Goal: Task Accomplishment & Management: Manage account settings

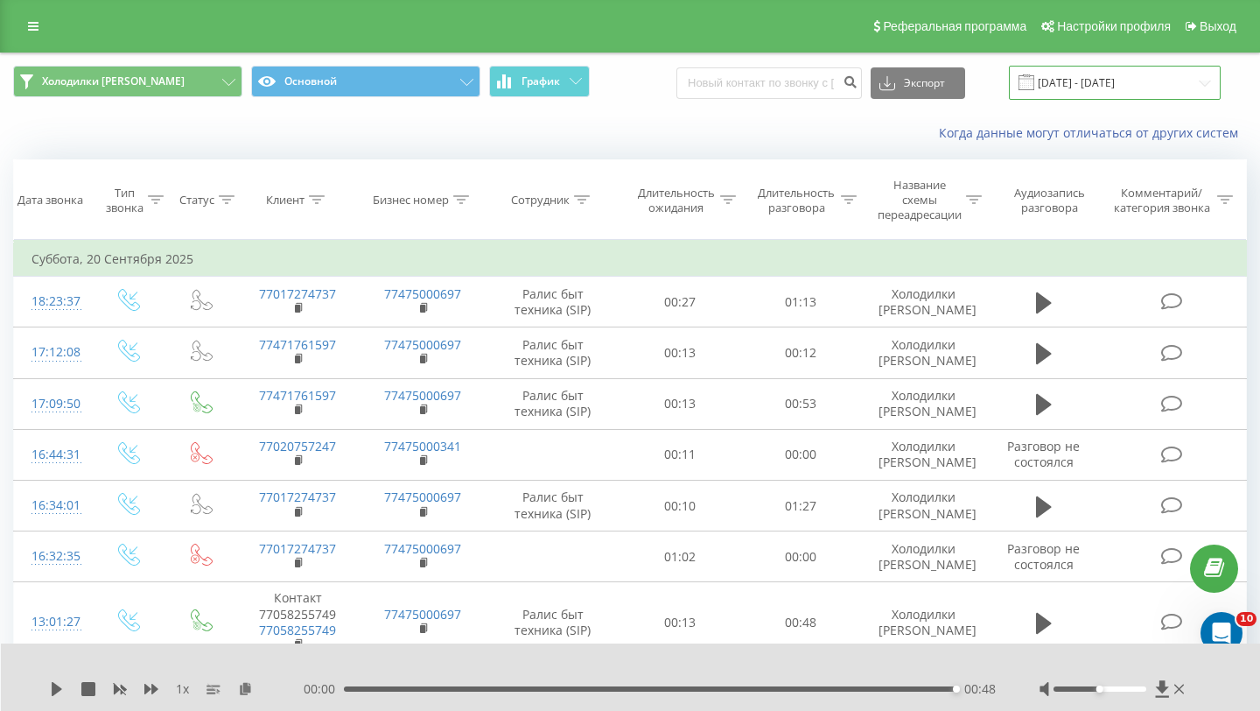
click at [1078, 79] on input "[DATE] - [DATE]" at bounding box center [1115, 83] width 212 height 34
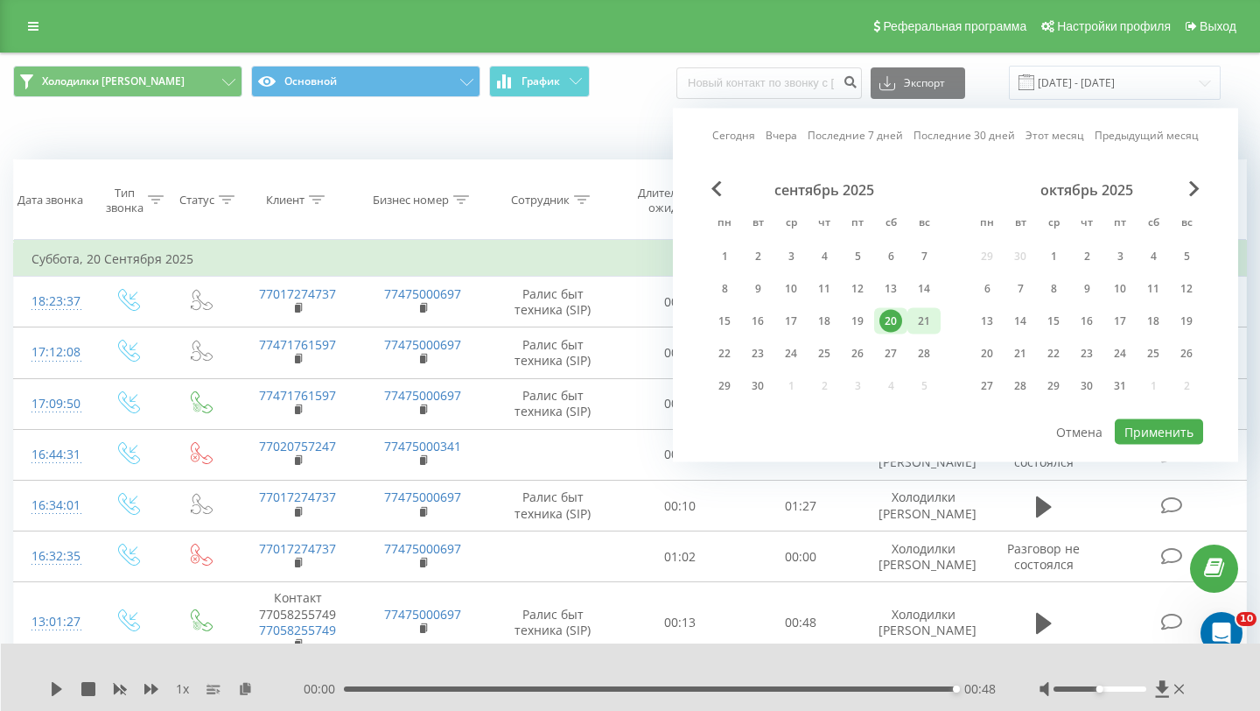
click at [933, 313] on div "21" at bounding box center [924, 321] width 23 height 23
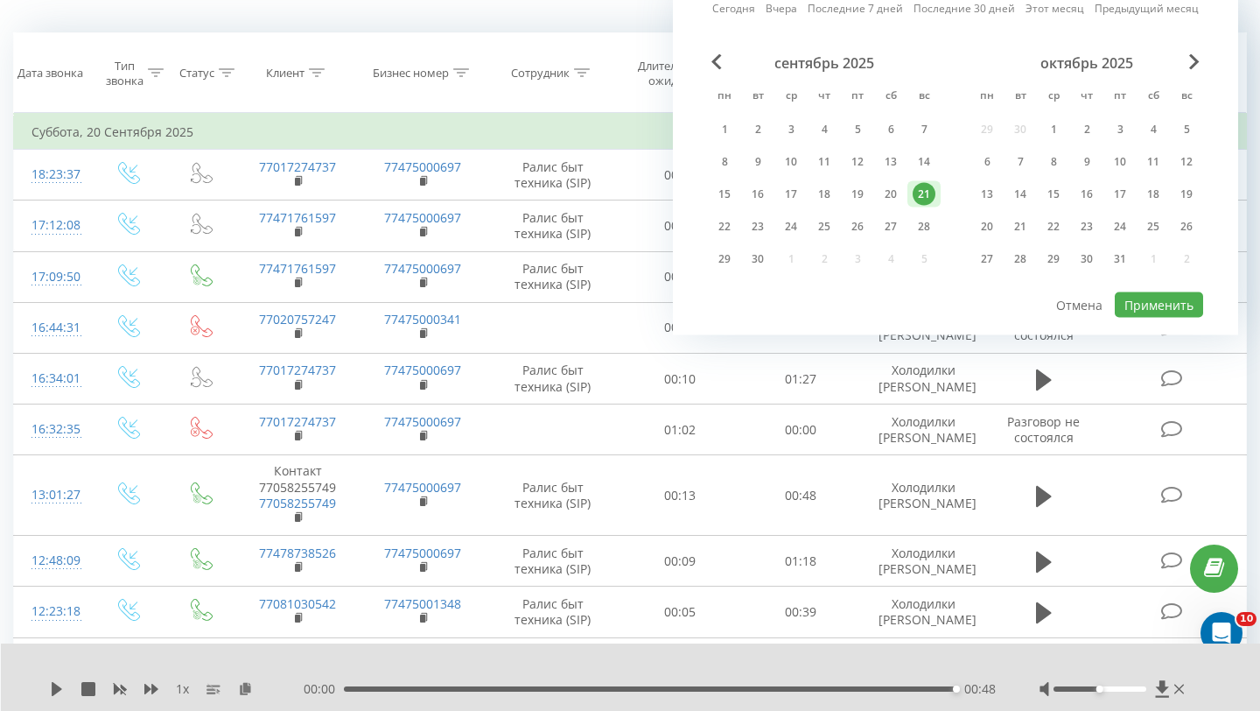
scroll to position [136, 0]
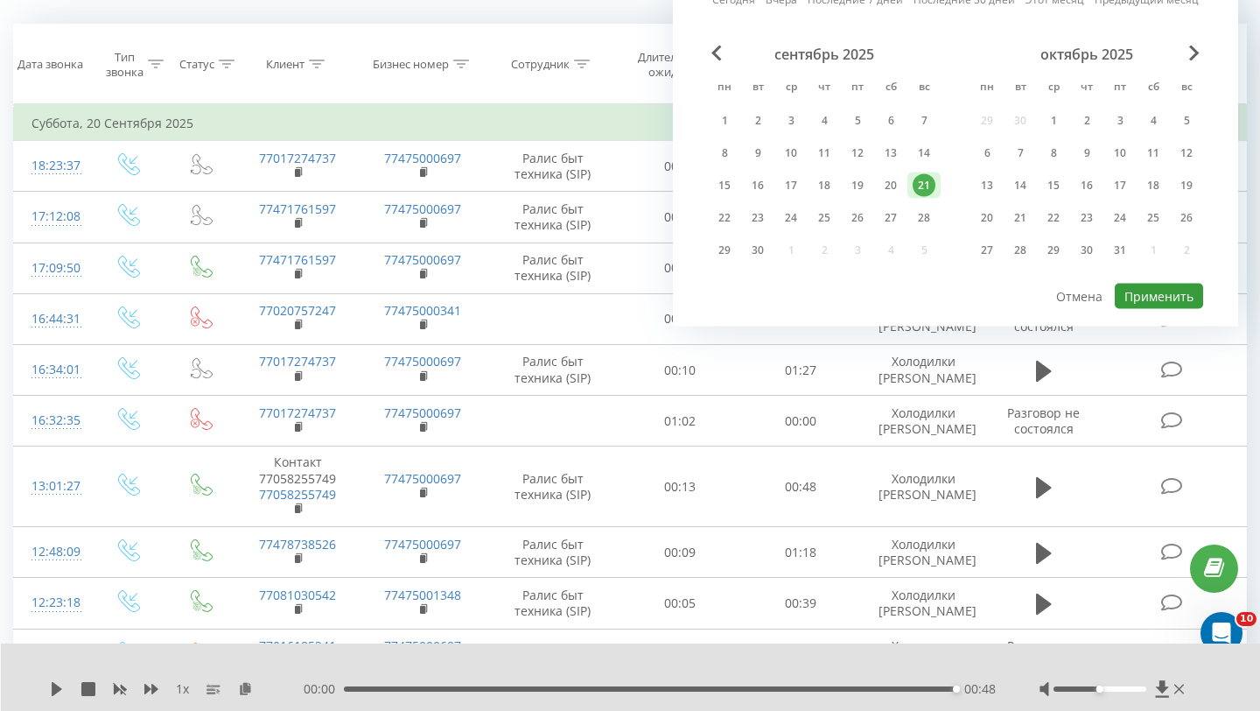
click at [1151, 298] on button "Применить" at bounding box center [1159, 296] width 88 height 25
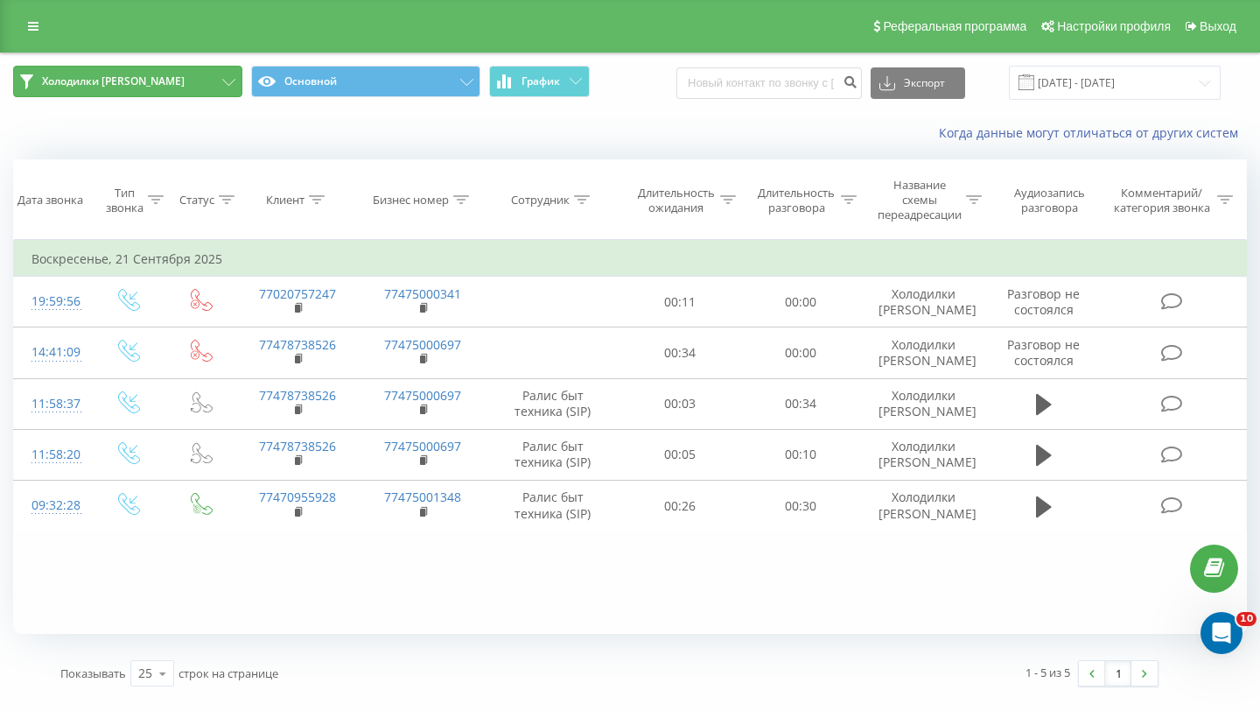
click at [205, 74] on button "Холодилки [PERSON_NAME]" at bounding box center [127, 82] width 229 height 32
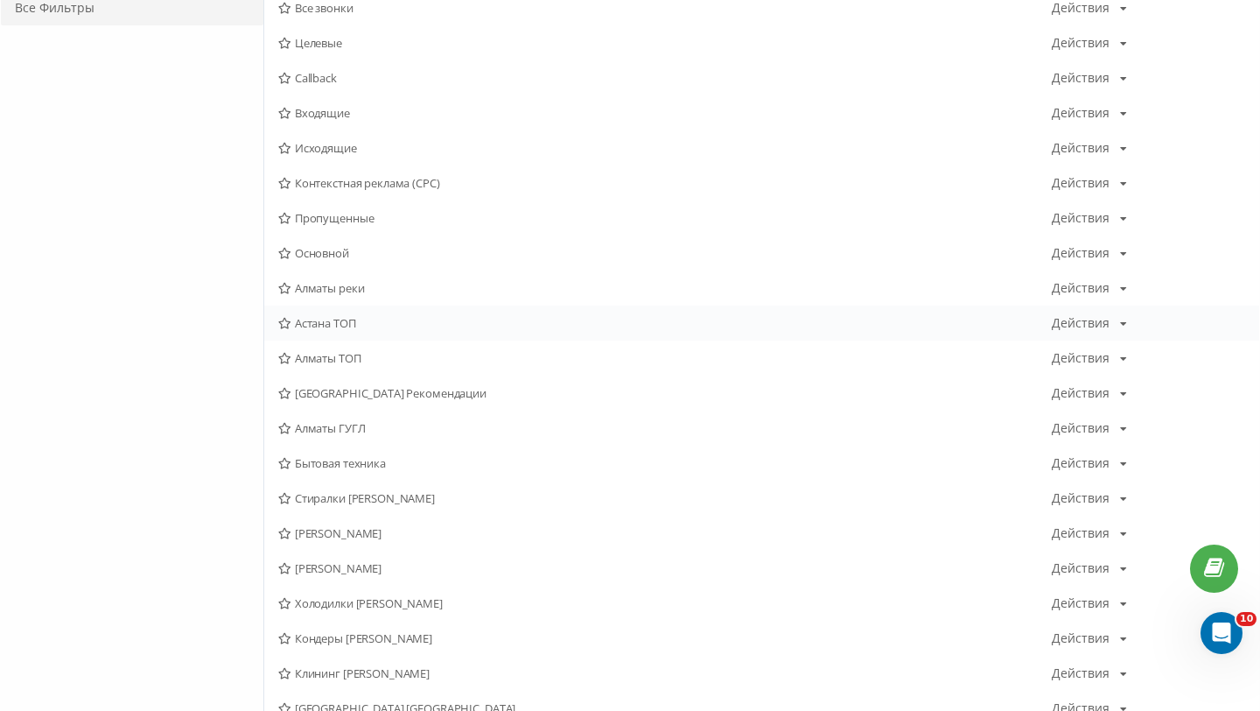
scroll to position [204, 0]
click at [354, 550] on div "[PERSON_NAME] Алматы Действия Редактировать Копировать Удалить По умолчанию Под…" at bounding box center [761, 536] width 995 height 35
click at [354, 545] on div "[PERSON_NAME] Алматы Действия Редактировать Копировать Удалить По умолчанию Под…" at bounding box center [761, 536] width 995 height 35
click at [360, 532] on span "[PERSON_NAME]" at bounding box center [665, 536] width 774 height 12
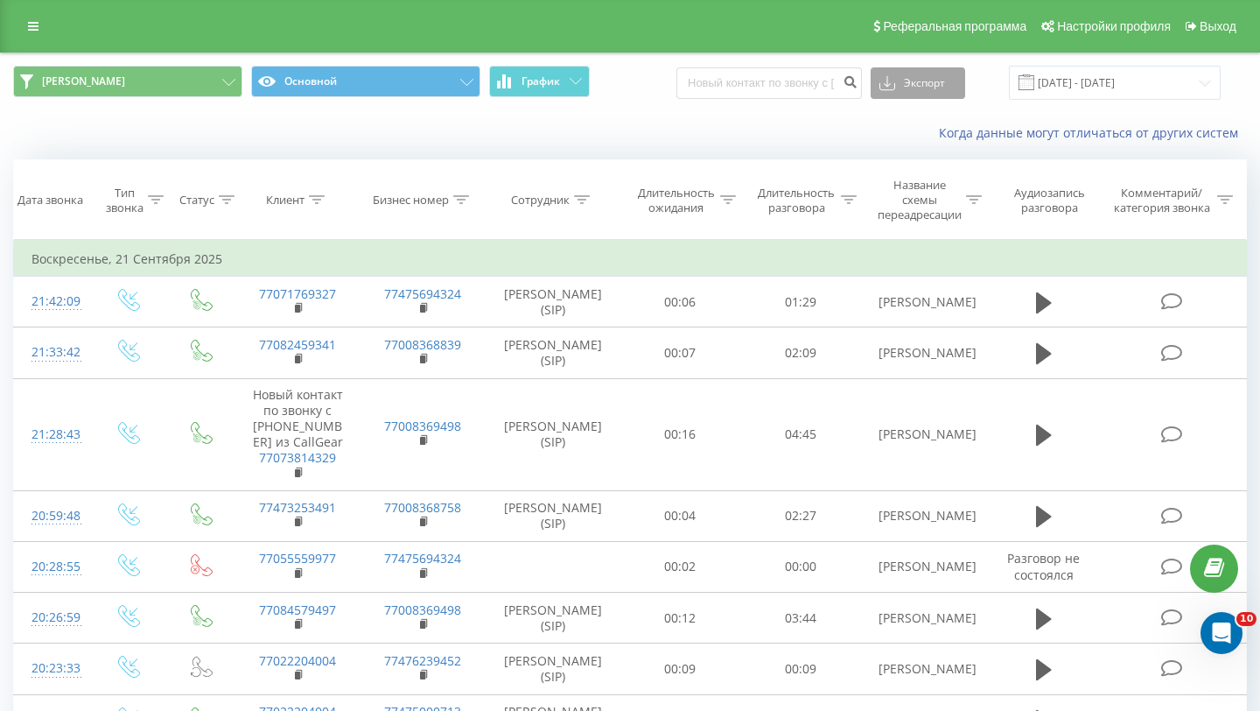
click at [902, 68] on button "Экспорт" at bounding box center [918, 83] width 95 height 32
click at [902, 158] on div ".xls" at bounding box center [918, 147] width 93 height 32
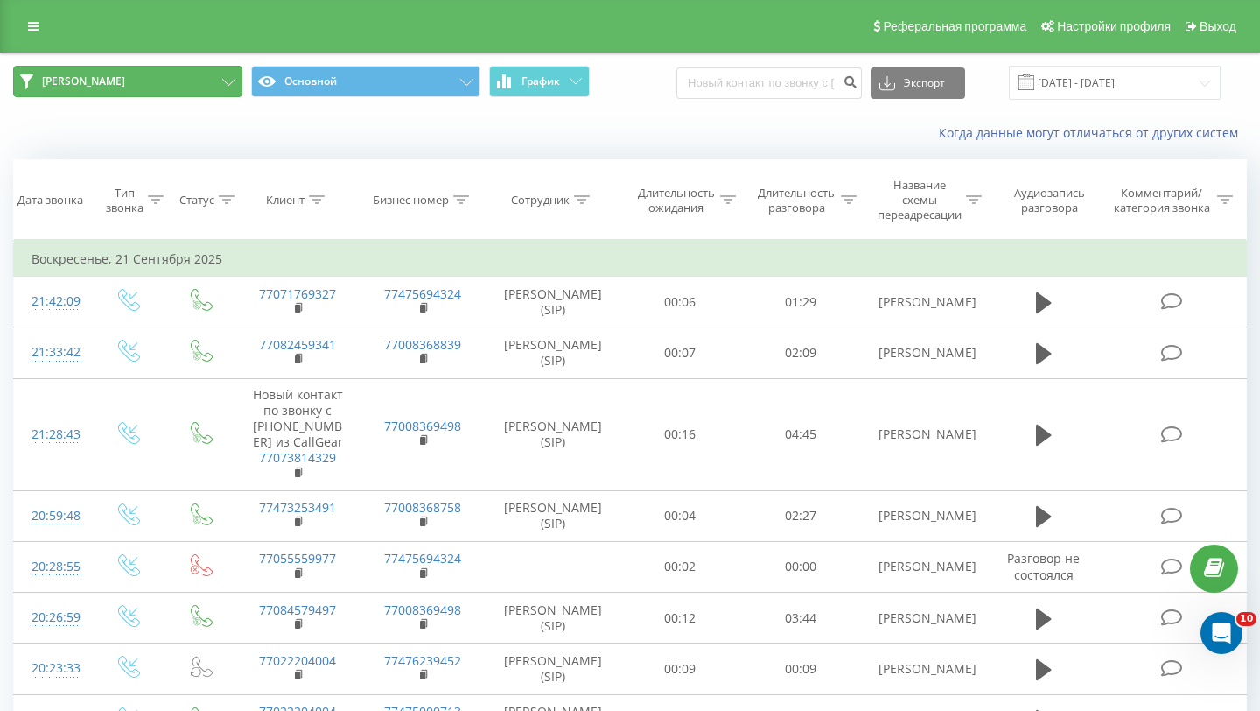
click at [172, 66] on button "[PERSON_NAME]" at bounding box center [127, 82] width 229 height 32
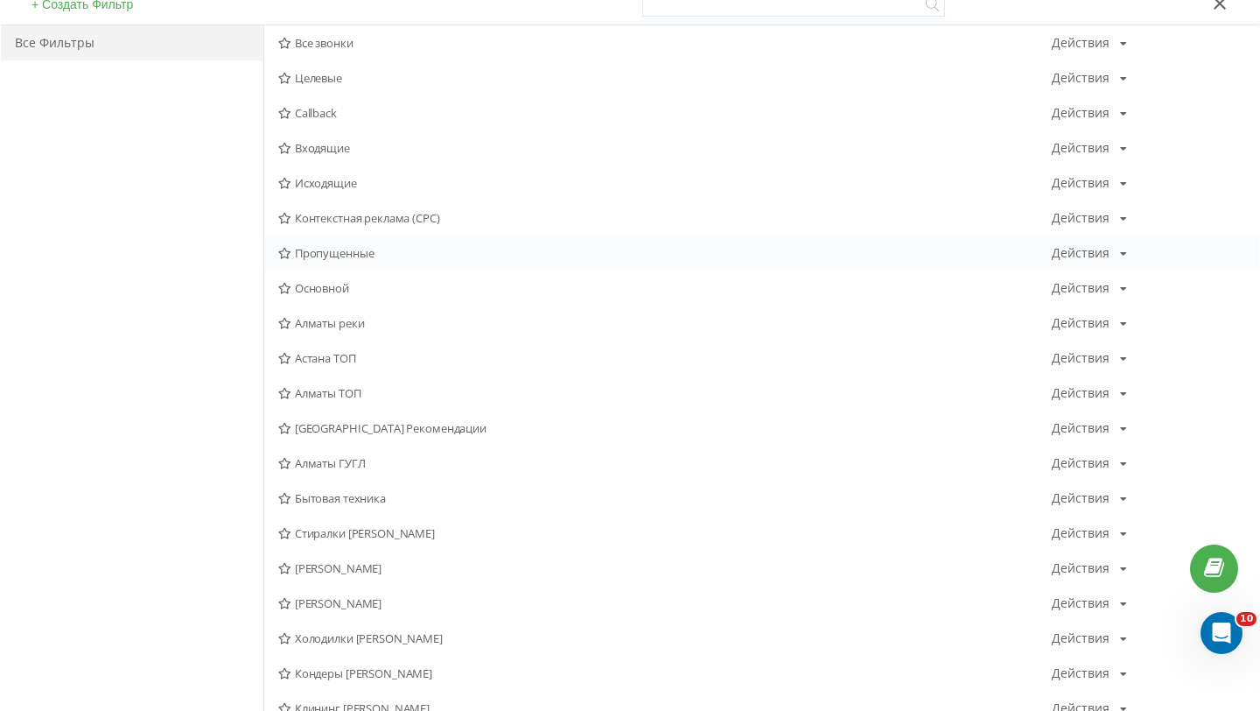
scroll to position [186, 0]
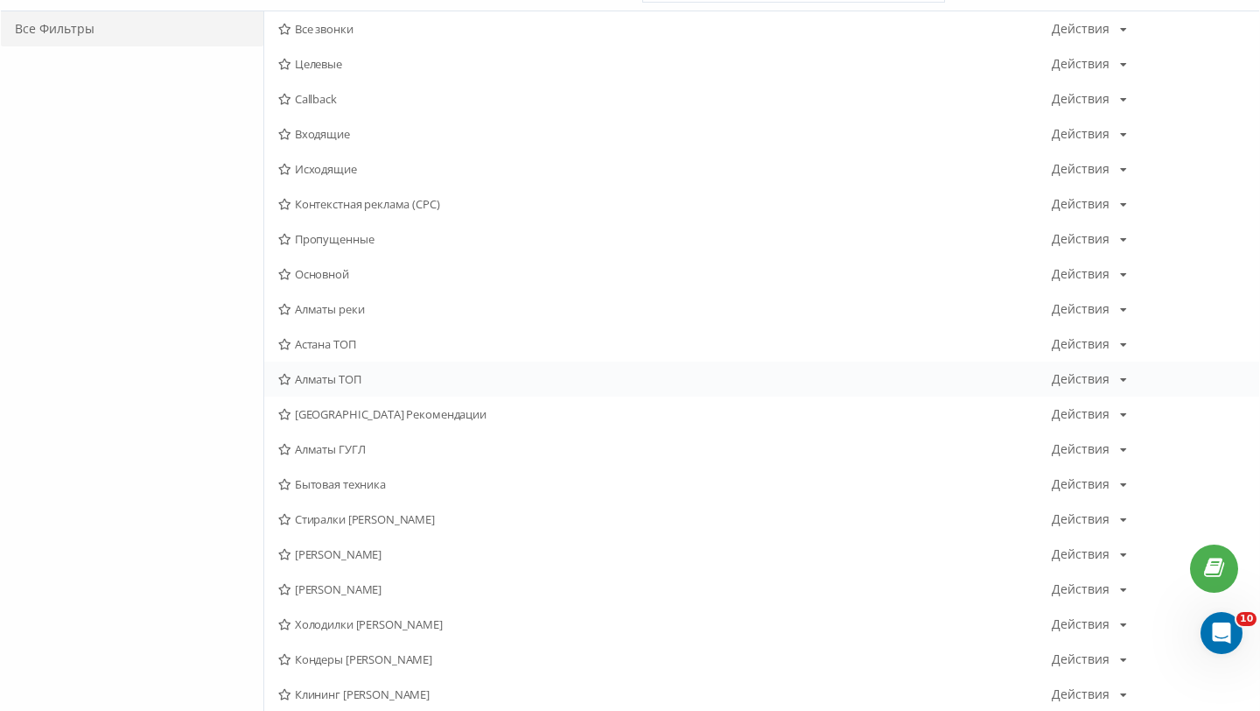
click at [360, 369] on div "Алматы ТОП Действия Редактировать Копировать Удалить По умолчанию Поделиться" at bounding box center [761, 379] width 995 height 35
click at [378, 382] on span "Алматы ТОП" at bounding box center [665, 379] width 774 height 12
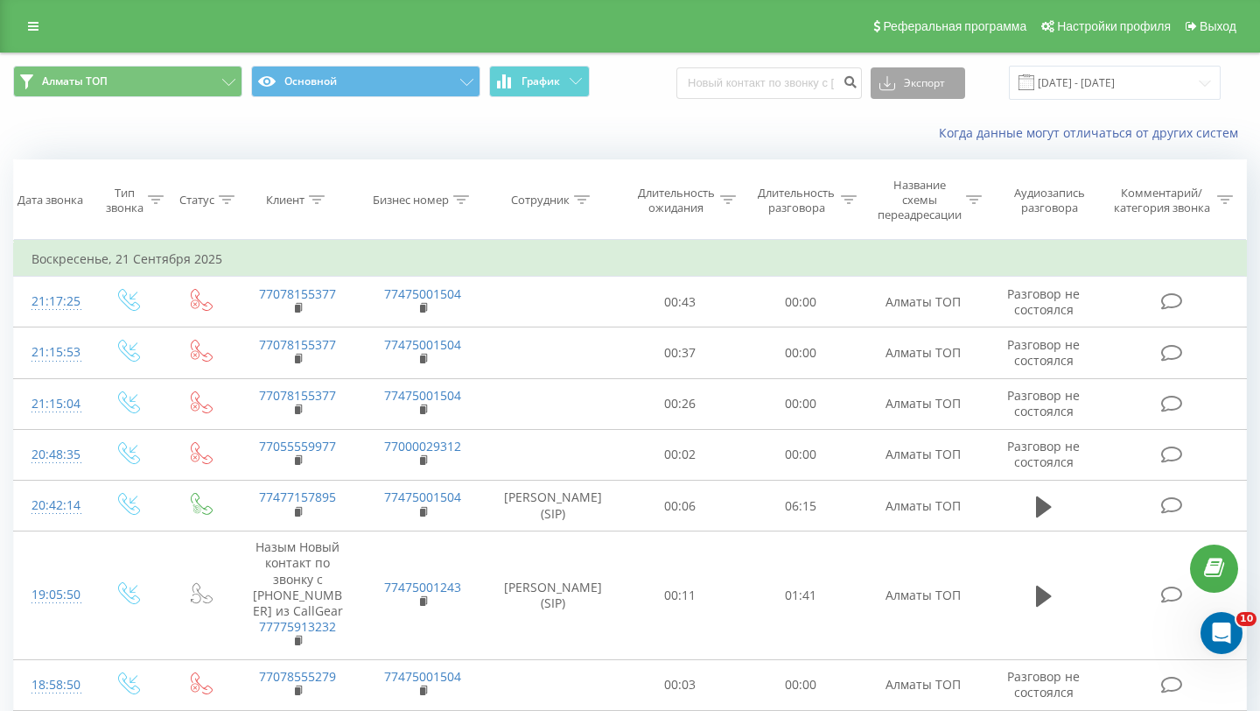
click at [895, 91] on icon at bounding box center [888, 83] width 16 height 18
click at [908, 135] on div ".xls" at bounding box center [918, 147] width 93 height 32
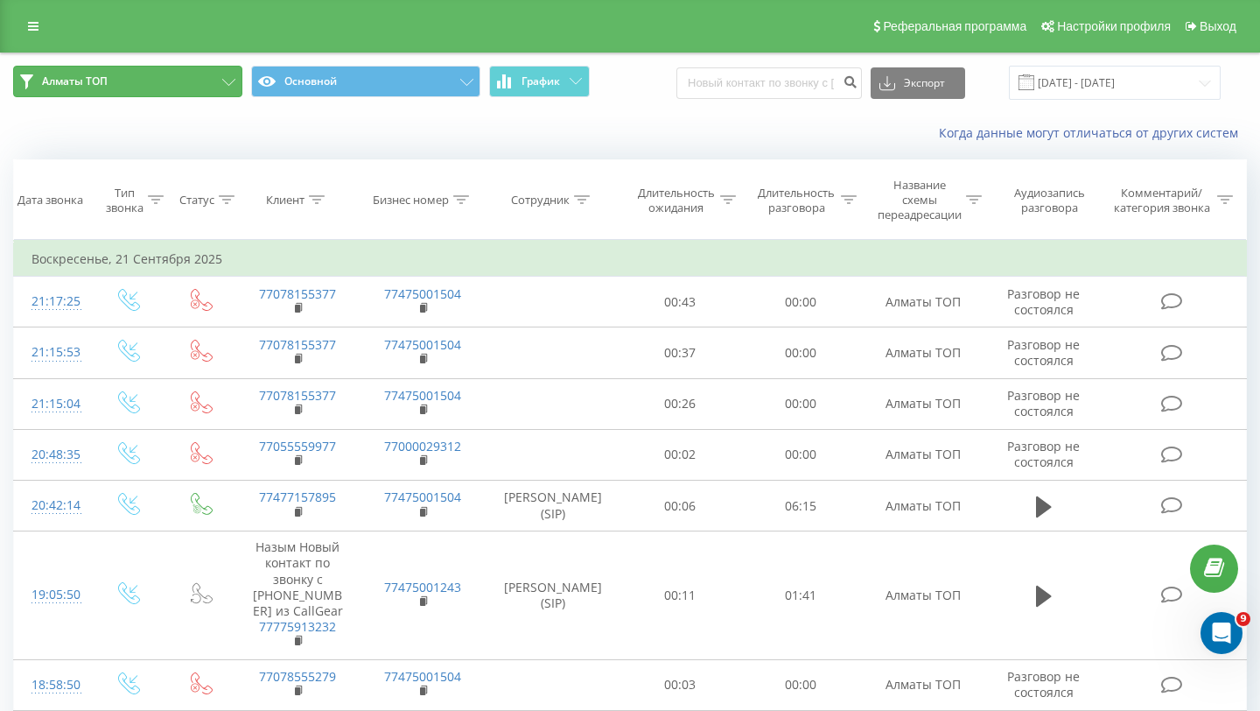
click at [197, 75] on button "Алматы ТОП" at bounding box center [127, 82] width 229 height 32
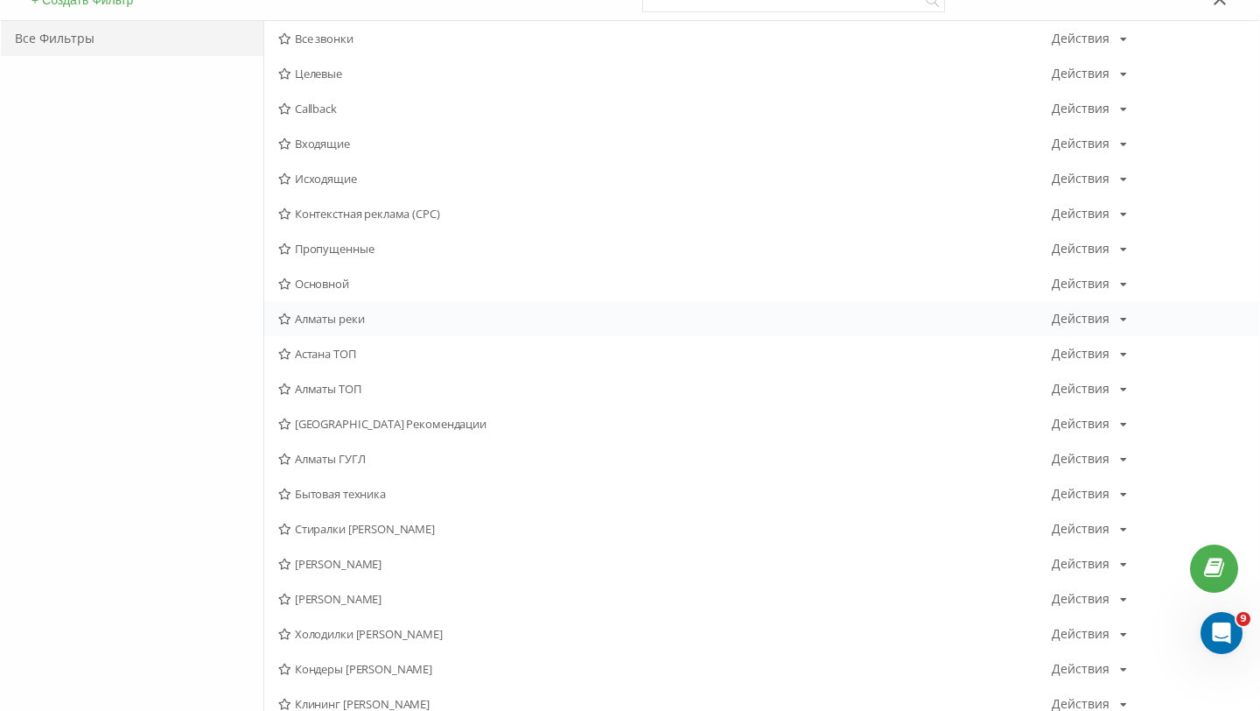
scroll to position [193, 0]
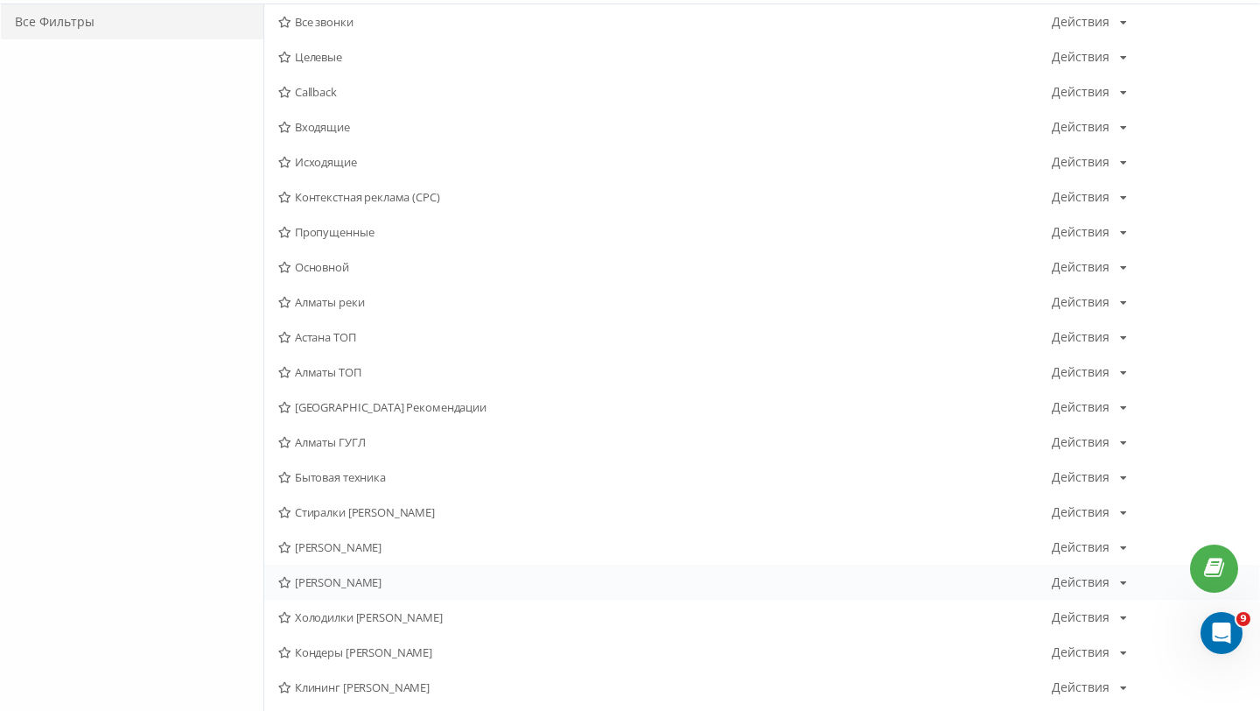
click at [365, 581] on span "[PERSON_NAME]" at bounding box center [665, 582] width 774 height 12
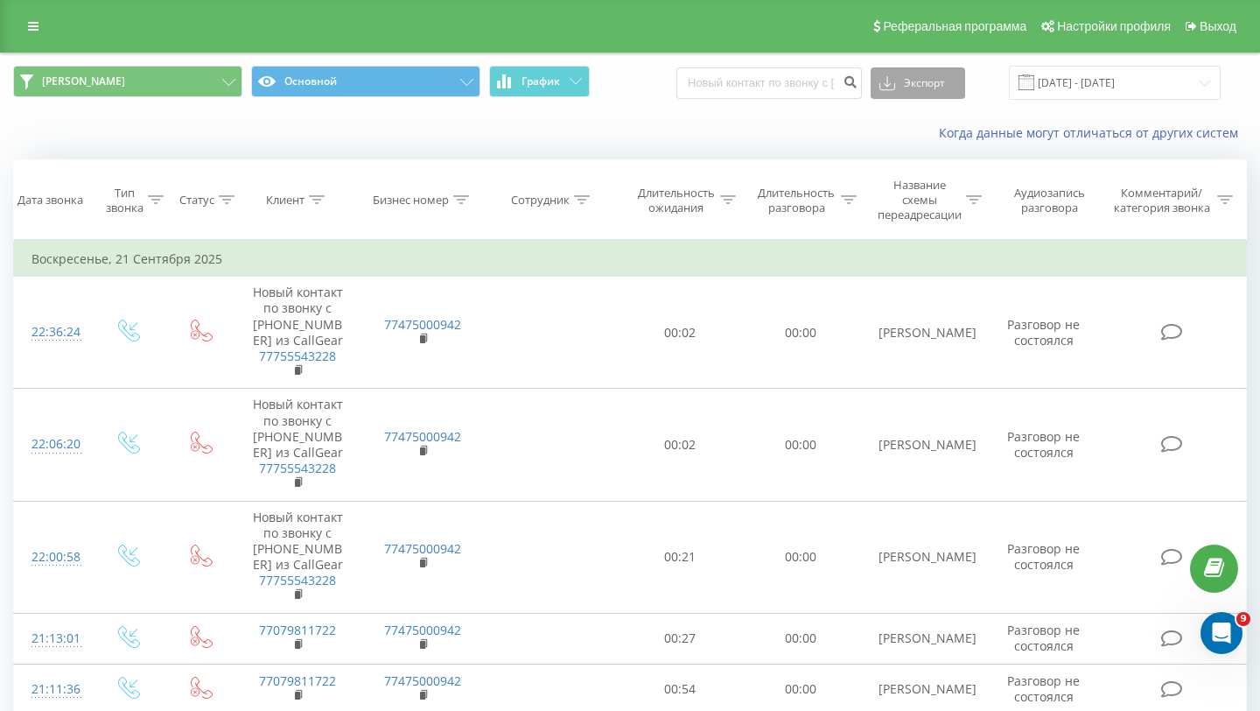
click at [895, 88] on icon at bounding box center [888, 83] width 16 height 18
click at [904, 144] on span ".xls" at bounding box center [895, 146] width 19 height 17
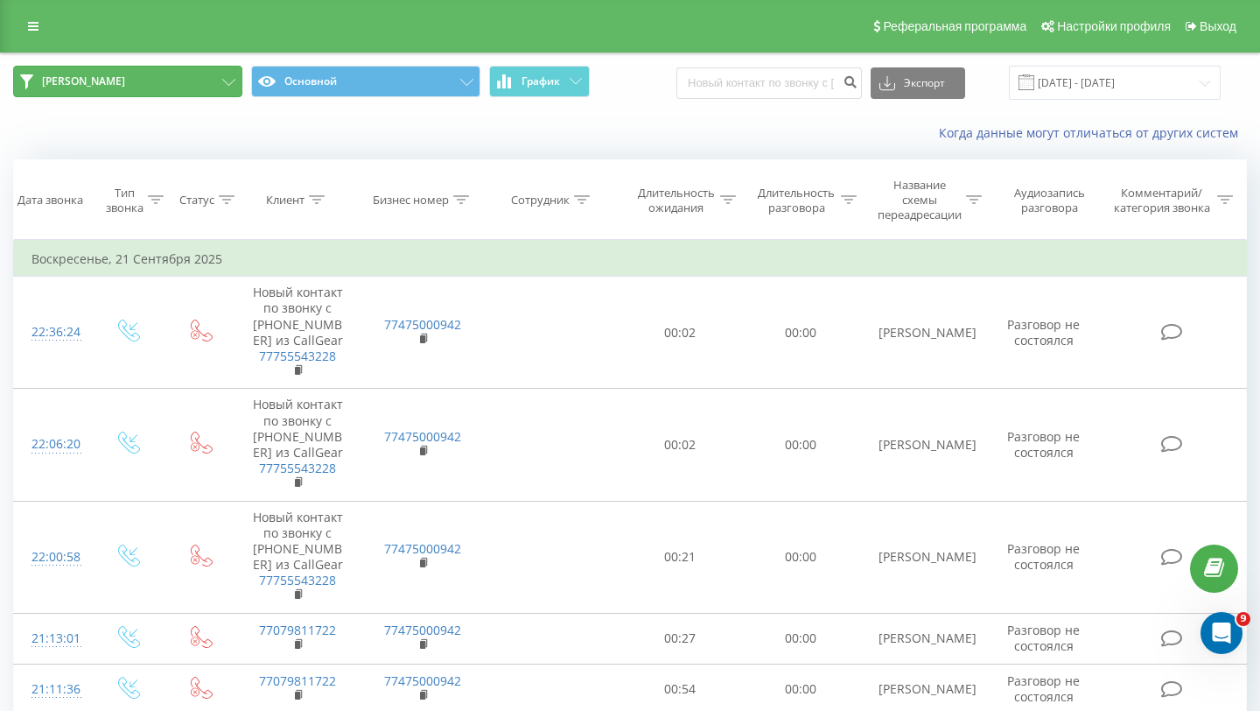
click at [185, 81] on button "[PERSON_NAME]" at bounding box center [127, 82] width 229 height 32
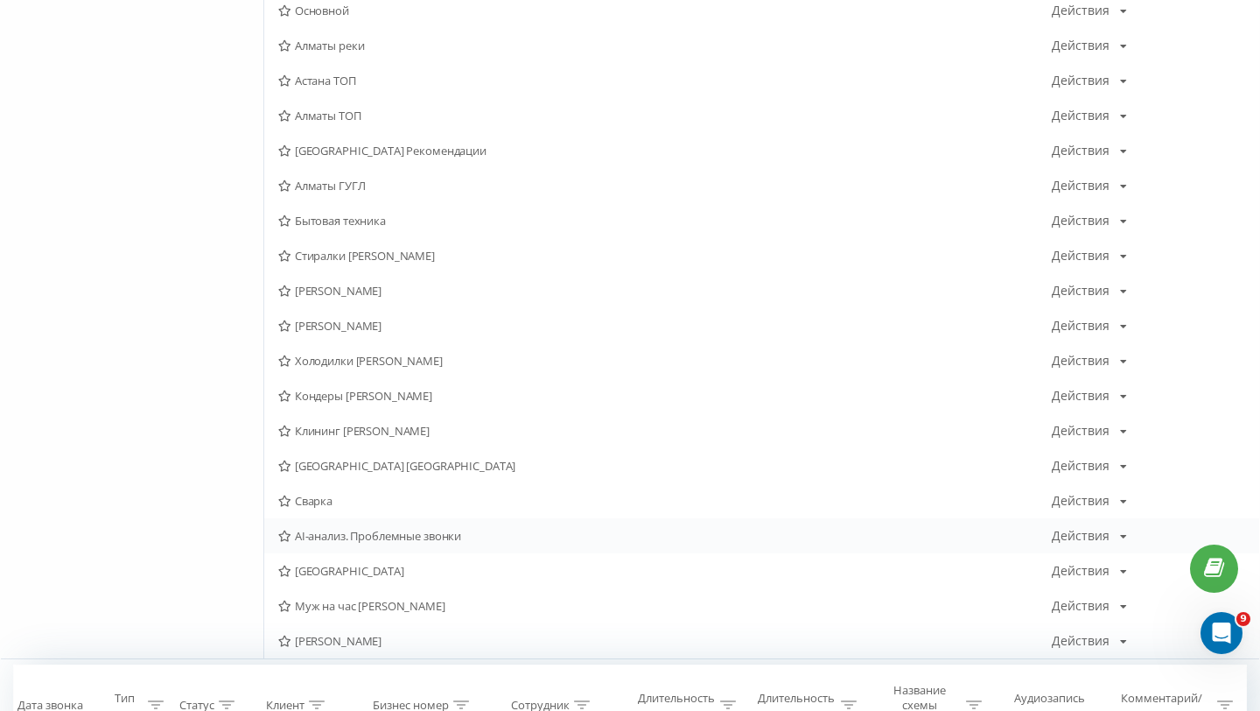
scroll to position [452, 0]
click at [364, 599] on span "Муж на час Сергей" at bounding box center [665, 604] width 774 height 12
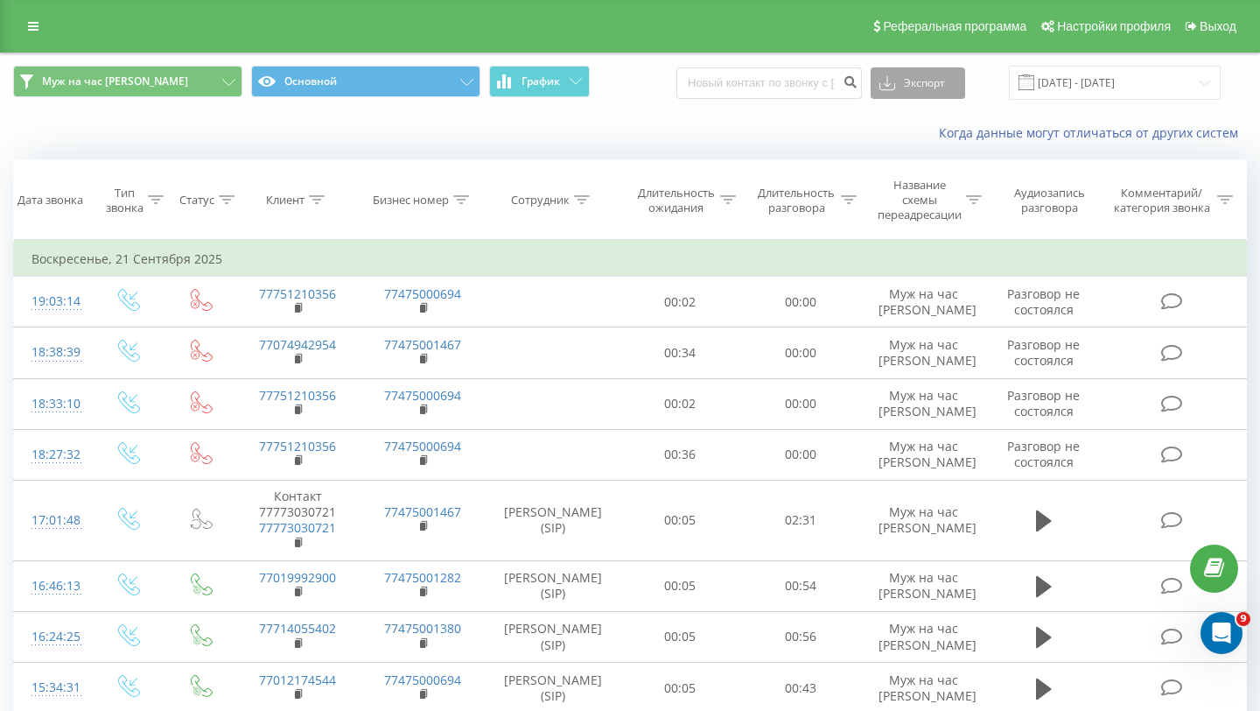
click at [937, 98] on button "Экспорт" at bounding box center [918, 83] width 95 height 32
click at [905, 141] on span ".xls" at bounding box center [895, 146] width 19 height 17
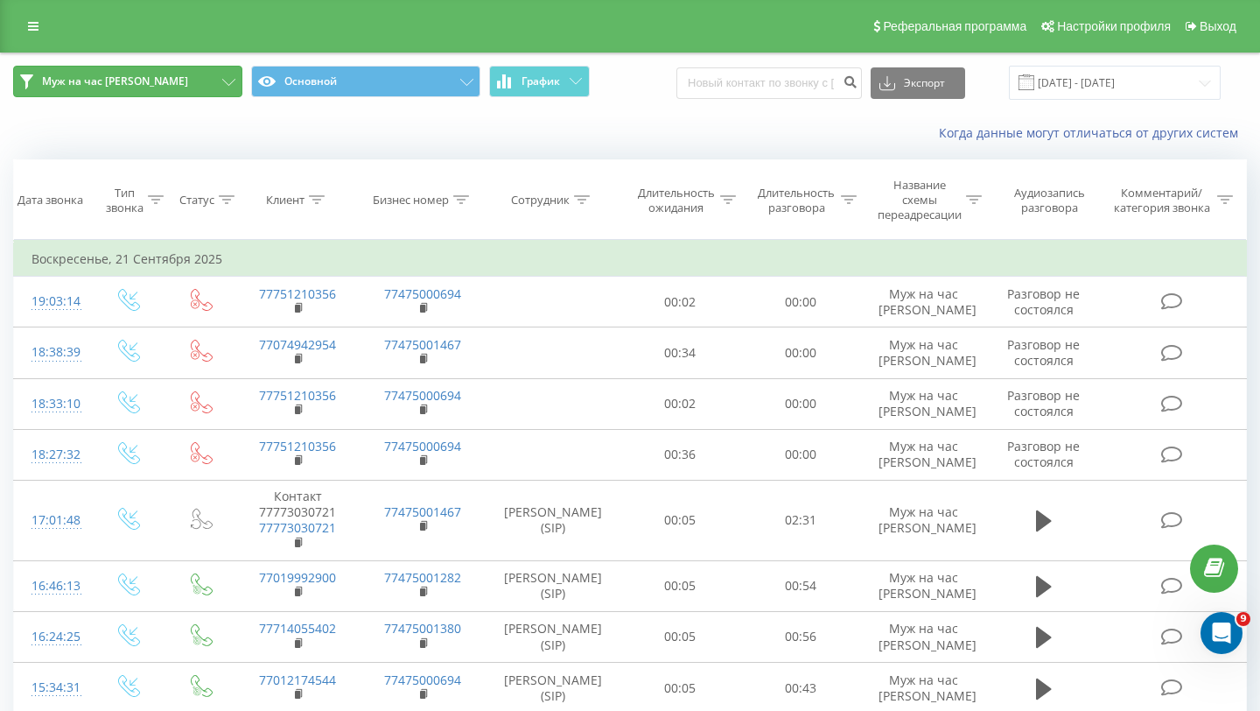
click at [198, 67] on button "Муж на час Сергей" at bounding box center [127, 82] width 229 height 32
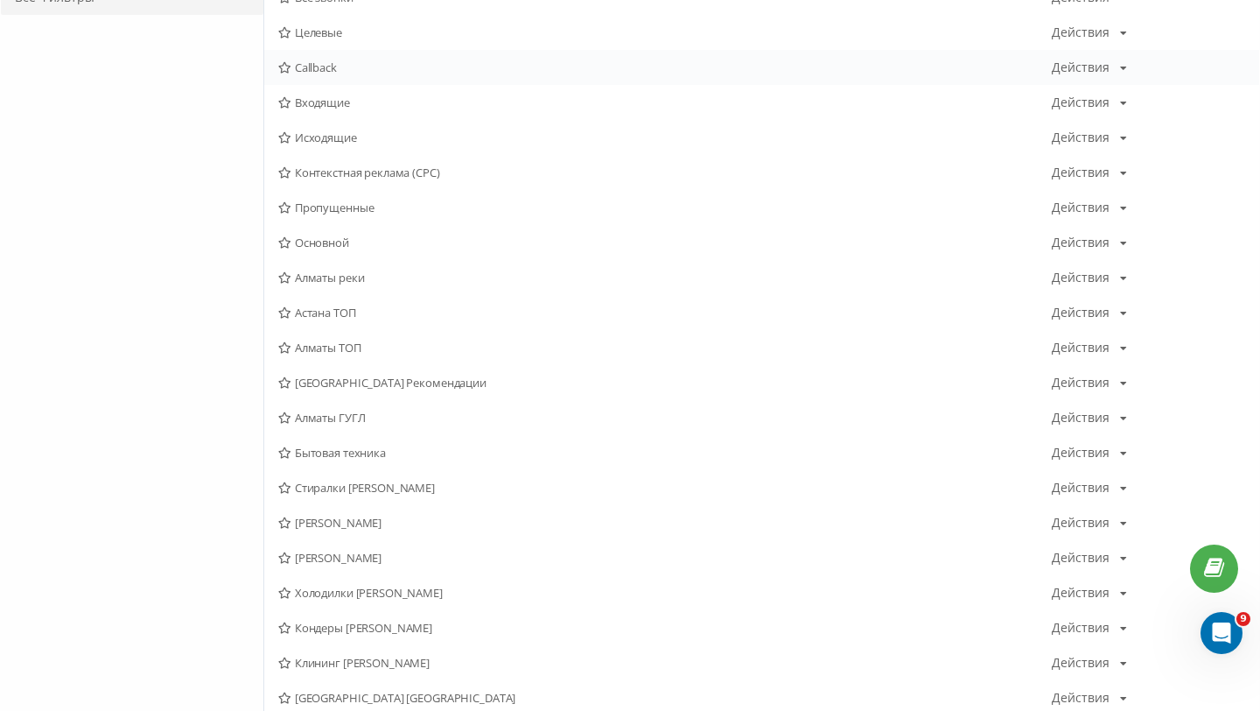
scroll to position [376, 0]
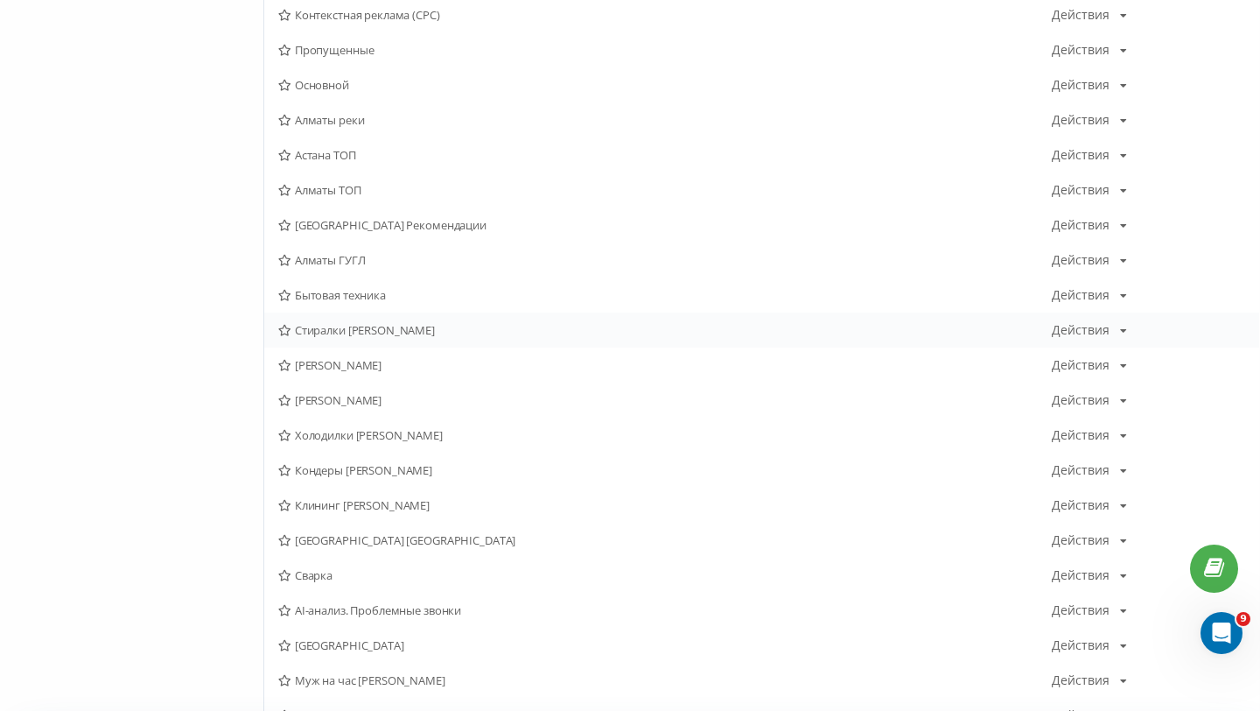
click at [362, 326] on span "Стиралки Сергей Алматы" at bounding box center [665, 330] width 774 height 12
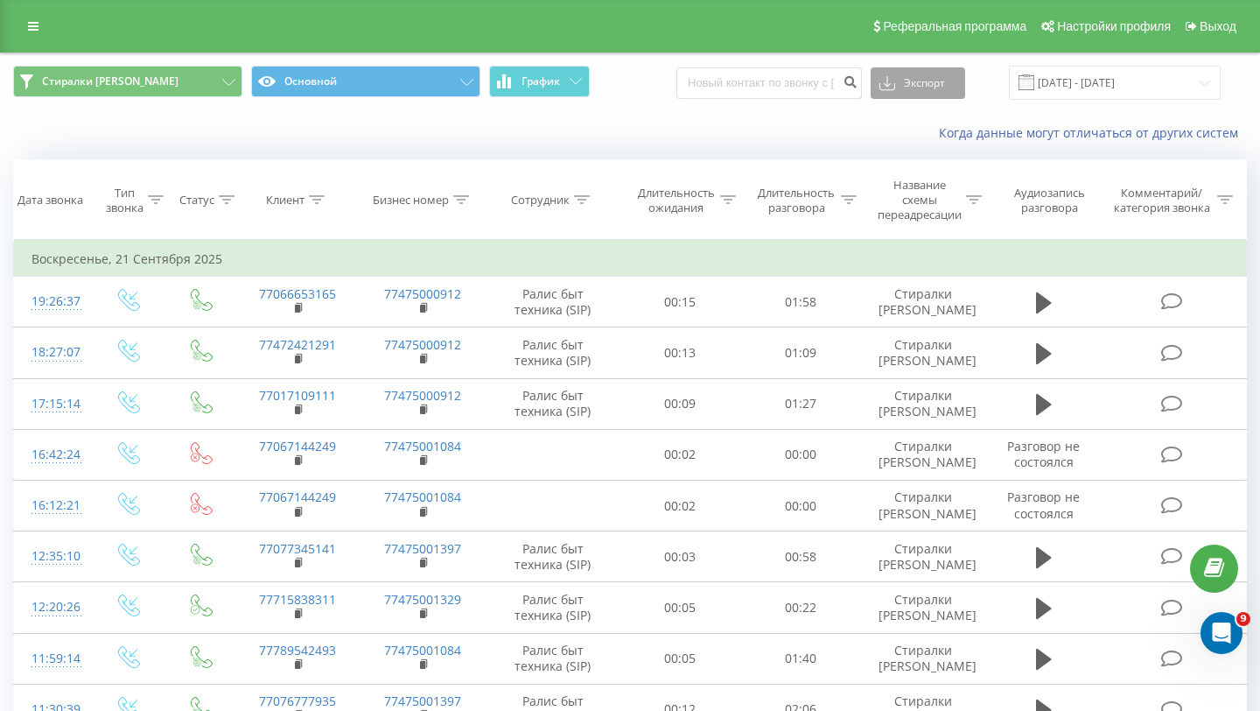
click at [949, 83] on button "Экспорт" at bounding box center [918, 83] width 95 height 32
click at [905, 148] on span ".xls" at bounding box center [895, 146] width 19 height 17
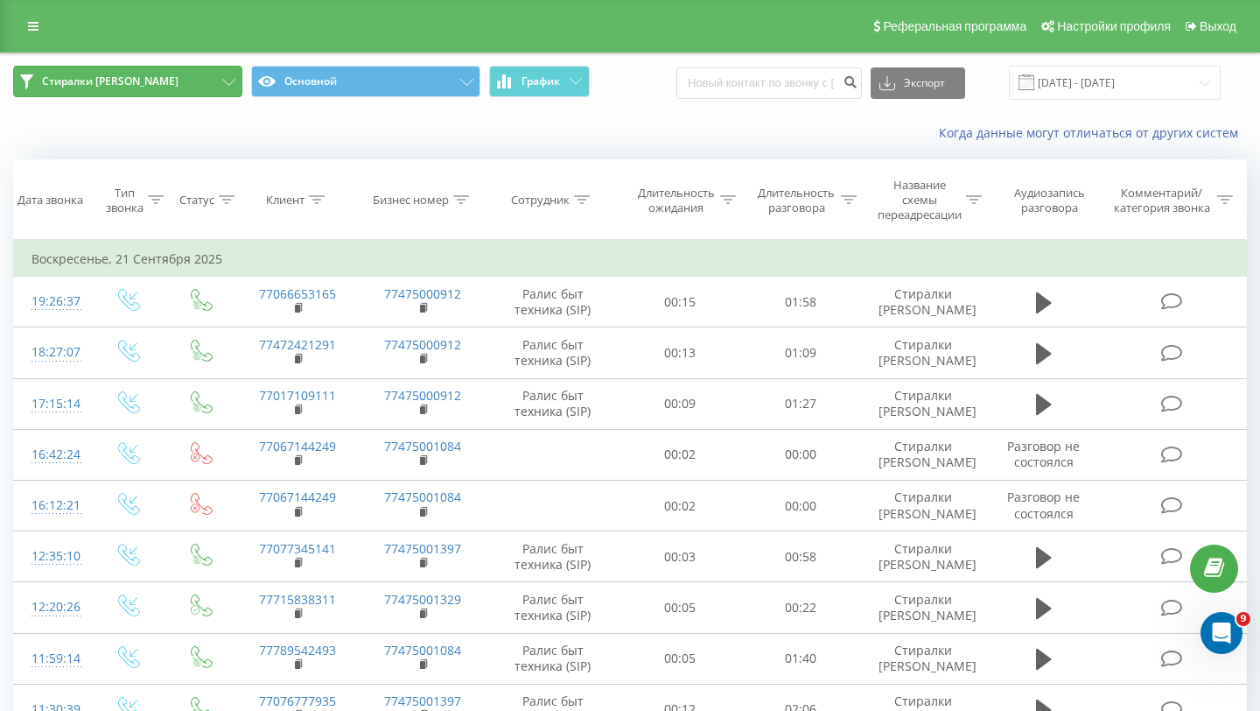
click at [226, 81] on icon at bounding box center [228, 82] width 13 height 7
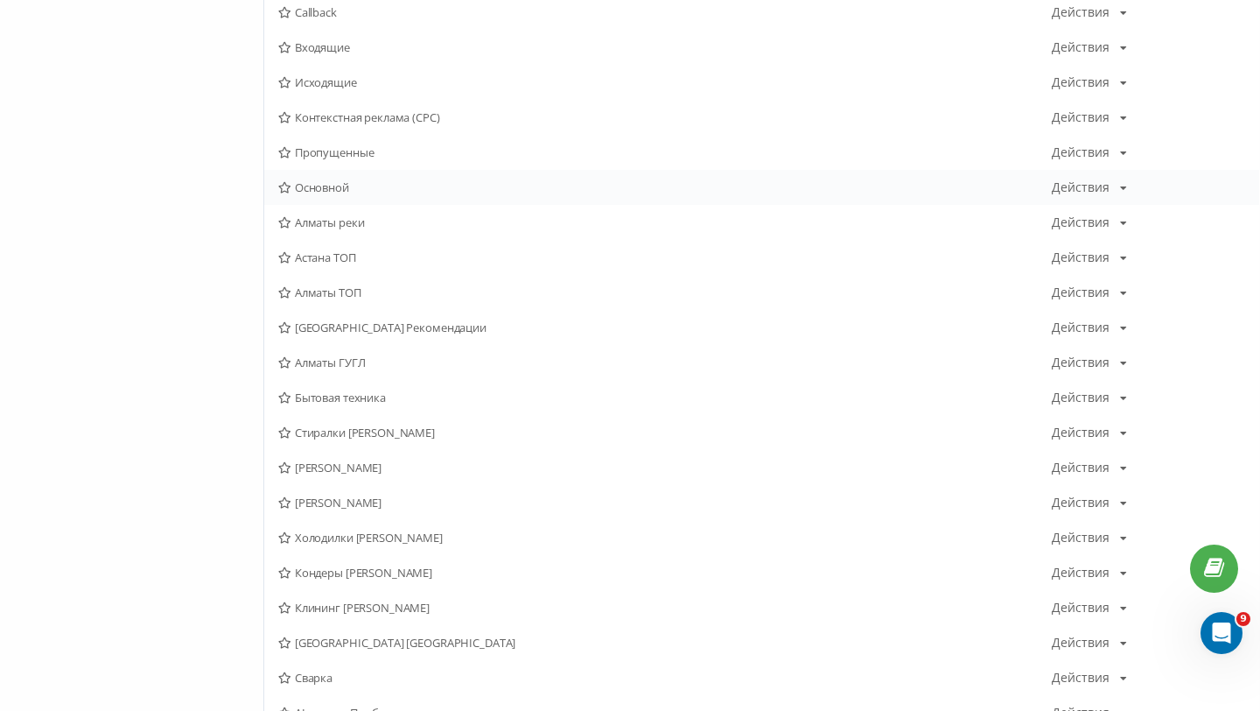
scroll to position [289, 0]
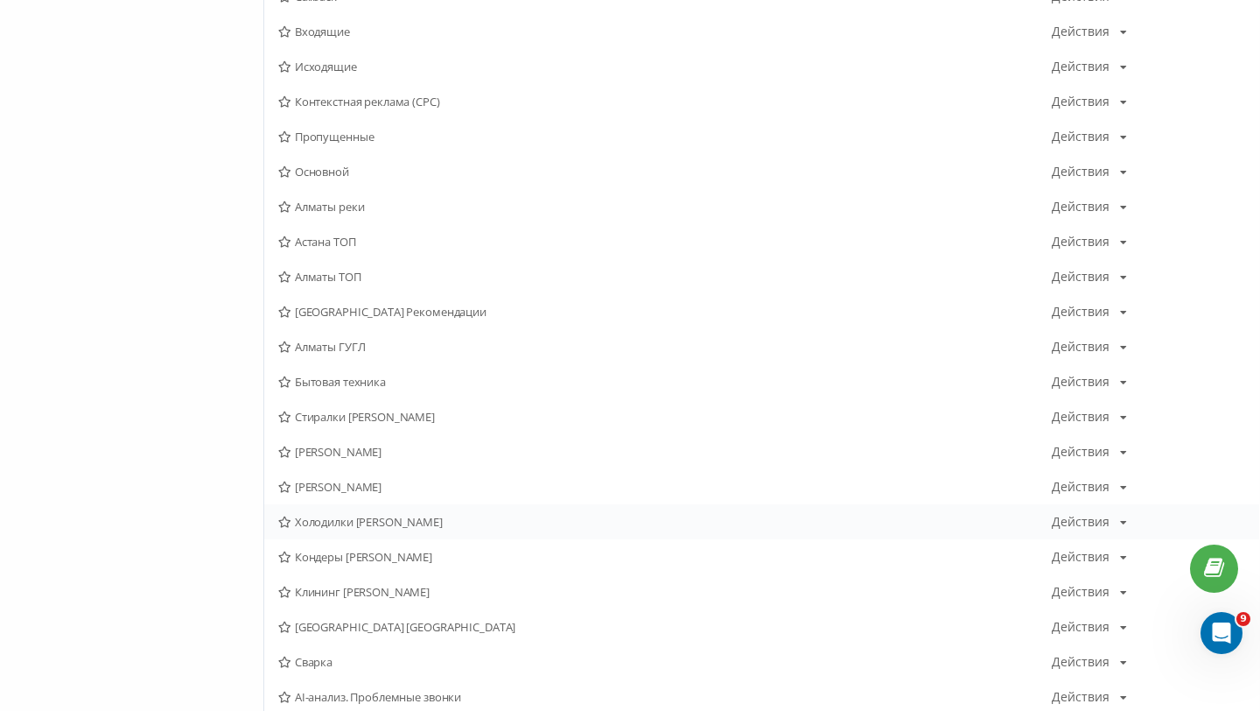
click at [373, 516] on span "Холодилки Сергей Алматы" at bounding box center [665, 522] width 774 height 12
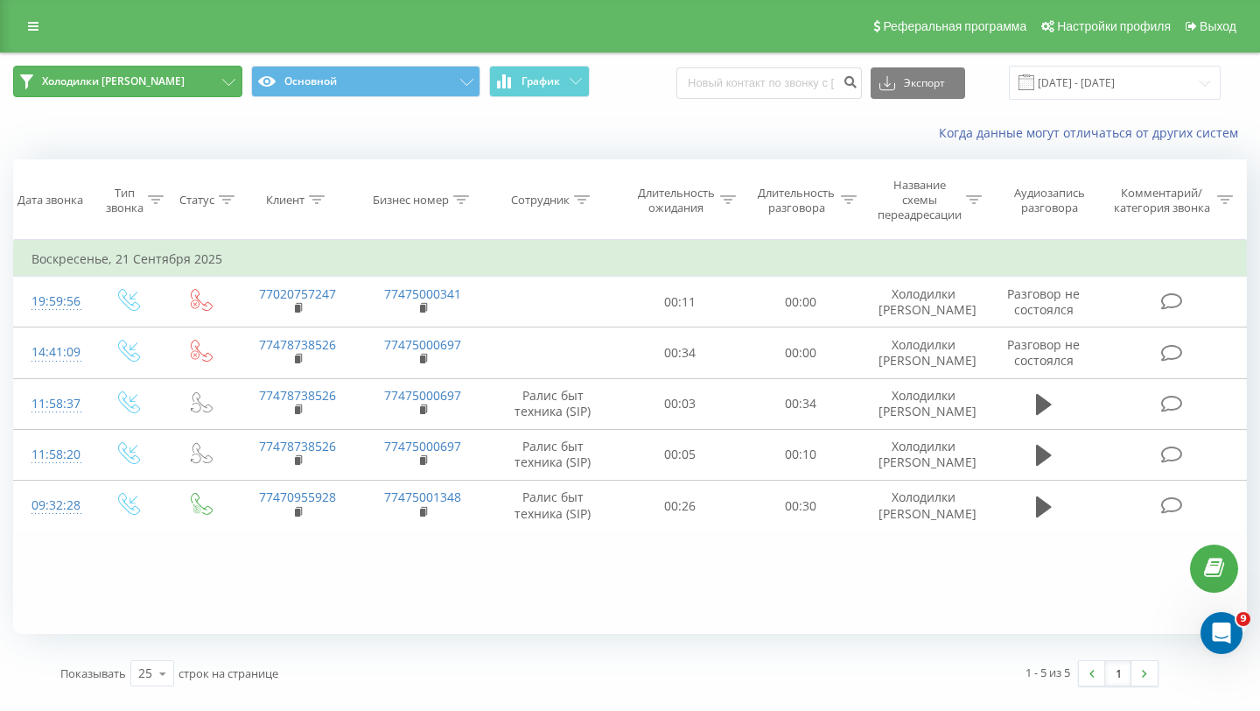
click at [220, 79] on button "Холодилки Сергей Алматы" at bounding box center [127, 82] width 229 height 32
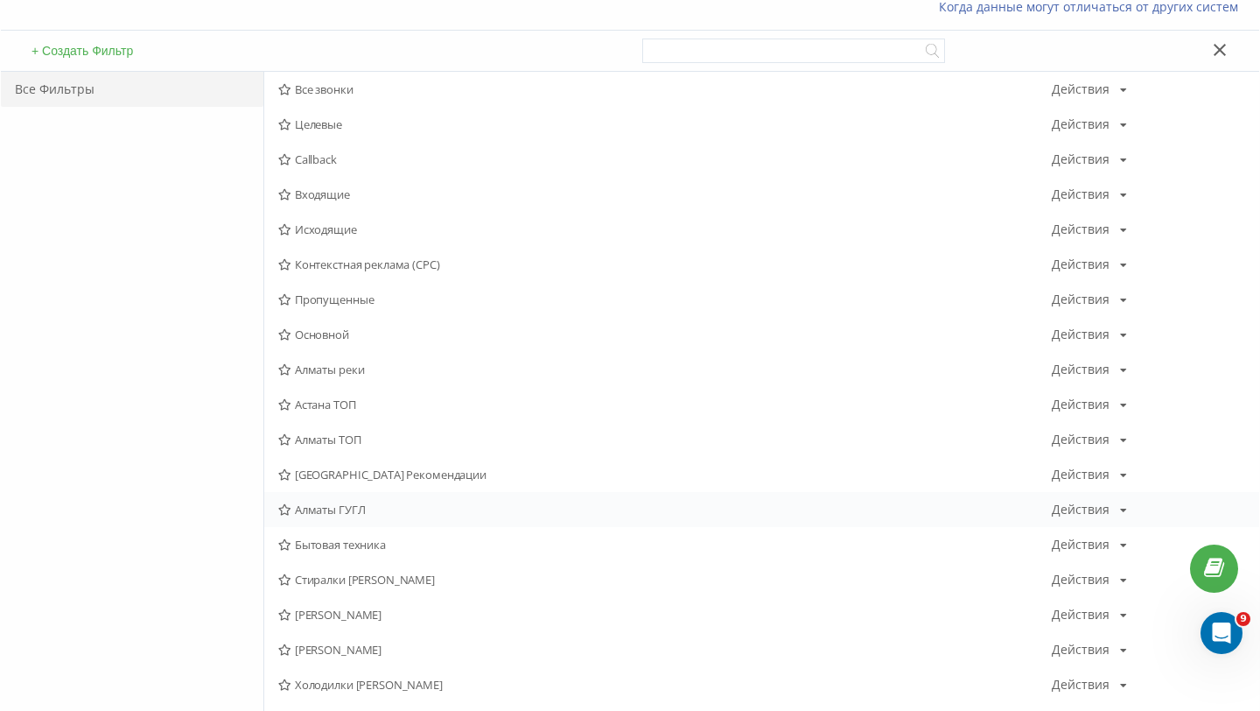
scroll to position [137, 0]
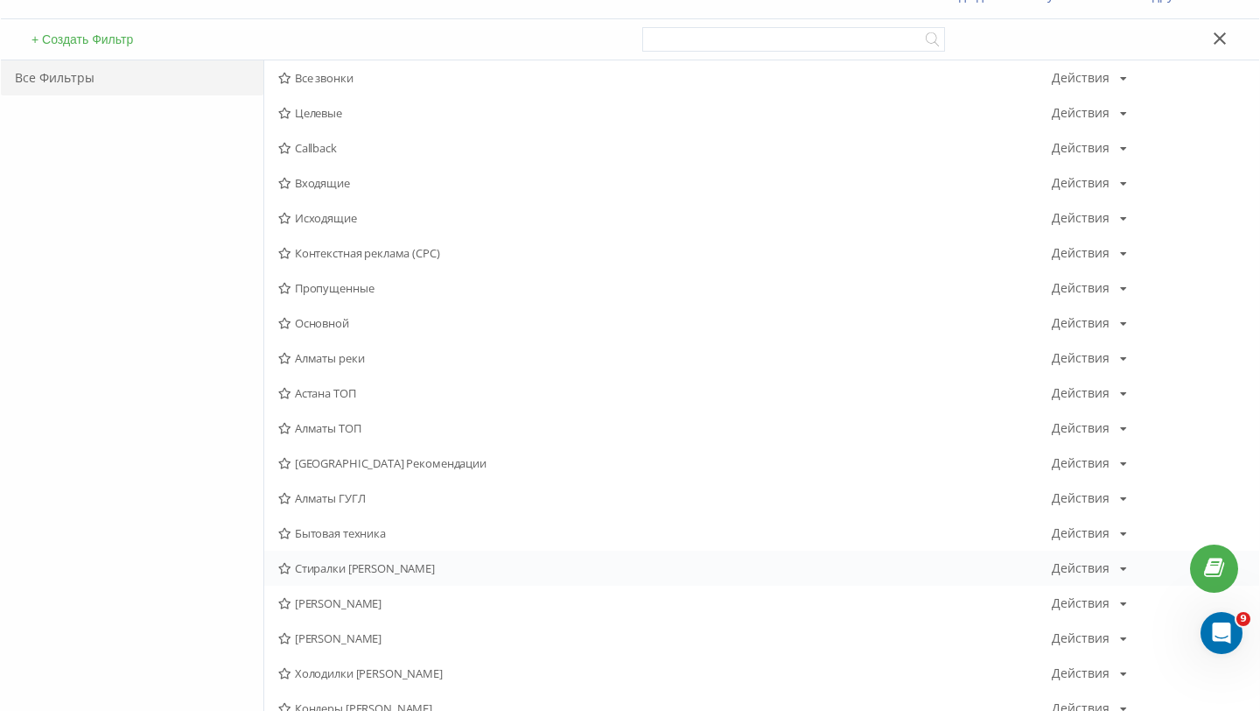
click at [358, 558] on div "Стиралки Сергей Алматы Действия Редактировать Копировать Удалить По умолчанию П…" at bounding box center [761, 568] width 995 height 35
click at [354, 566] on span "Стиралки Сергей Алматы" at bounding box center [665, 568] width 774 height 12
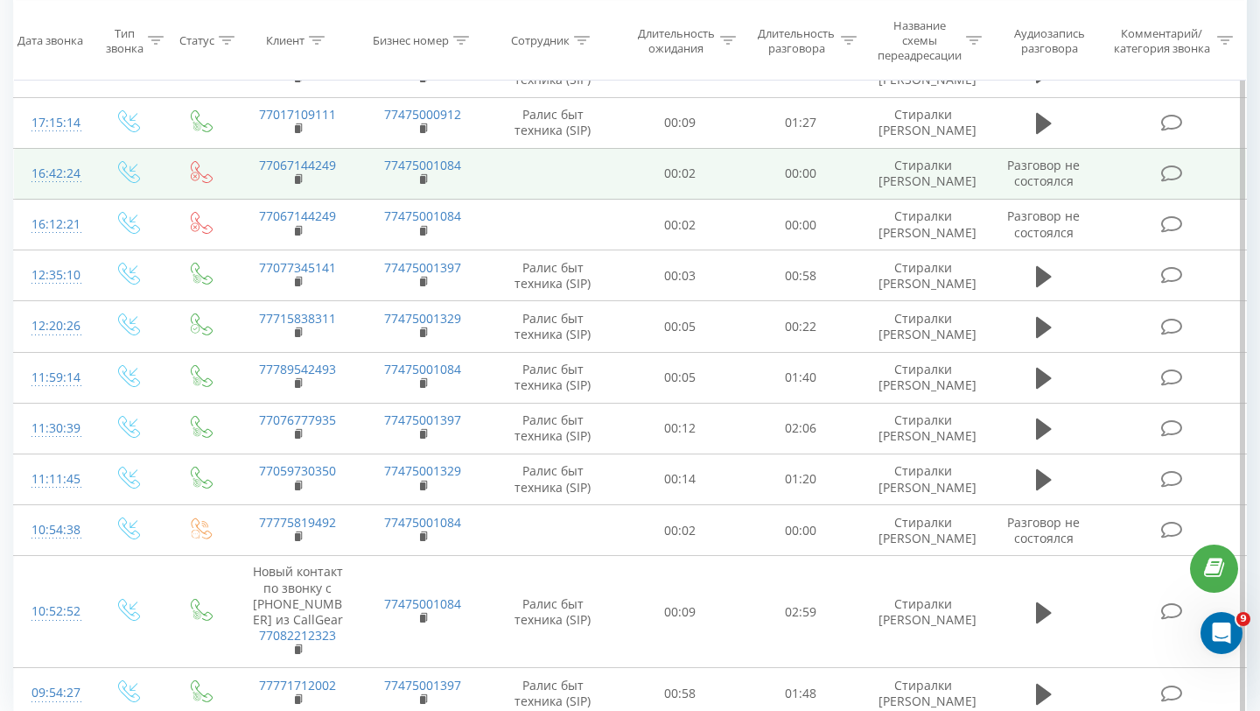
scroll to position [355, 0]
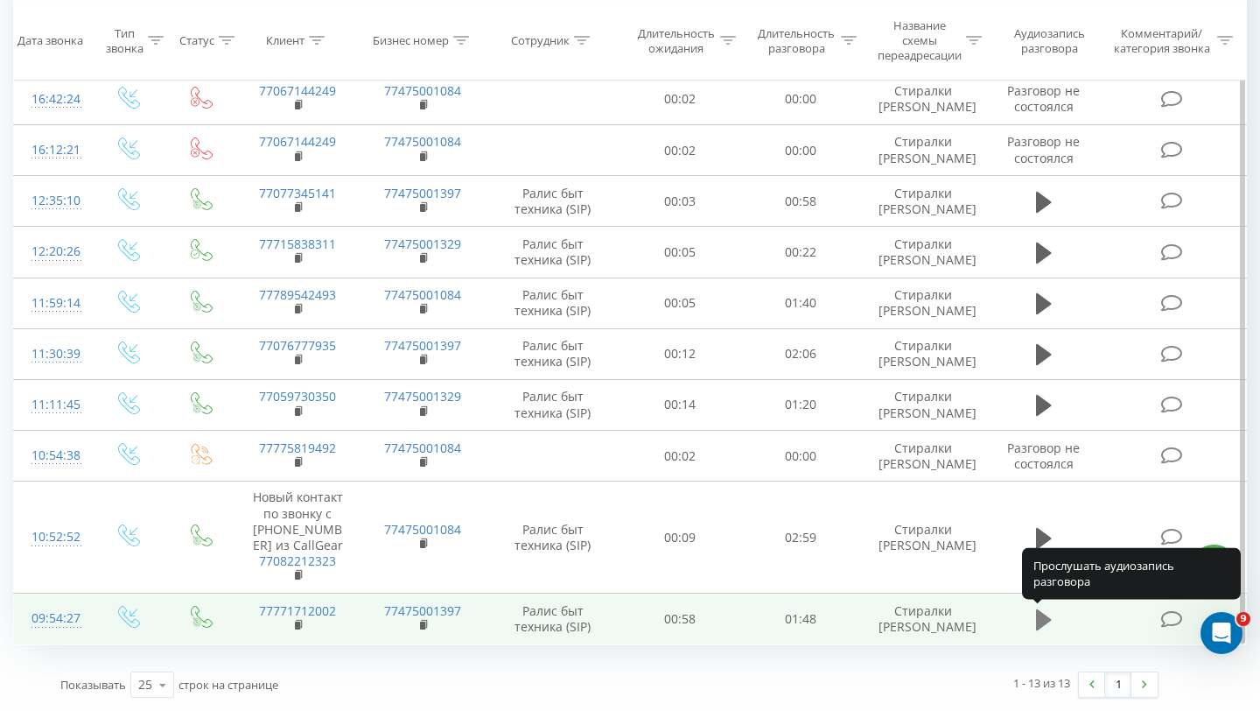
click at [1050, 627] on icon at bounding box center [1044, 619] width 16 height 25
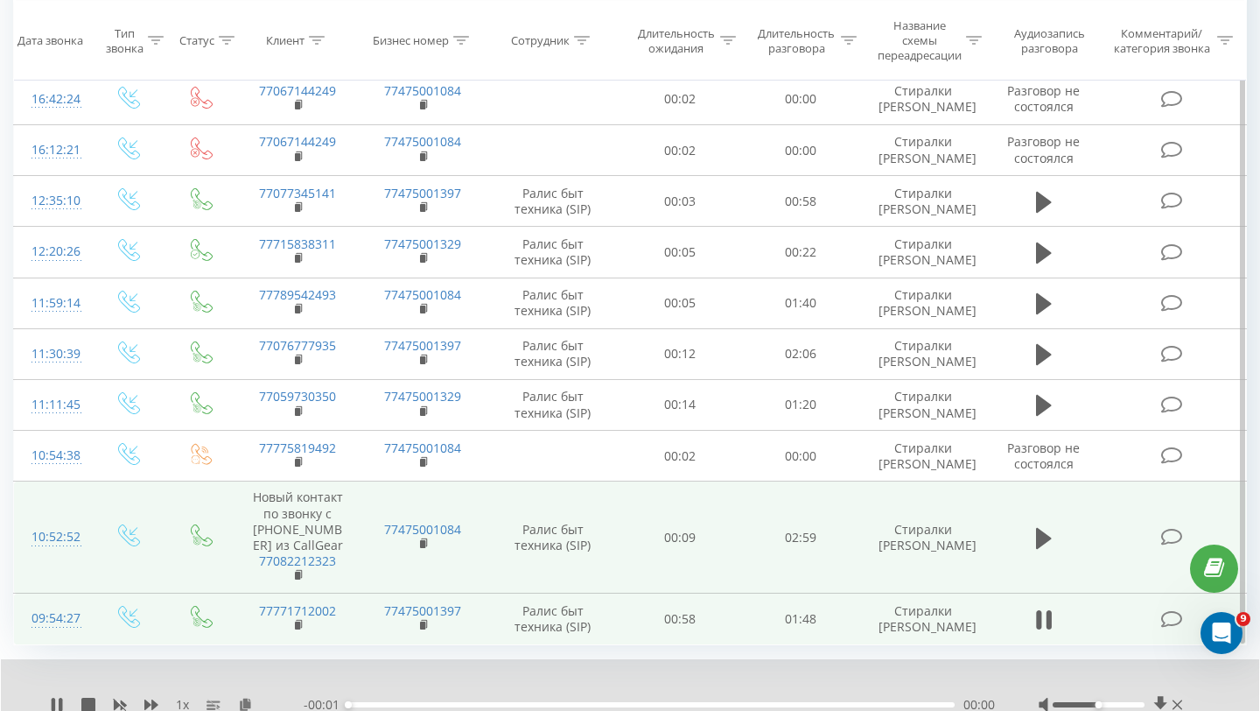
scroll to position [423, 0]
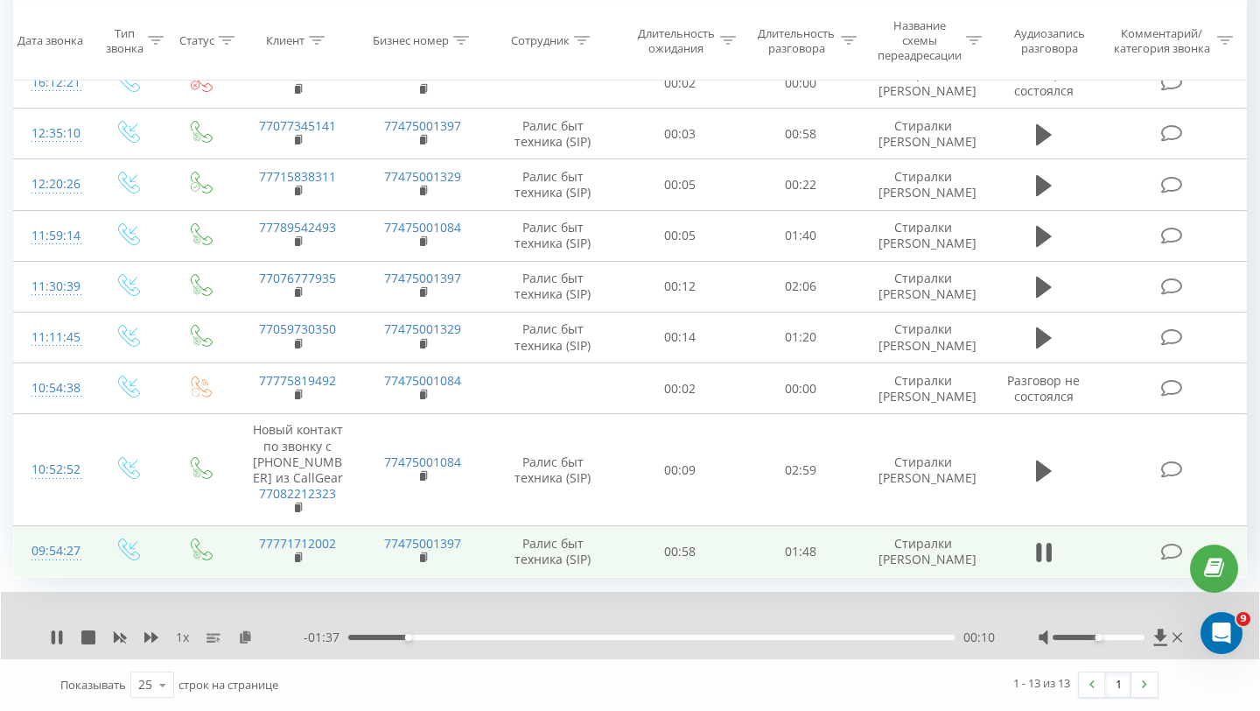
click at [467, 636] on div "00:10" at bounding box center [651, 637] width 607 height 5
click at [554, 645] on div "- 01:26 00:22 00:22" at bounding box center [650, 637] width 692 height 18
click at [666, 638] on div "00:27" at bounding box center [651, 637] width 607 height 5
click at [818, 638] on div "00:57" at bounding box center [651, 637] width 607 height 5
click at [905, 637] on div "01:30" at bounding box center [651, 637] width 607 height 5
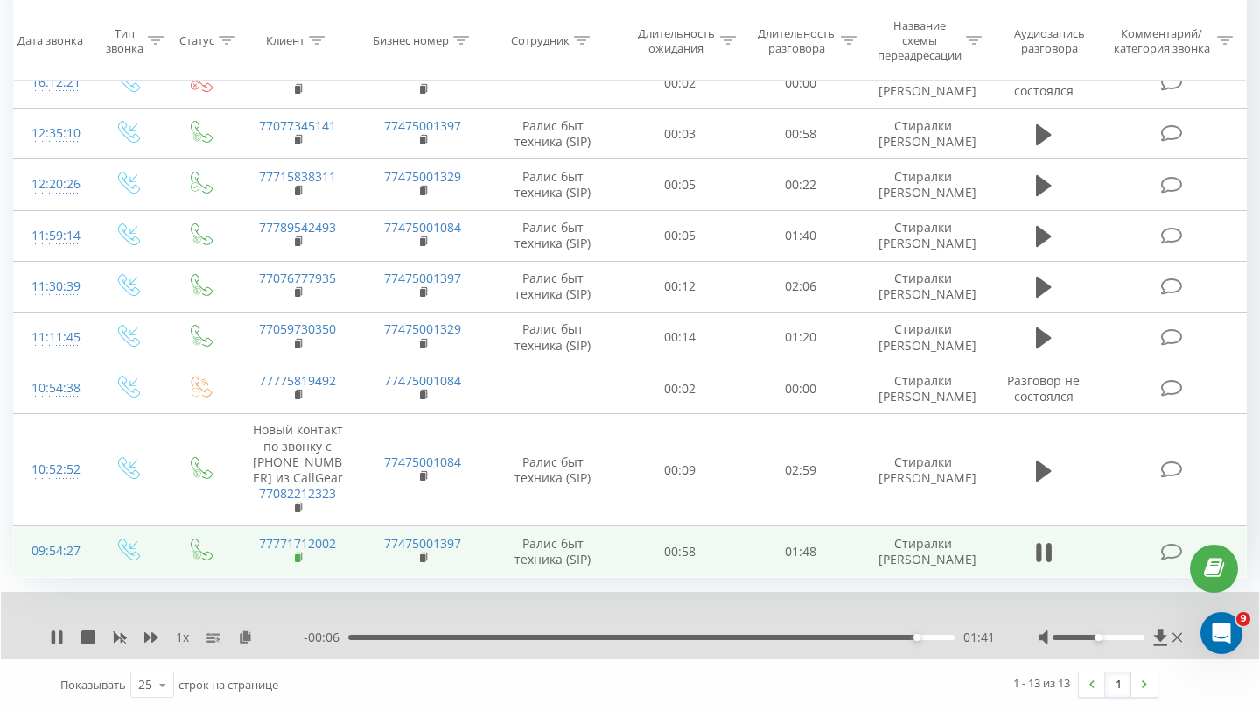
click at [298, 554] on icon at bounding box center [300, 557] width 10 height 12
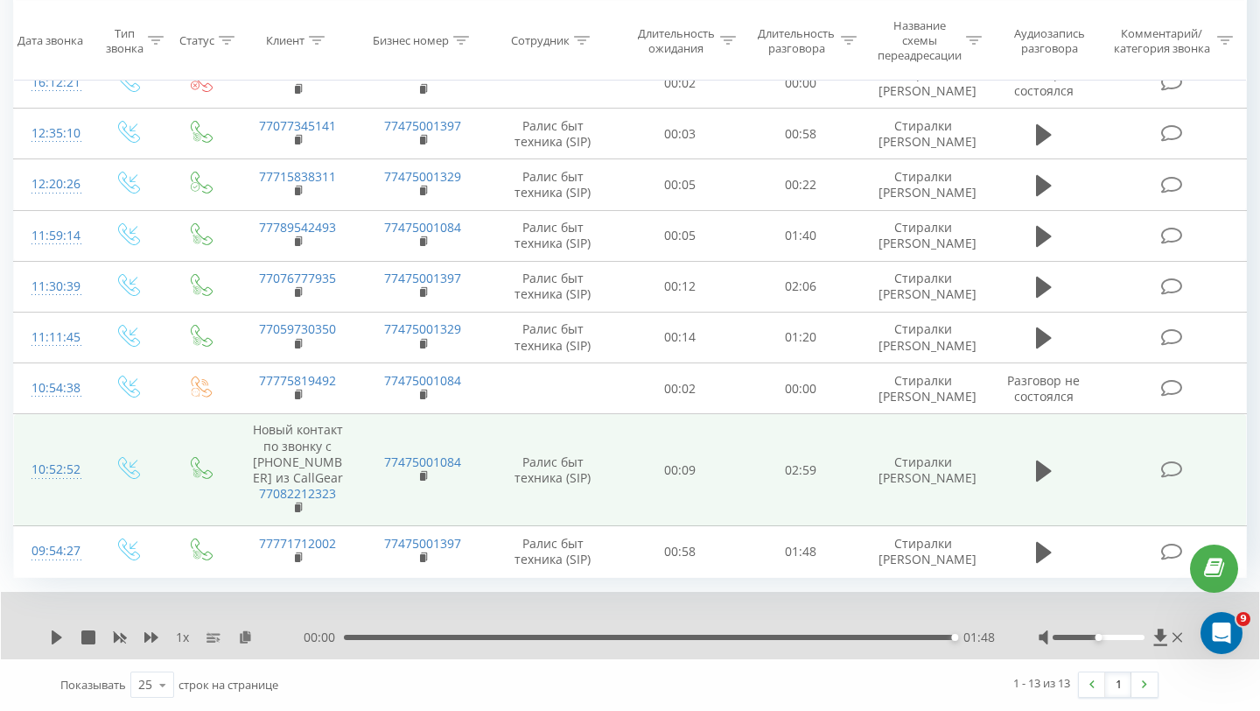
click at [1029, 481] on td at bounding box center [1044, 470] width 116 height 112
click at [1046, 481] on icon at bounding box center [1044, 471] width 16 height 25
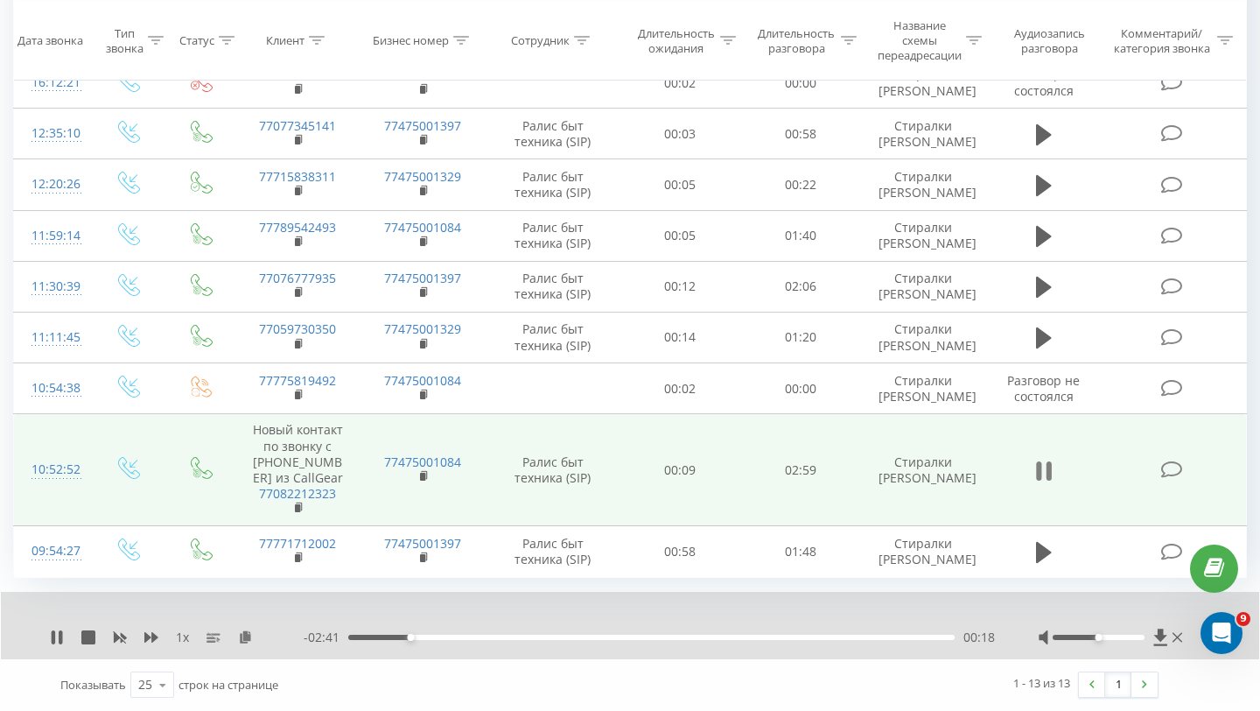
click at [1040, 472] on icon at bounding box center [1038, 470] width 5 height 19
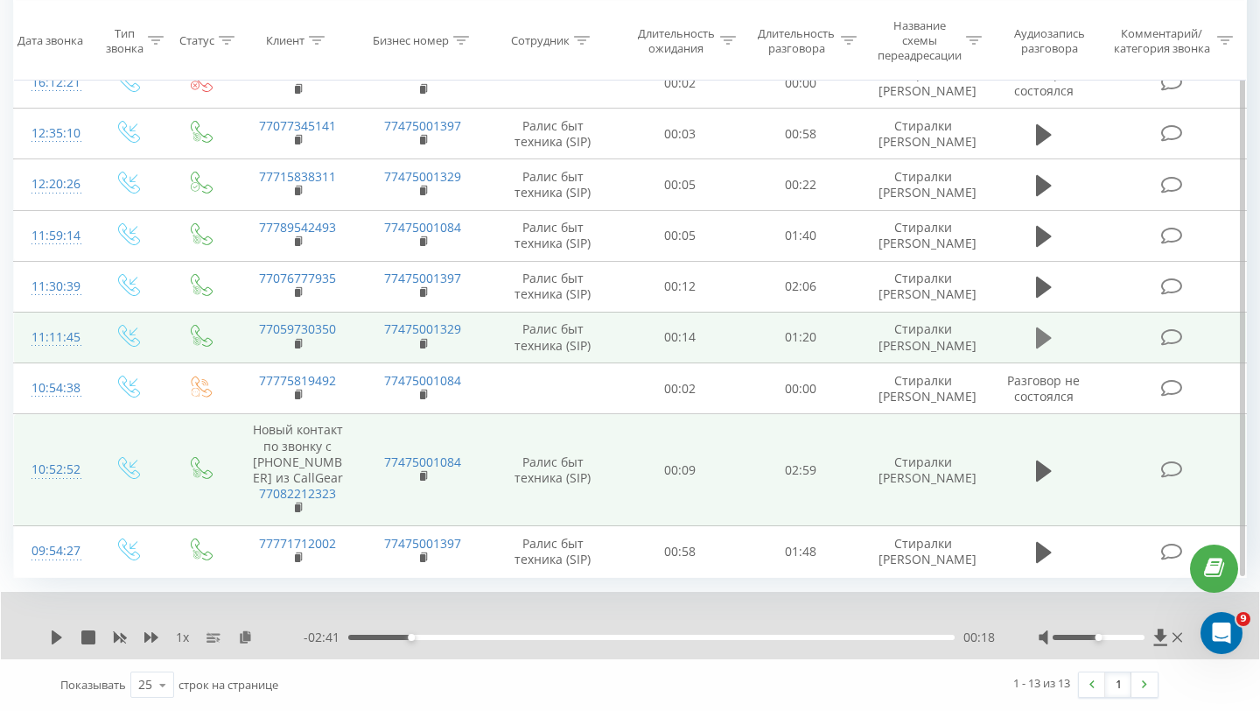
click at [1038, 339] on icon at bounding box center [1044, 337] width 16 height 21
click at [95, 630] on icon at bounding box center [88, 637] width 14 height 14
click at [299, 348] on icon at bounding box center [300, 344] width 10 height 12
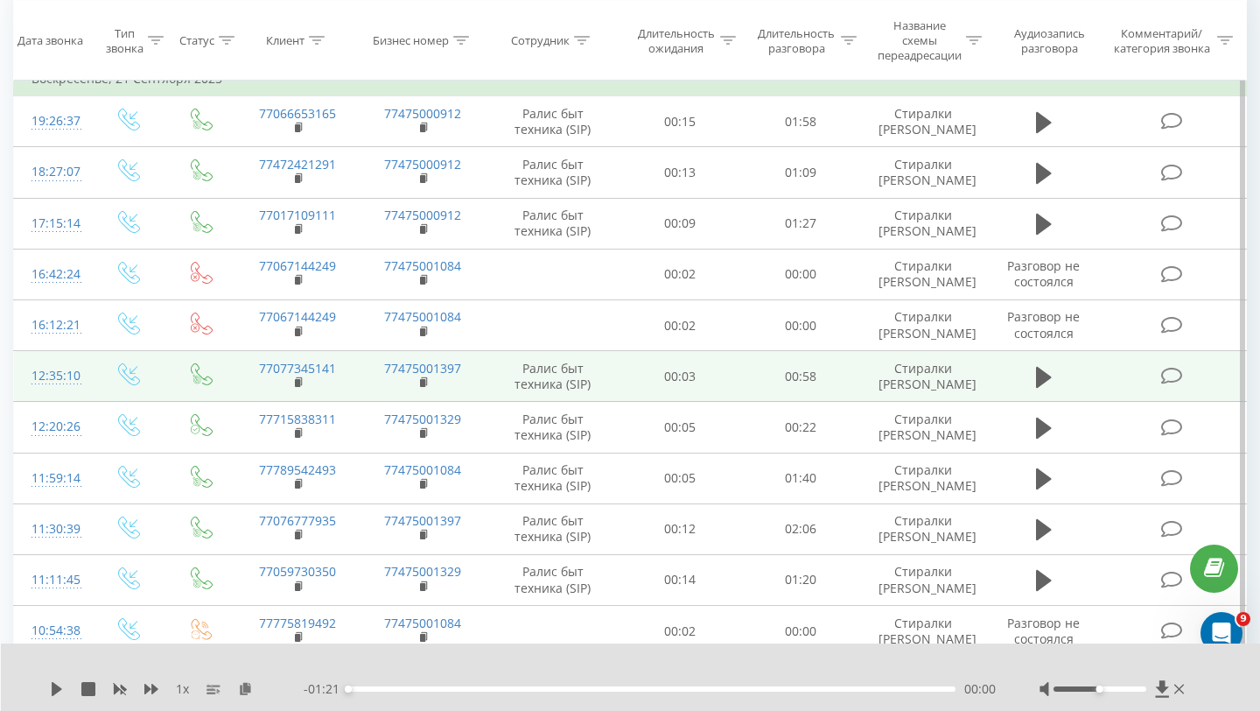
scroll to position [0, 0]
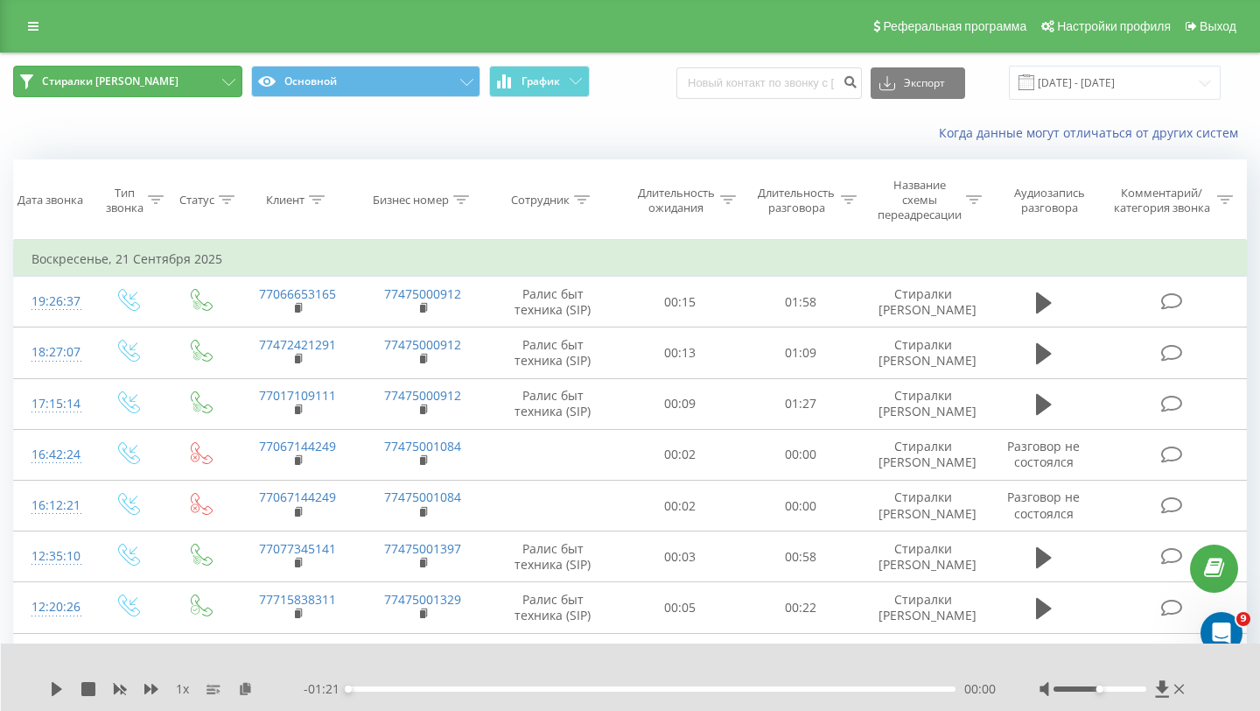
click at [228, 88] on button "Стиралки Сергей Алматы" at bounding box center [127, 82] width 229 height 32
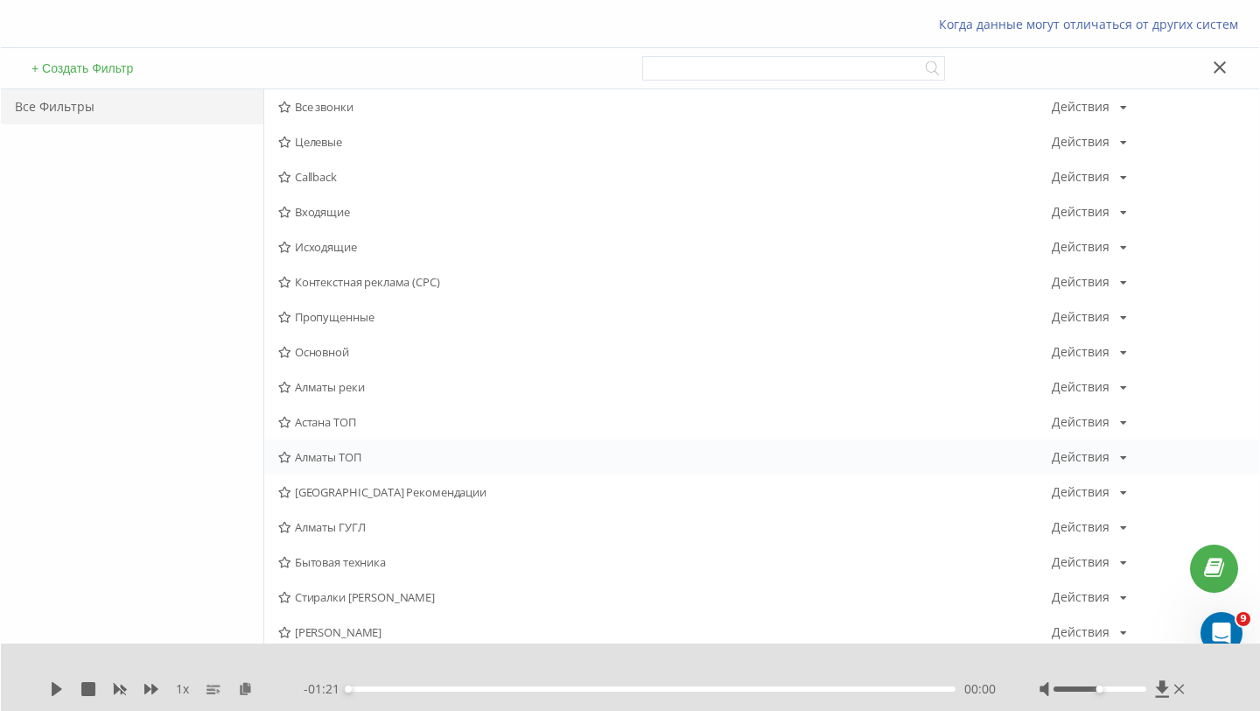
scroll to position [123, 0]
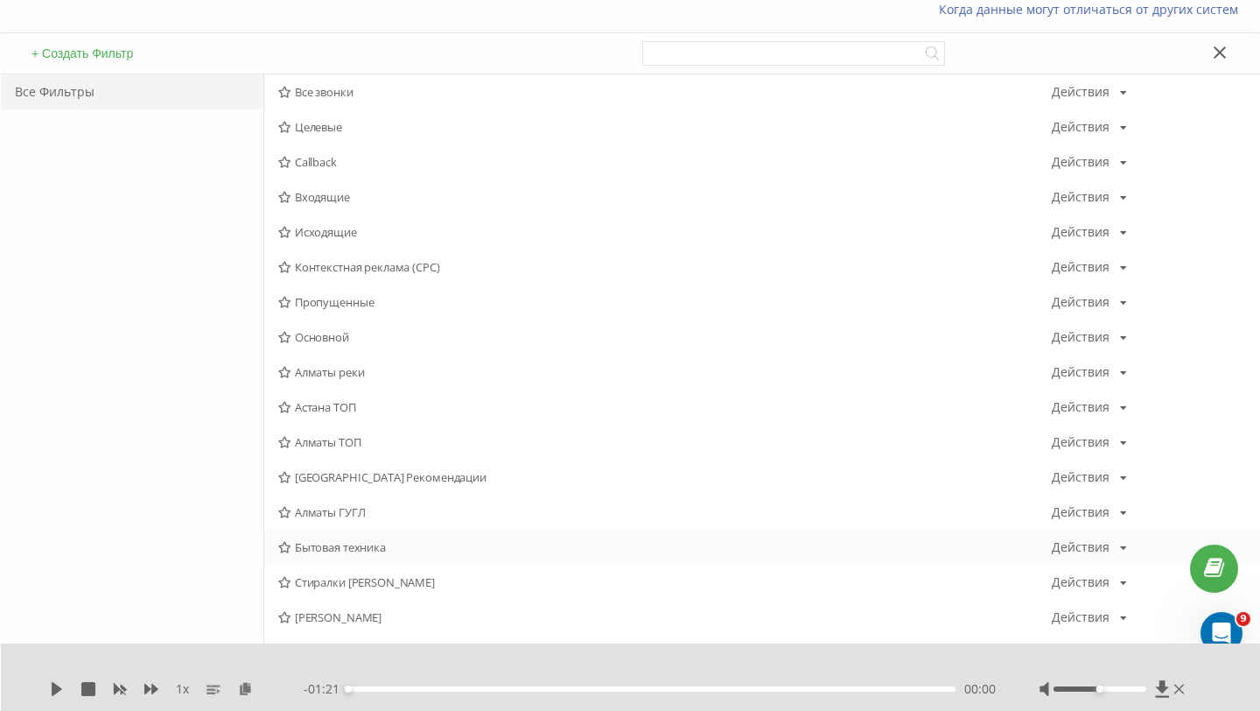
click at [413, 549] on span "Бытовая техника" at bounding box center [665, 547] width 774 height 12
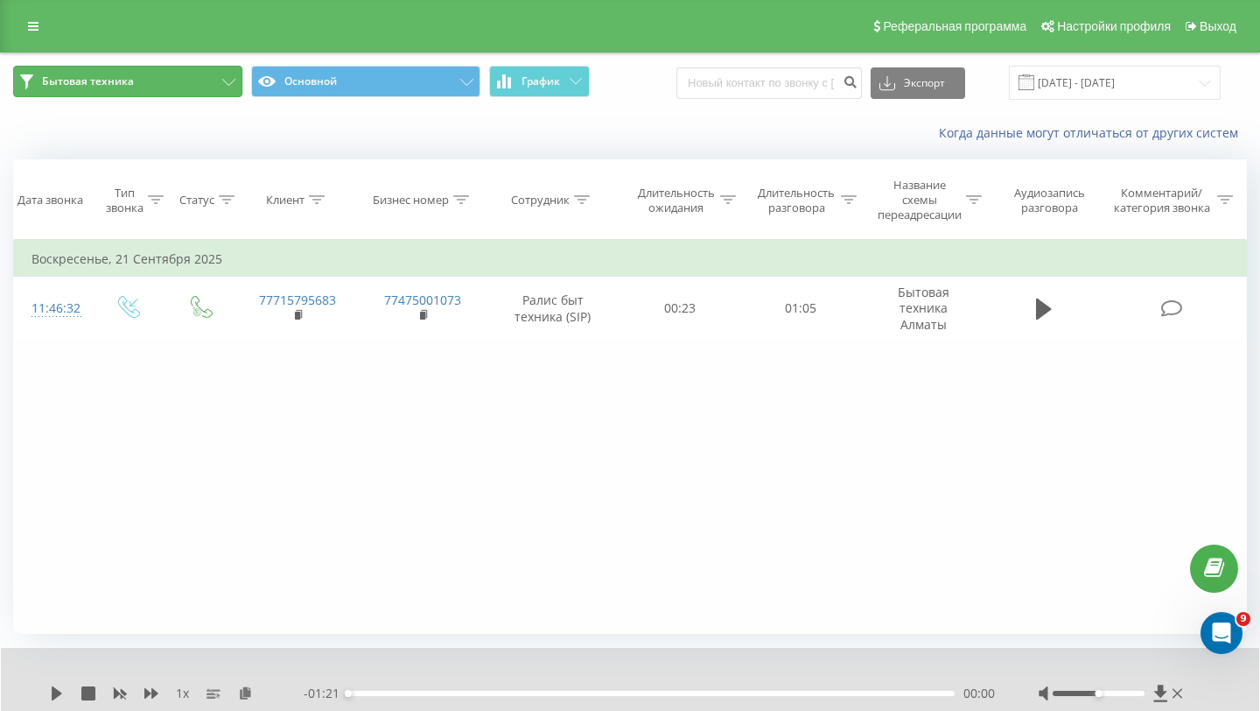
click at [235, 81] on button "Бытовая техника" at bounding box center [127, 82] width 229 height 32
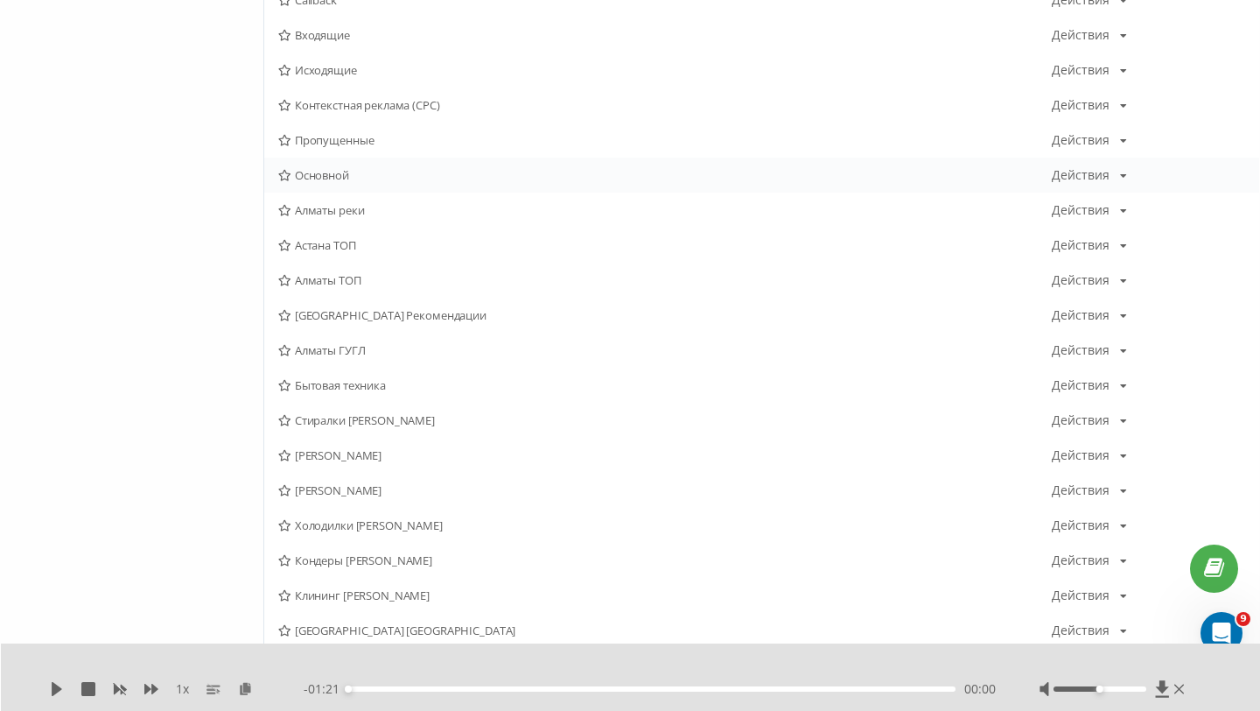
scroll to position [305, 0]
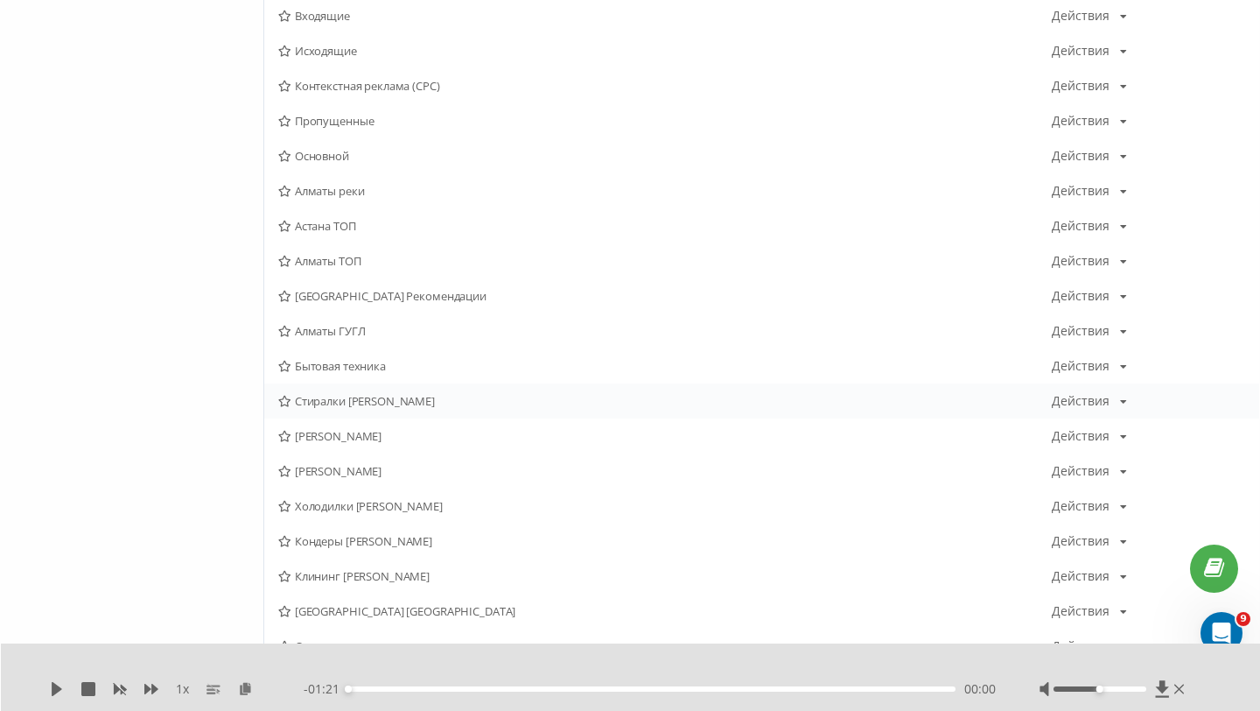
click at [386, 405] on span "Стиралки Сергей Алматы" at bounding box center [665, 401] width 774 height 12
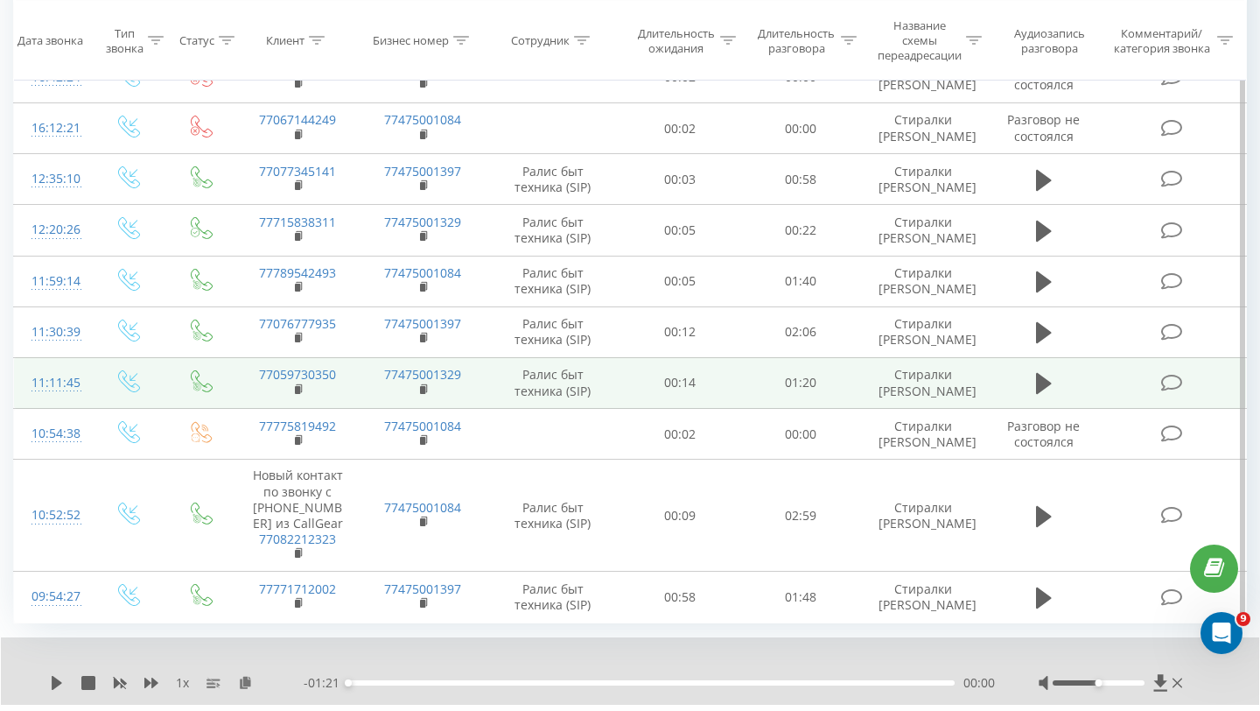
scroll to position [378, 0]
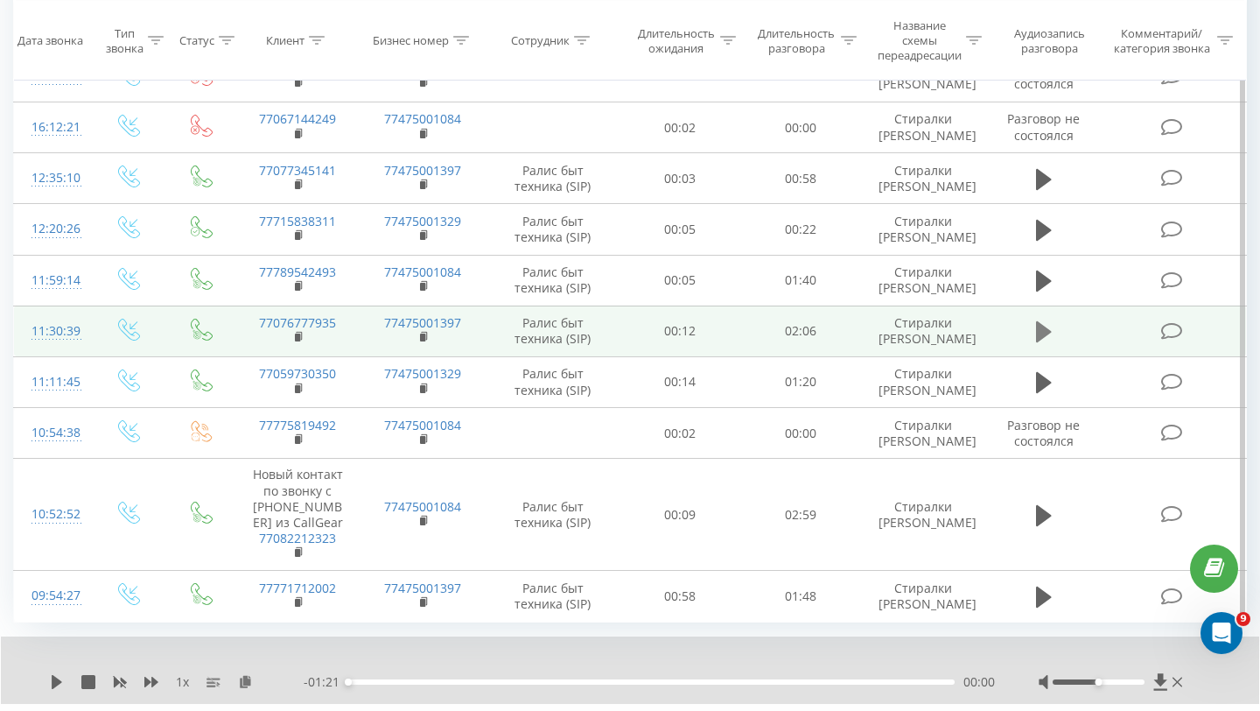
click at [1040, 332] on icon at bounding box center [1044, 331] width 16 height 21
click at [435, 681] on div "00:01" at bounding box center [651, 681] width 607 height 5
click at [732, 683] on div "00:25" at bounding box center [651, 681] width 607 height 5
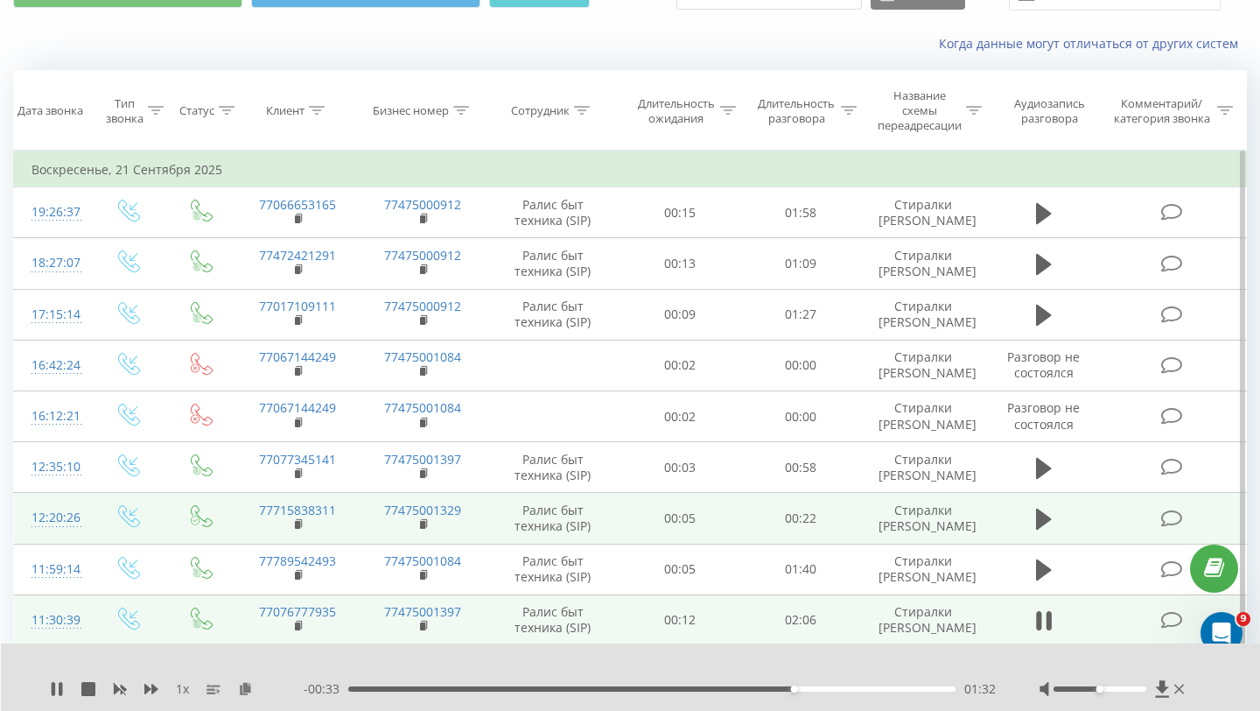
scroll to position [83, 0]
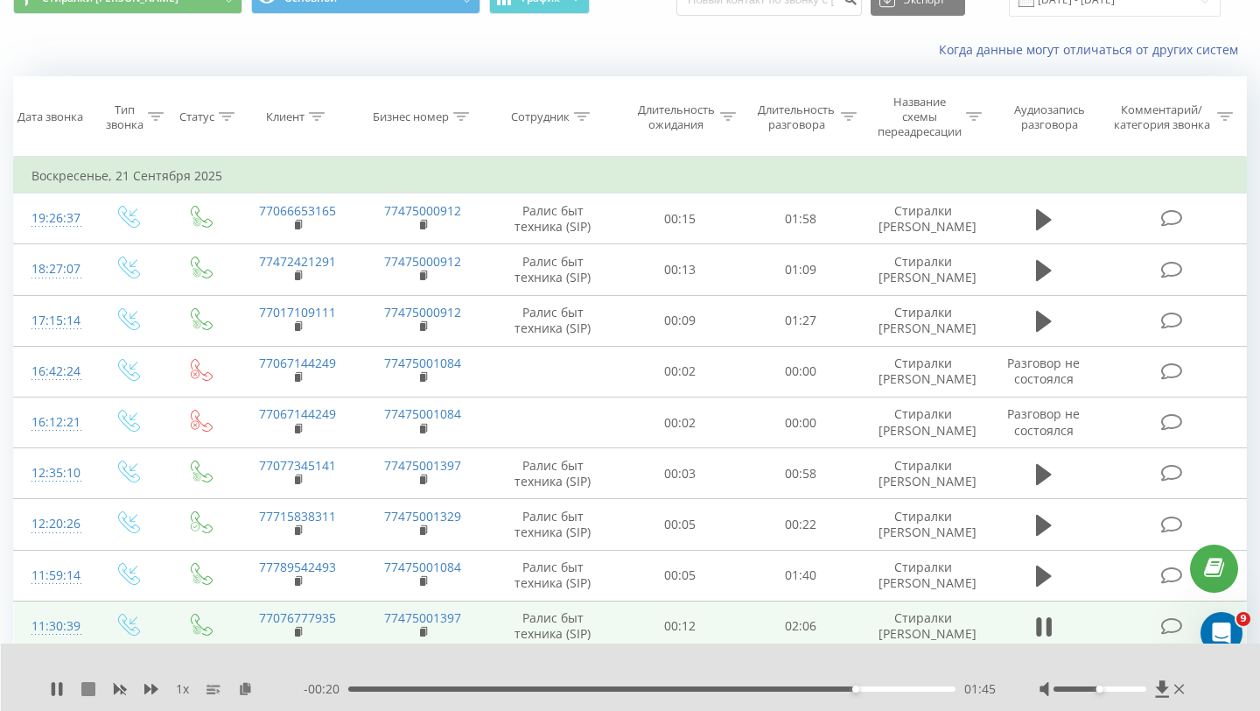
click at [84, 689] on icon at bounding box center [88, 689] width 14 height 14
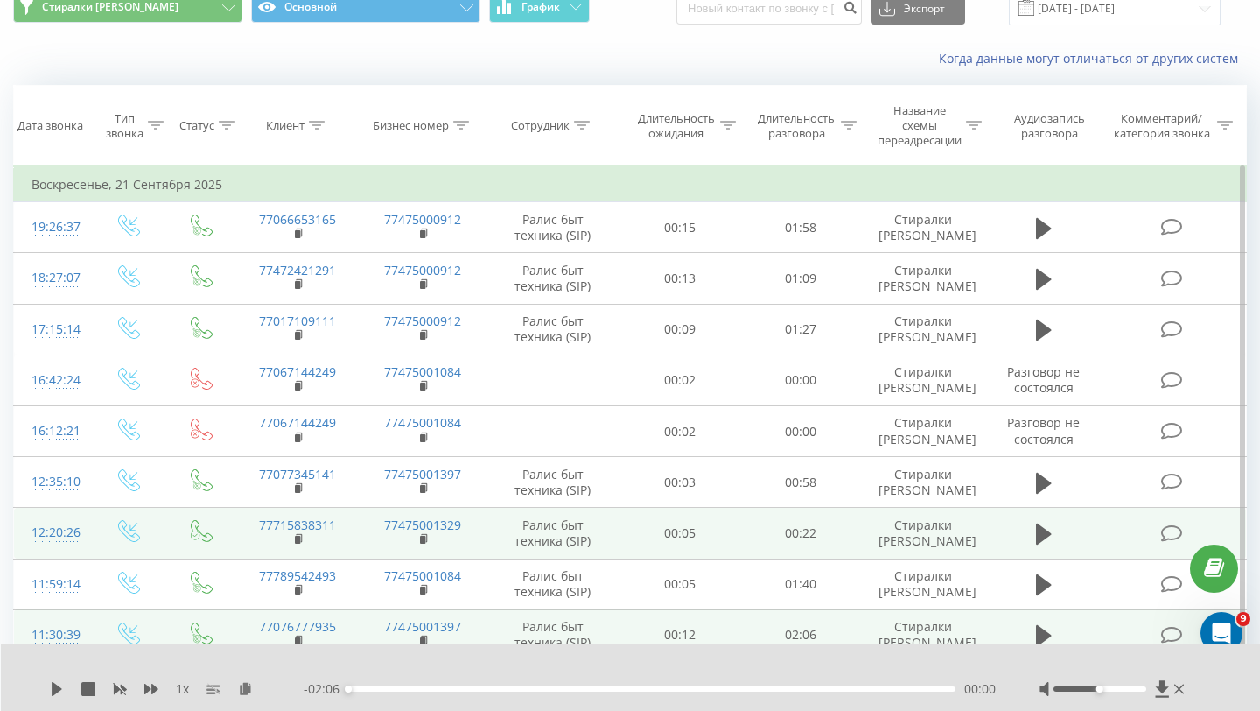
scroll to position [0, 0]
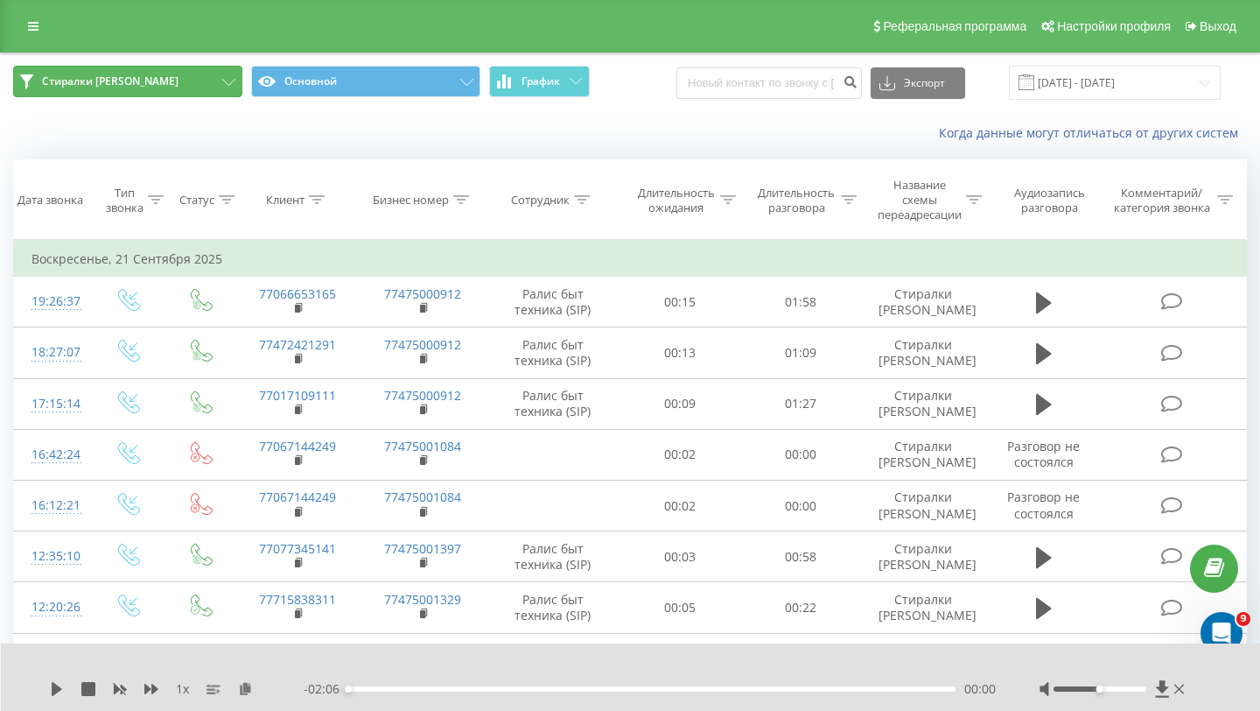
click at [215, 72] on button "Стиралки Сергей Алматы" at bounding box center [127, 82] width 229 height 32
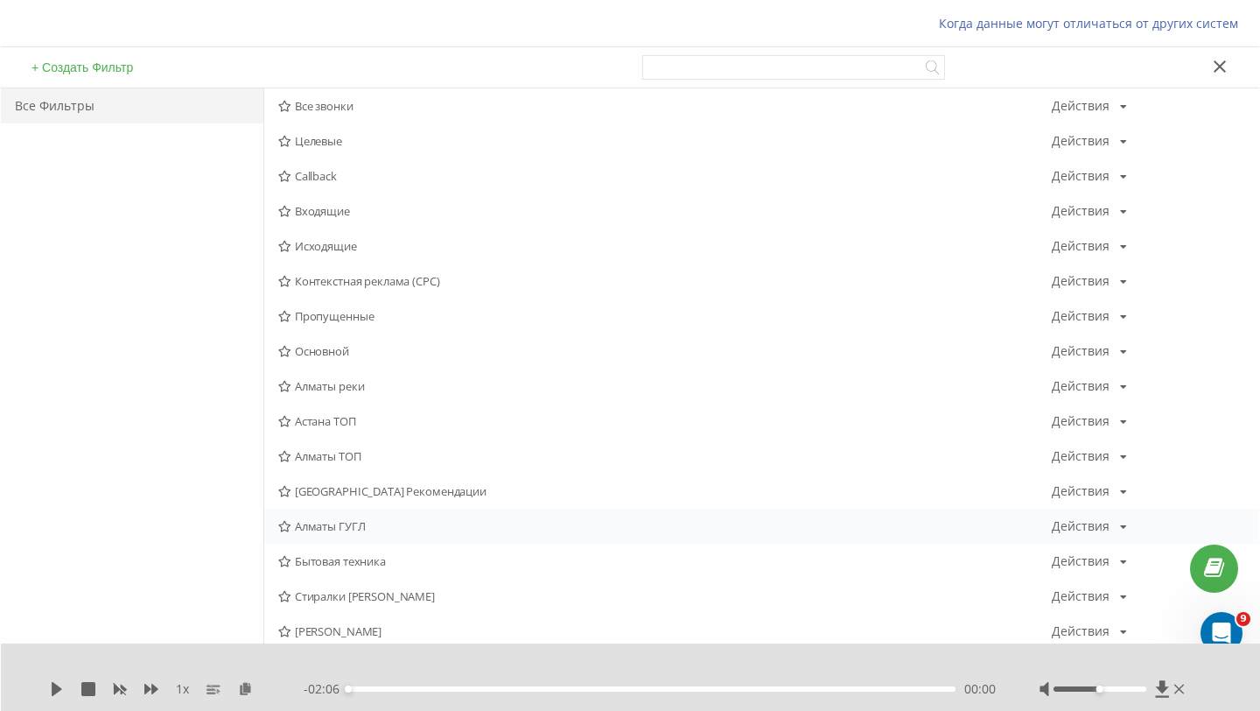
scroll to position [111, 0]
click at [338, 560] on span "Бытовая техника" at bounding box center [665, 559] width 774 height 12
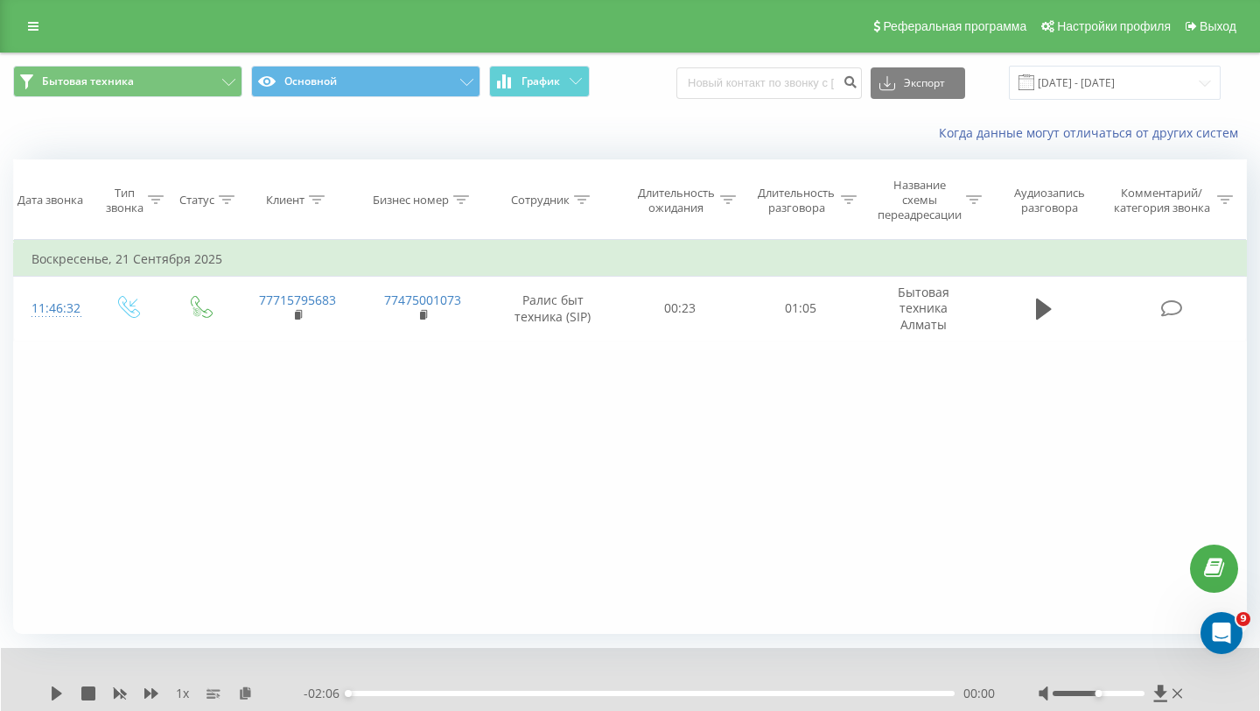
click at [205, 64] on div "Бытовая техника Основной График Новый контакт по звонку с +77773170008 из CallG…" at bounding box center [630, 82] width 1259 height 59
click at [195, 82] on button "Бытовая техника" at bounding box center [127, 82] width 229 height 32
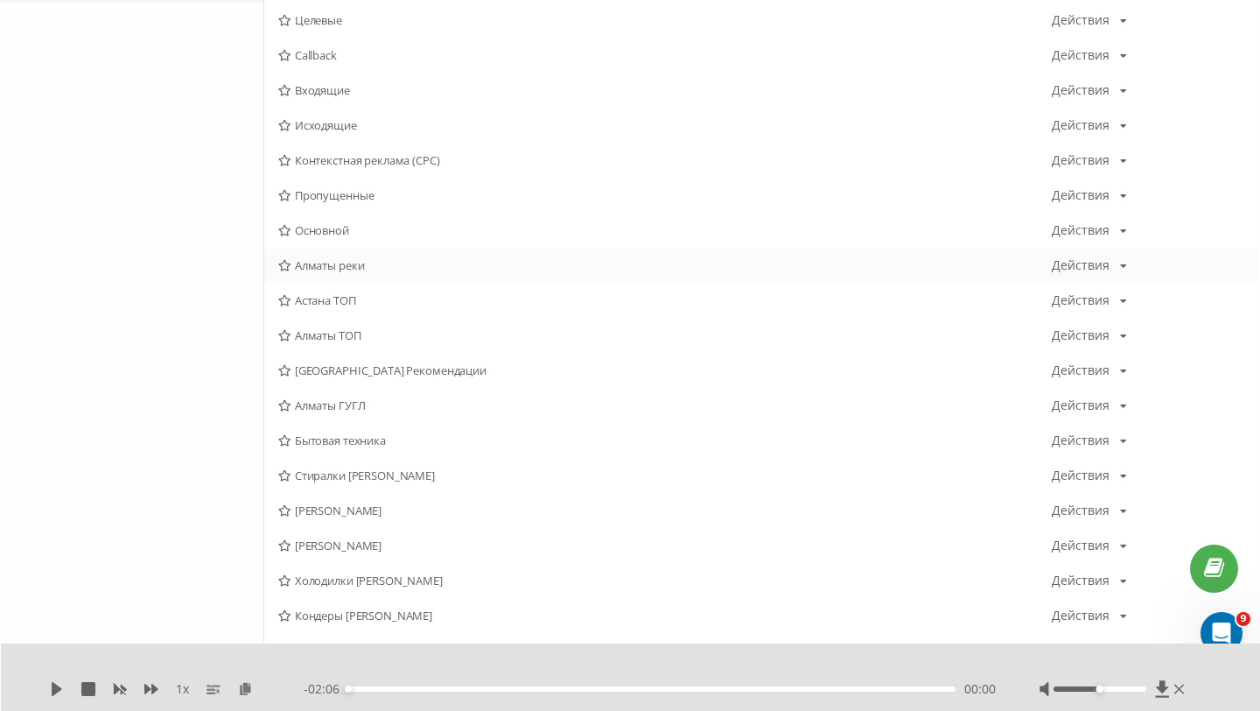
scroll to position [234, 0]
click at [383, 501] on span "Сергей Алматы" at bounding box center [665, 507] width 774 height 12
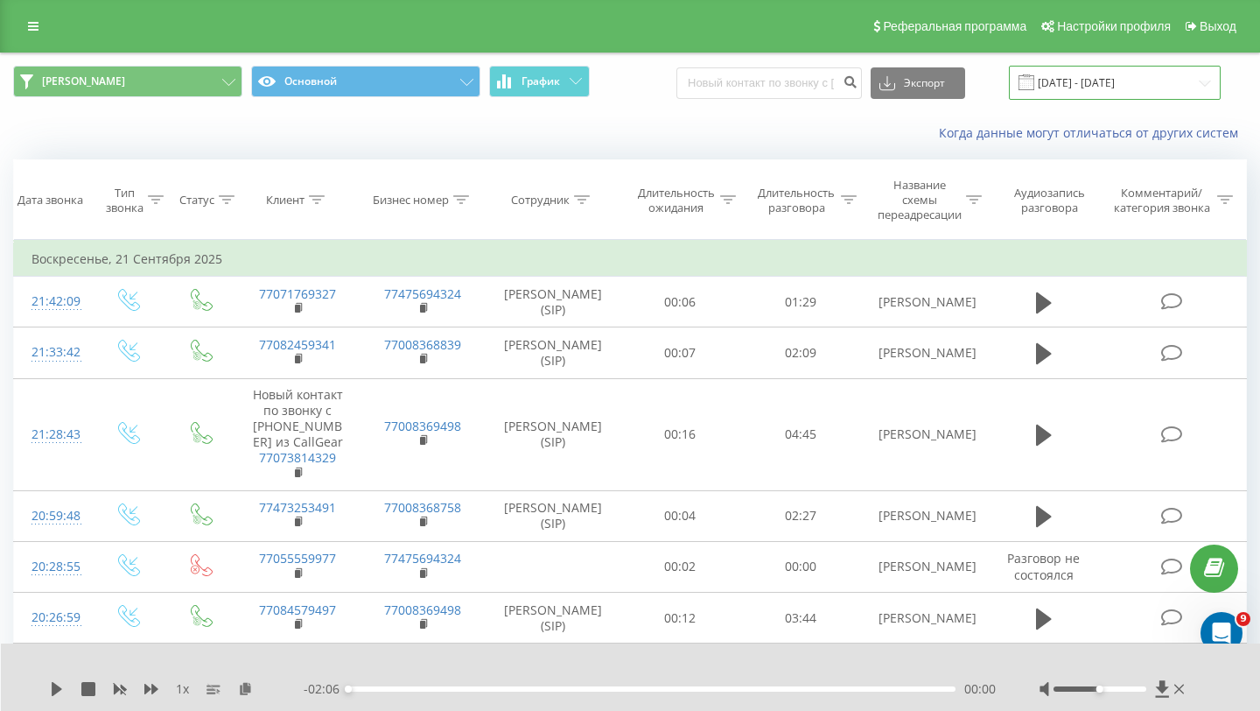
click at [1064, 72] on input "21.09.2025 - 21.09.2025" at bounding box center [1115, 83] width 212 height 34
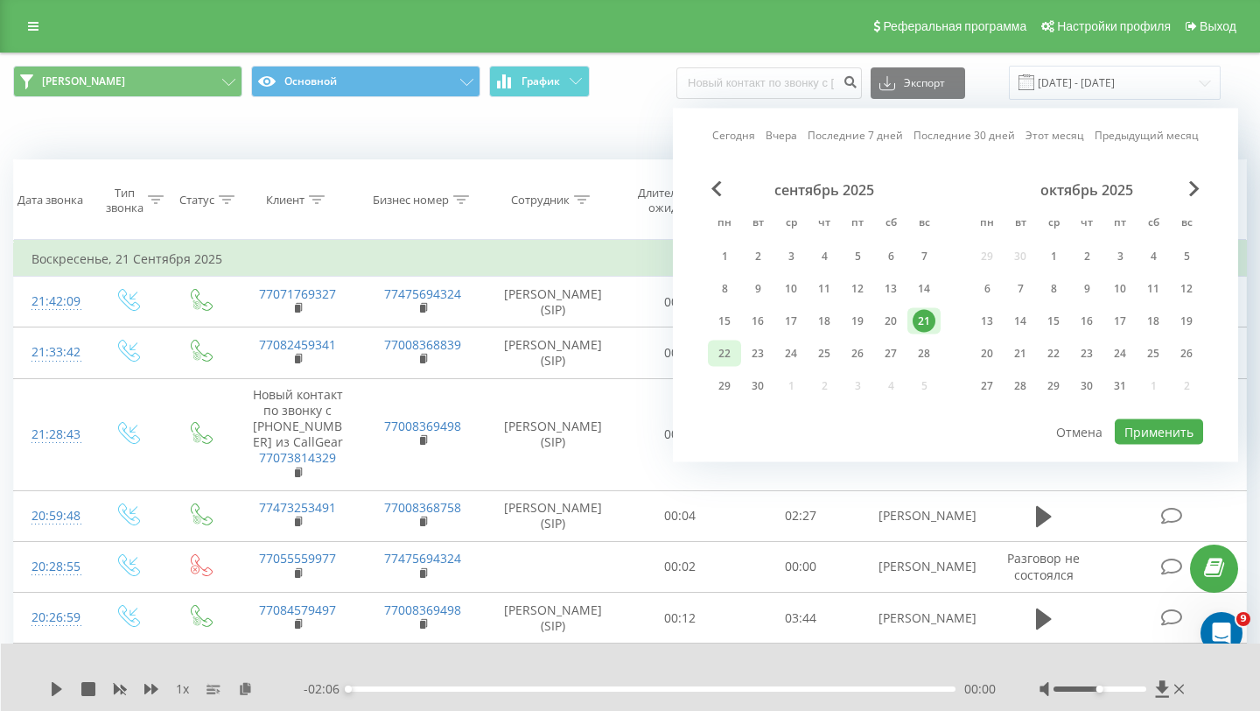
click at [734, 348] on div "22" at bounding box center [724, 353] width 23 height 23
click at [1151, 420] on button "Применить" at bounding box center [1159, 431] width 88 height 25
type input "22.09.2025 - 22.09.2025"
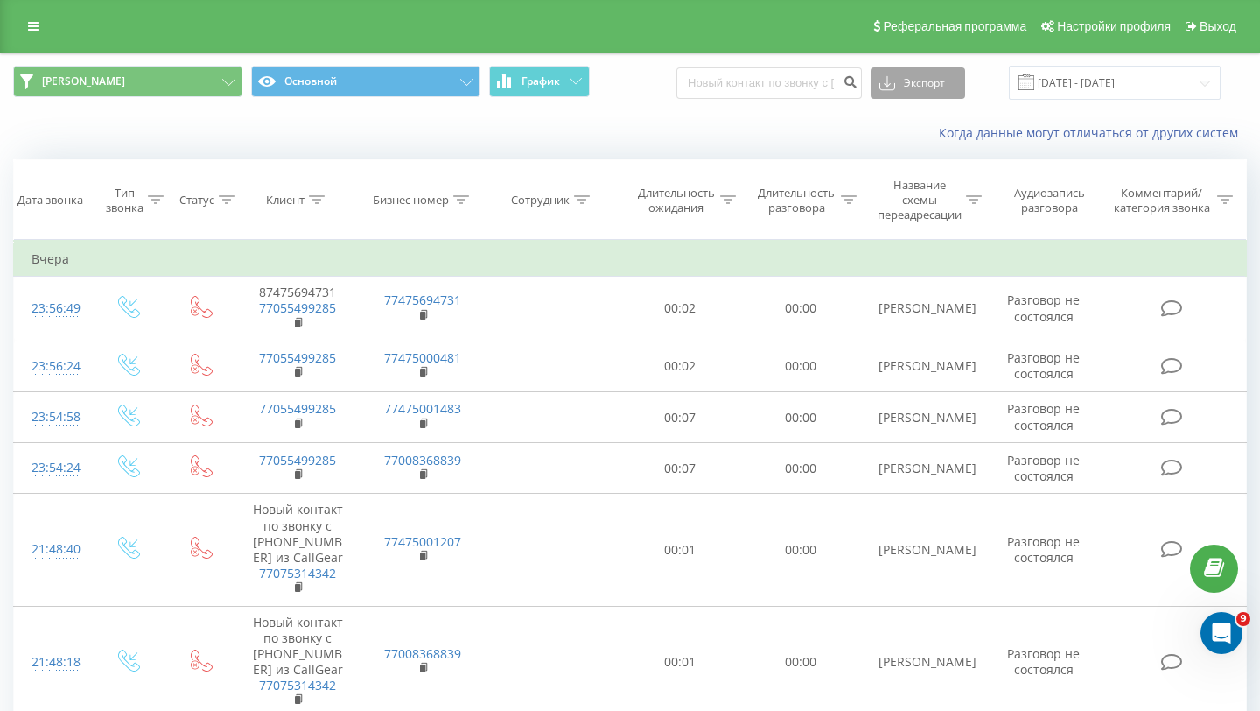
click at [951, 73] on button "Экспорт" at bounding box center [918, 83] width 95 height 32
click at [905, 146] on span ".xls" at bounding box center [895, 146] width 19 height 17
click at [965, 84] on button "Экспорт" at bounding box center [918, 83] width 95 height 32
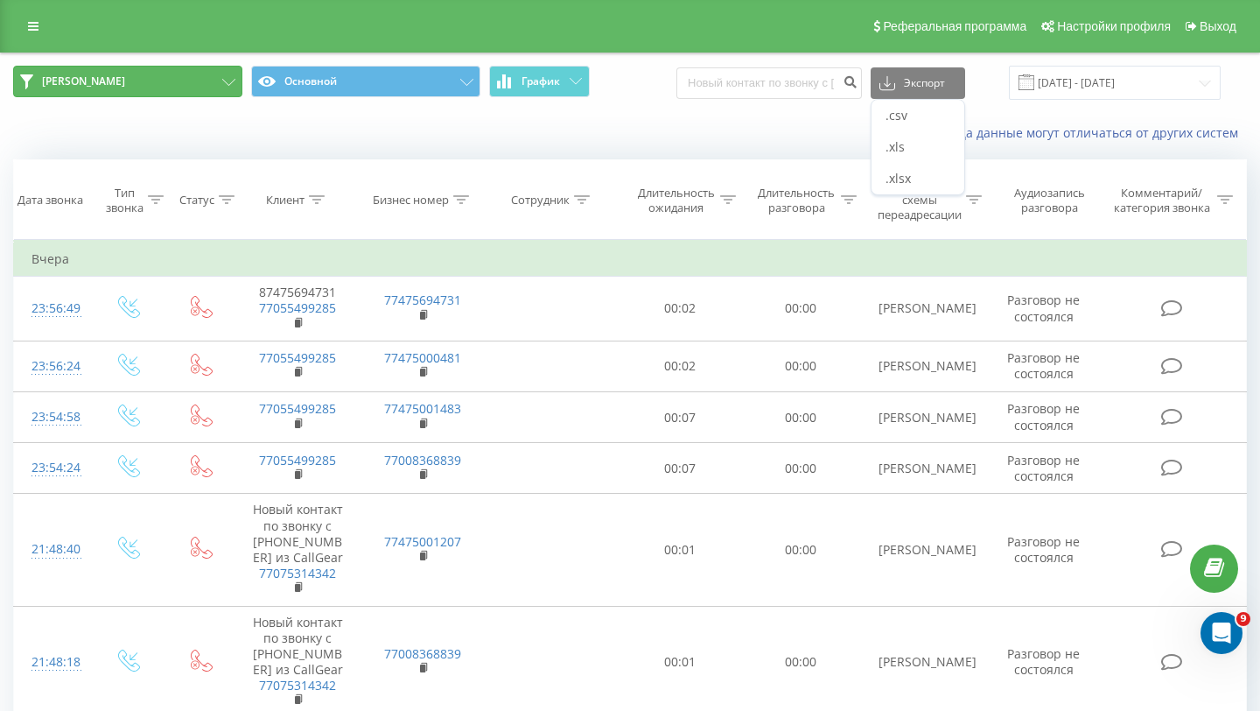
click at [202, 86] on button "Сергей Алматы" at bounding box center [127, 82] width 229 height 32
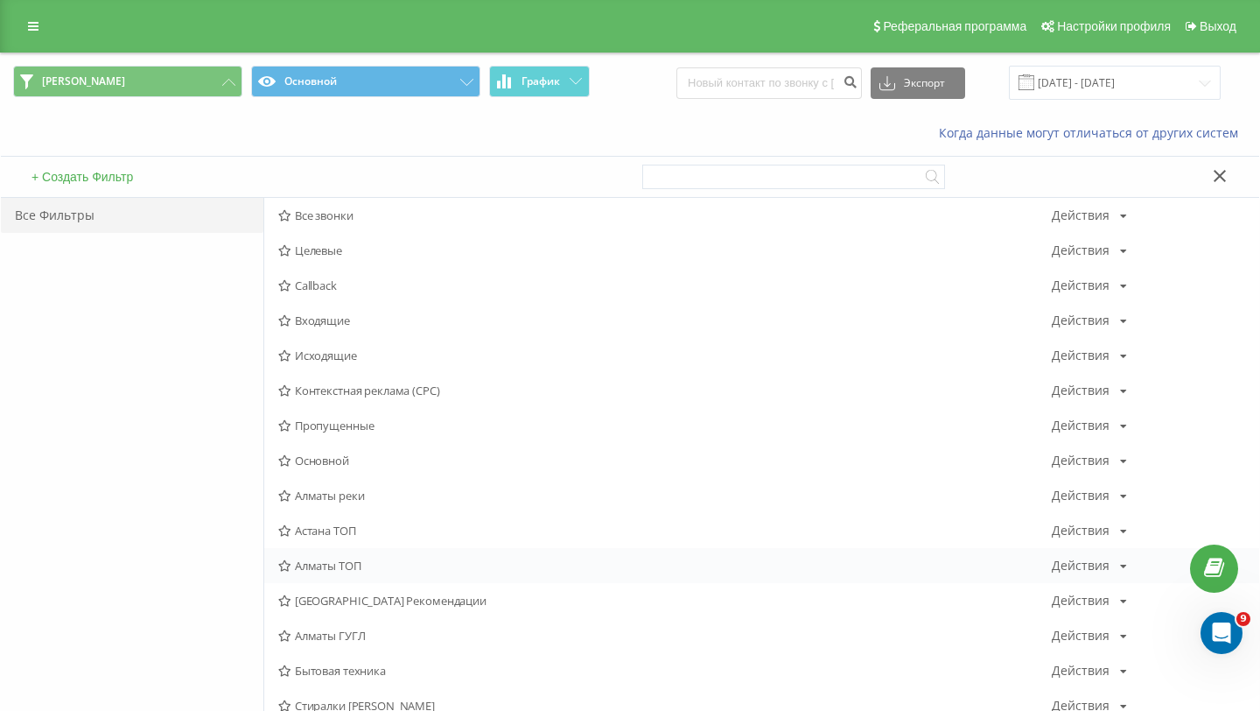
click at [363, 565] on span "Алматы ТОП" at bounding box center [665, 565] width 774 height 12
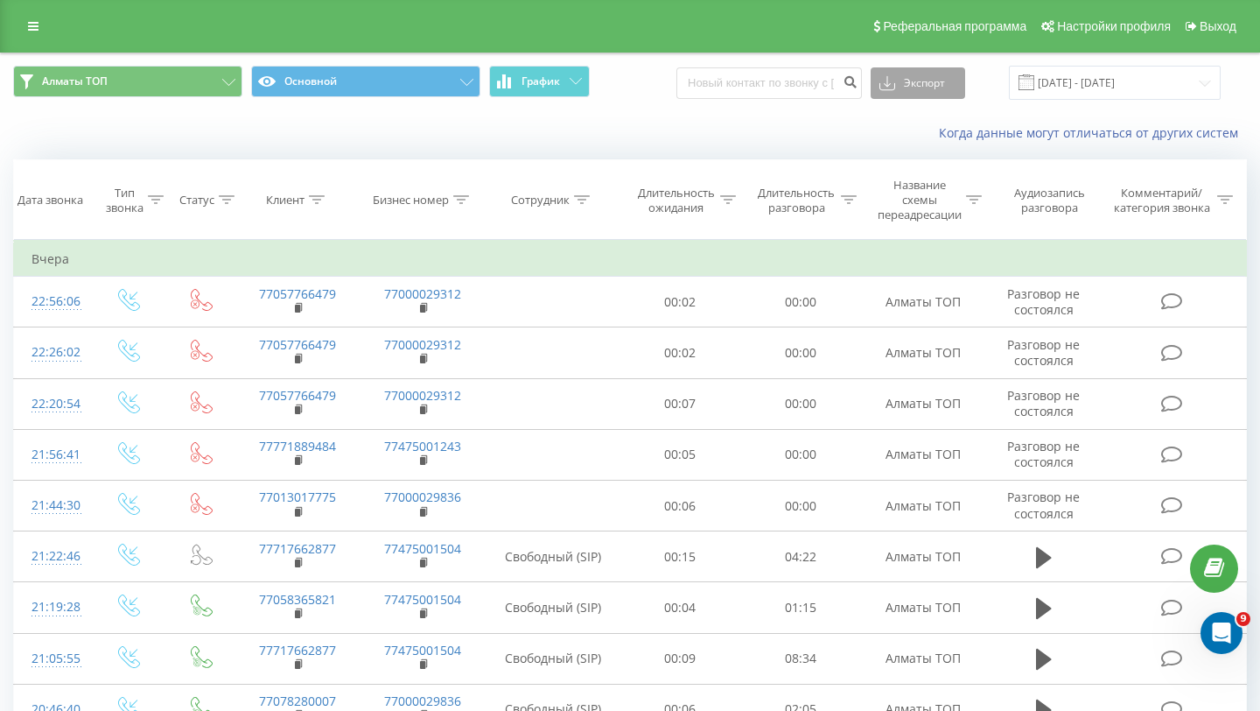
click at [924, 87] on button "Экспорт" at bounding box center [918, 83] width 95 height 32
click at [930, 148] on div ".xls" at bounding box center [918, 147] width 93 height 32
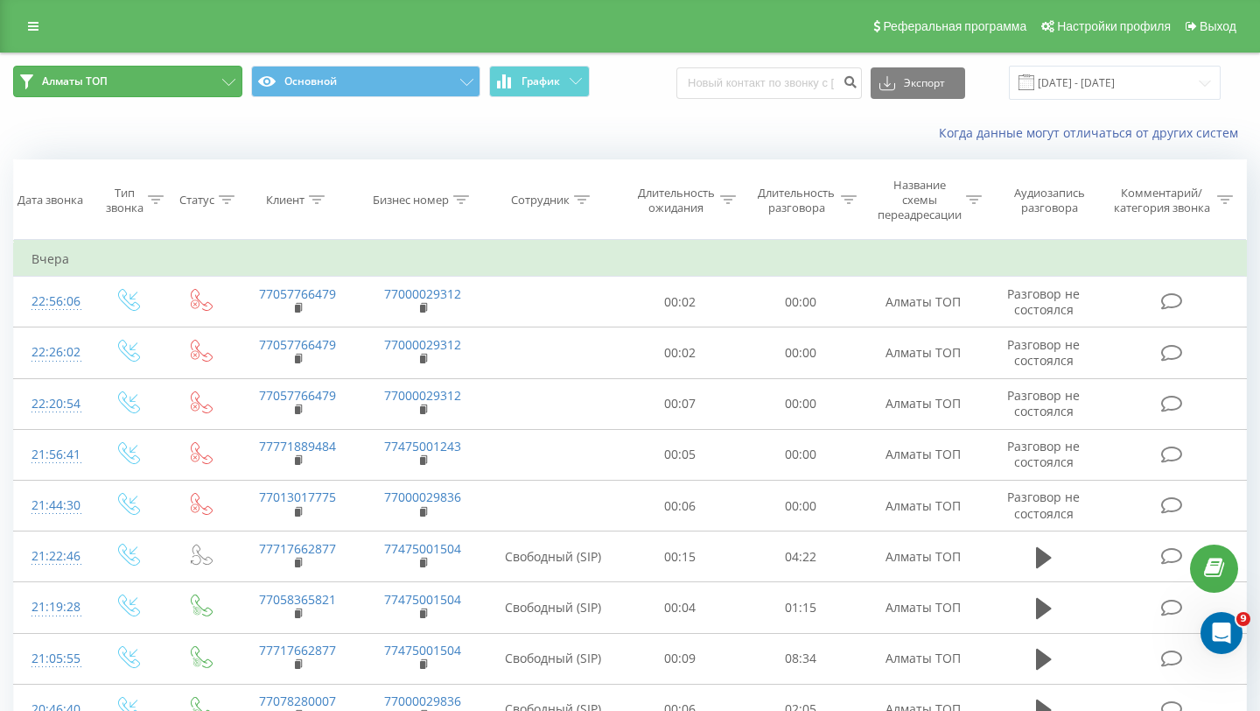
click at [221, 88] on button "Алматы ТОП" at bounding box center [127, 82] width 229 height 32
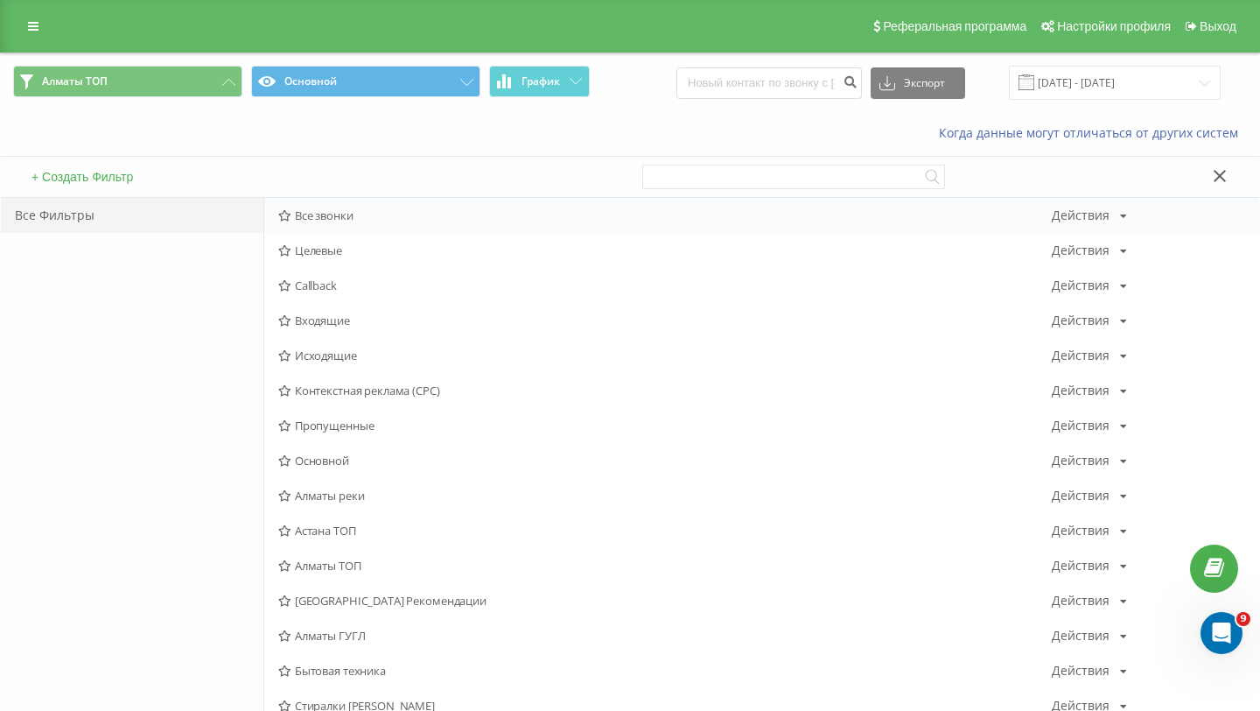
click at [306, 207] on div "Все звонки Действия Редактировать Копировать Удалить По умолчанию Поделиться" at bounding box center [761, 215] width 995 height 35
click at [319, 219] on span "Все звонки" at bounding box center [665, 215] width 774 height 12
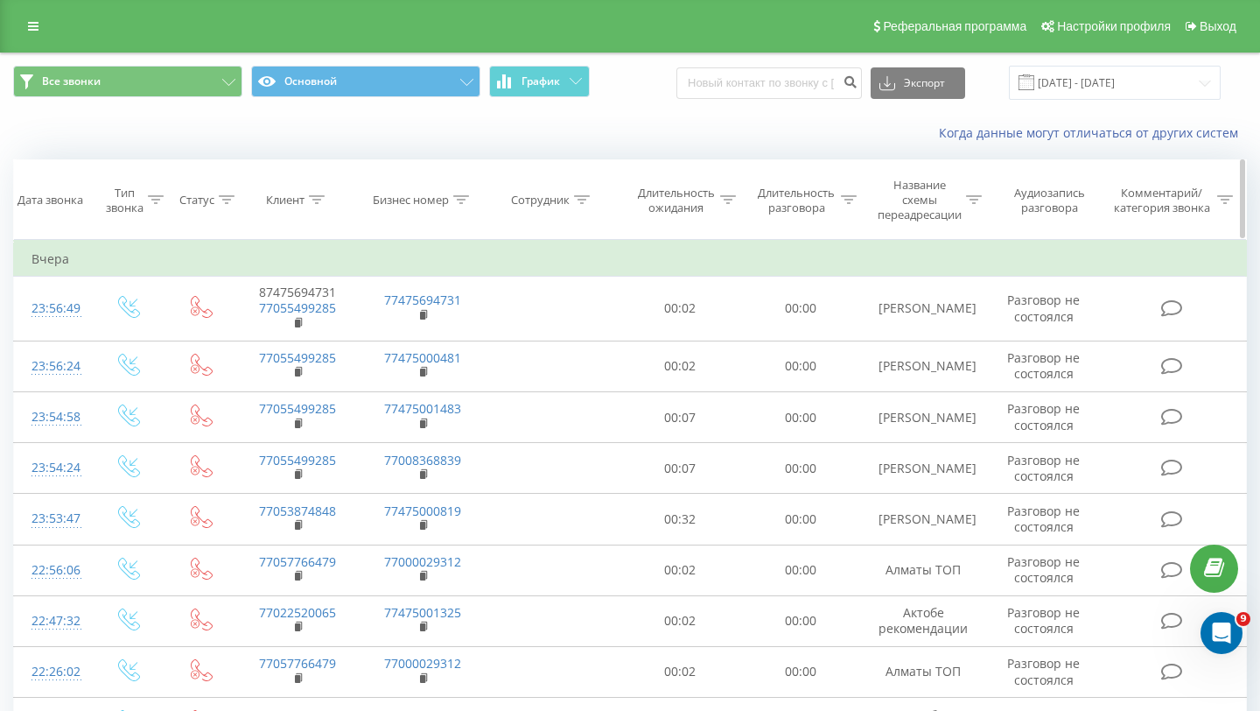
click at [324, 198] on icon at bounding box center [317, 199] width 16 height 9
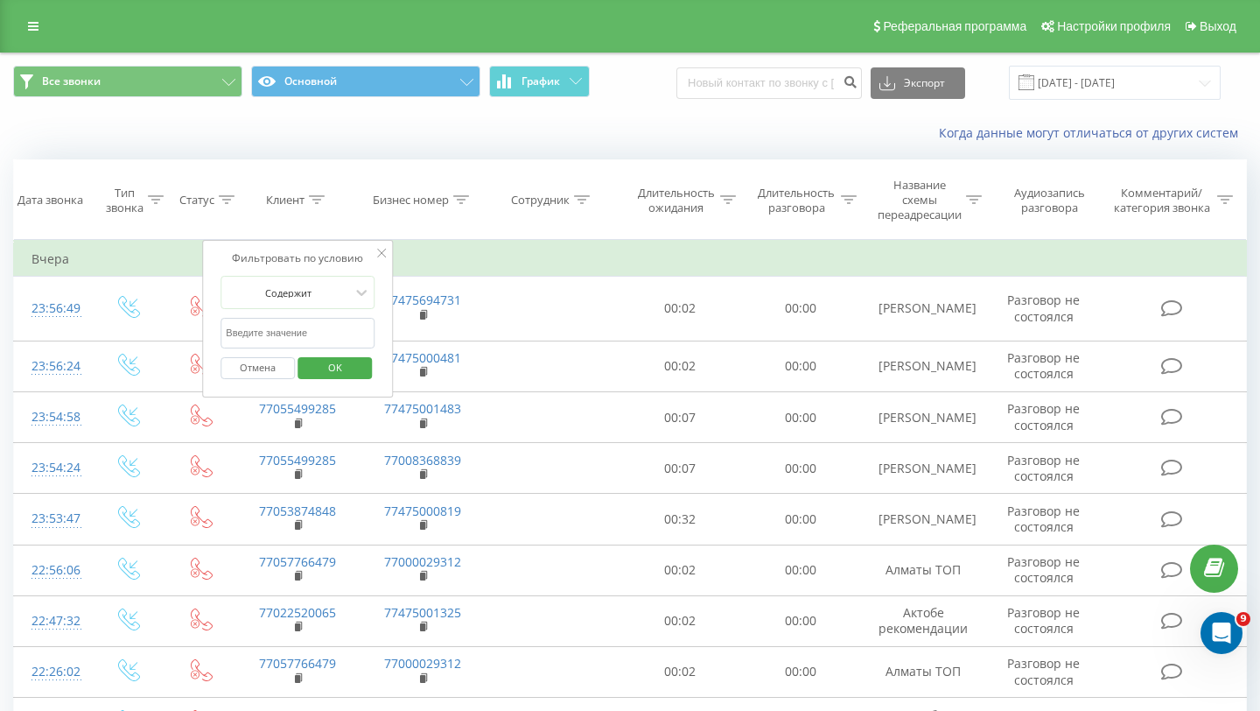
click at [307, 331] on input "text" at bounding box center [298, 333] width 154 height 31
paste input "77079318761"
click at [314, 355] on span "OK" at bounding box center [335, 367] width 49 height 27
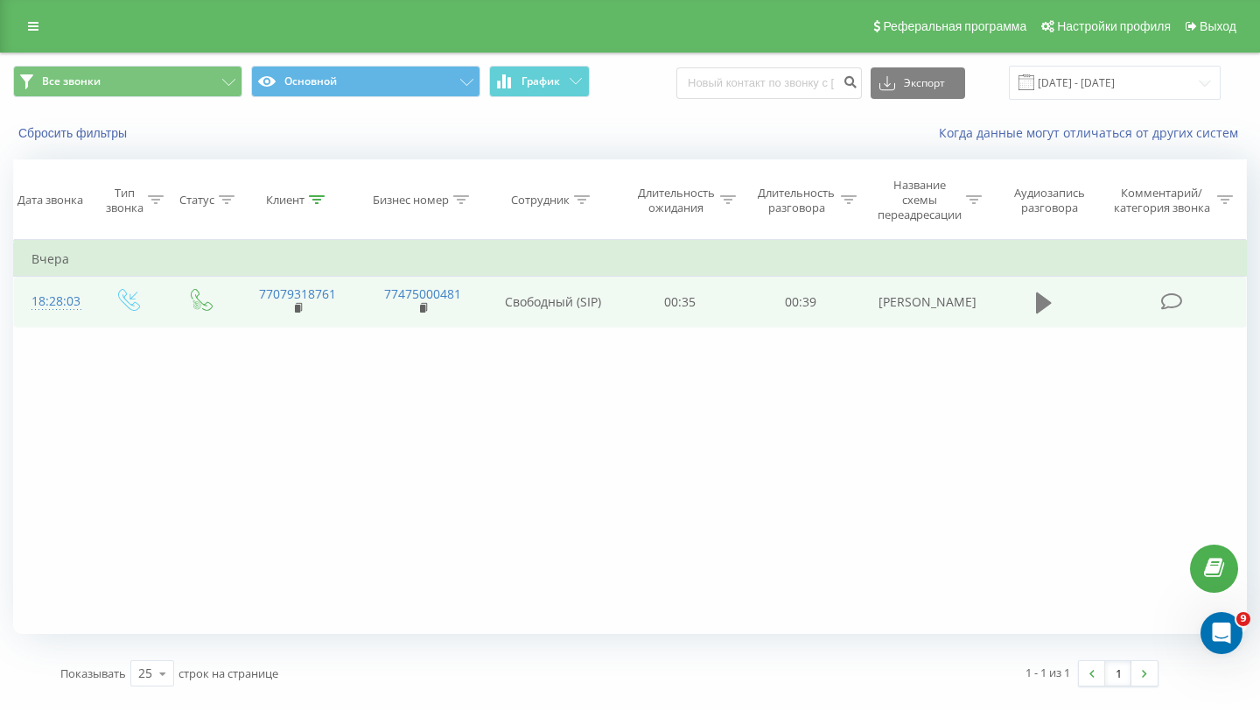
click at [1038, 304] on icon at bounding box center [1044, 302] width 16 height 21
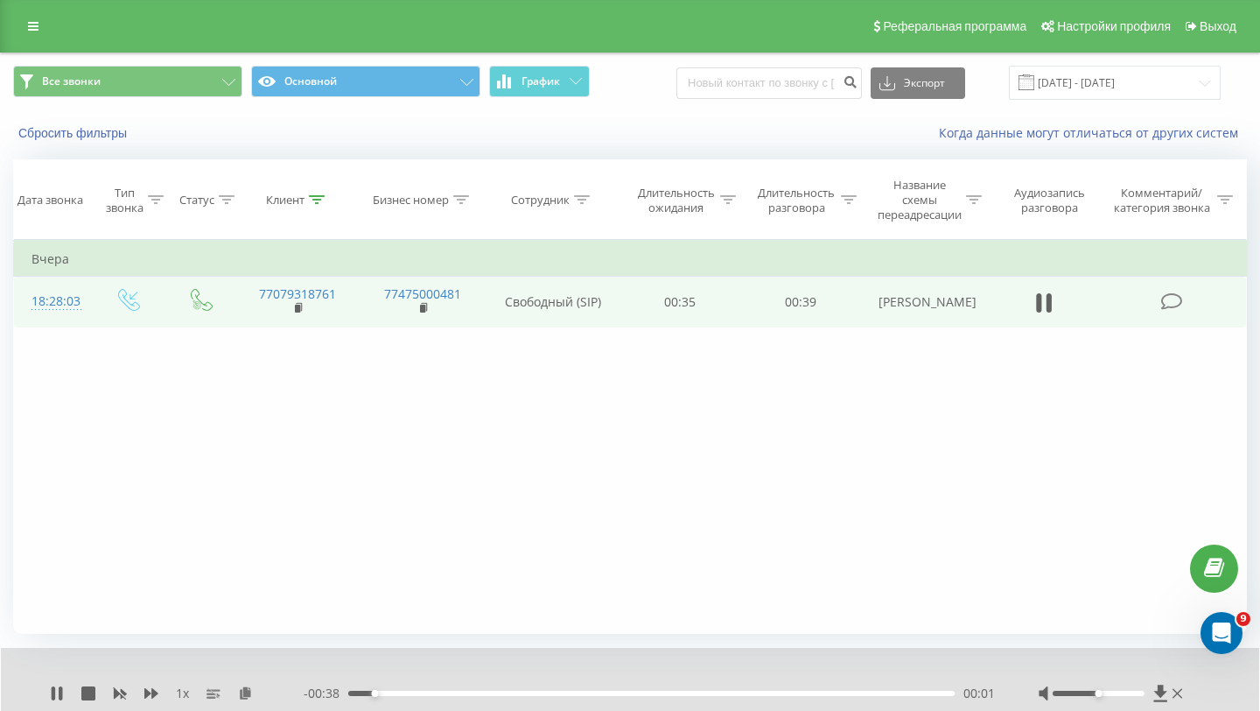
click at [502, 698] on div "- 00:38 00:01 00:01" at bounding box center [650, 693] width 692 height 18
click at [509, 695] on div "00:02" at bounding box center [651, 693] width 607 height 5
click at [644, 690] on div "- 00:27 00:11 00:11" at bounding box center [650, 693] width 692 height 18
click at [644, 692] on div "00:19" at bounding box center [651, 693] width 607 height 5
click at [544, 688] on div "- 00:14 00:25 00:25" at bounding box center [650, 693] width 692 height 18
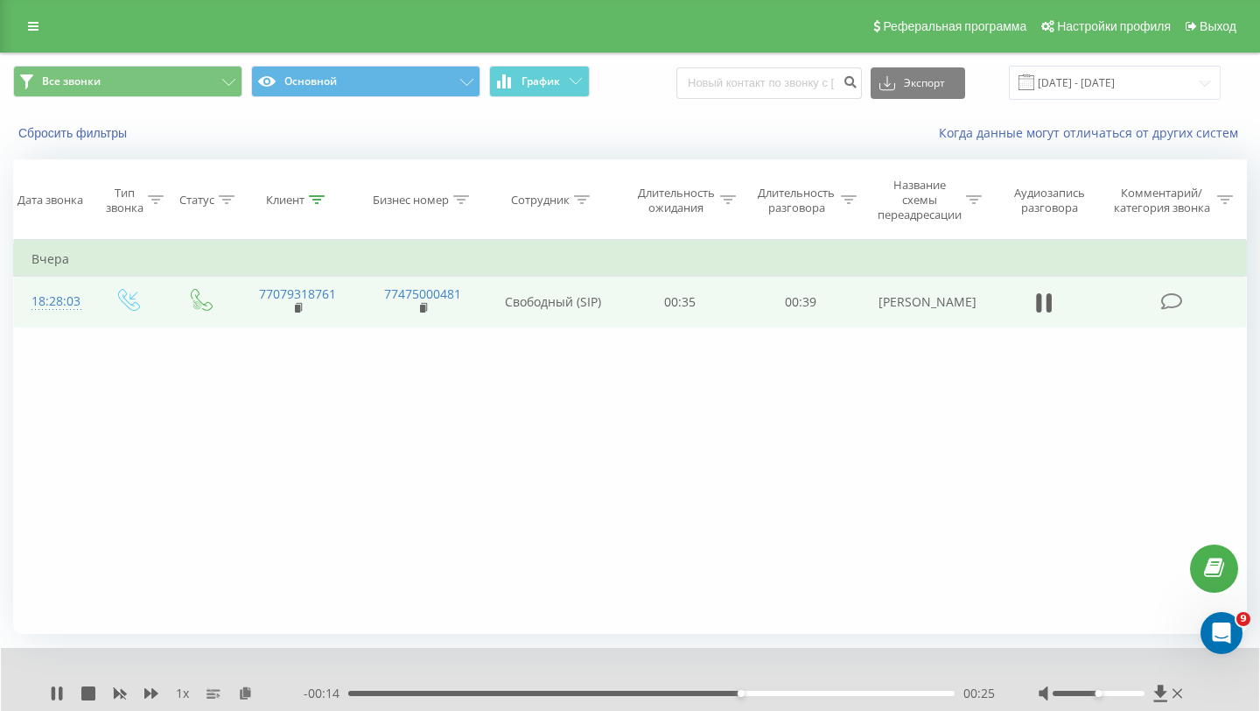
click at [544, 692] on div "00:25" at bounding box center [651, 693] width 607 height 5
click at [316, 209] on th "Клиент" at bounding box center [297, 200] width 125 height 80
click at [316, 195] on icon at bounding box center [317, 199] width 16 height 9
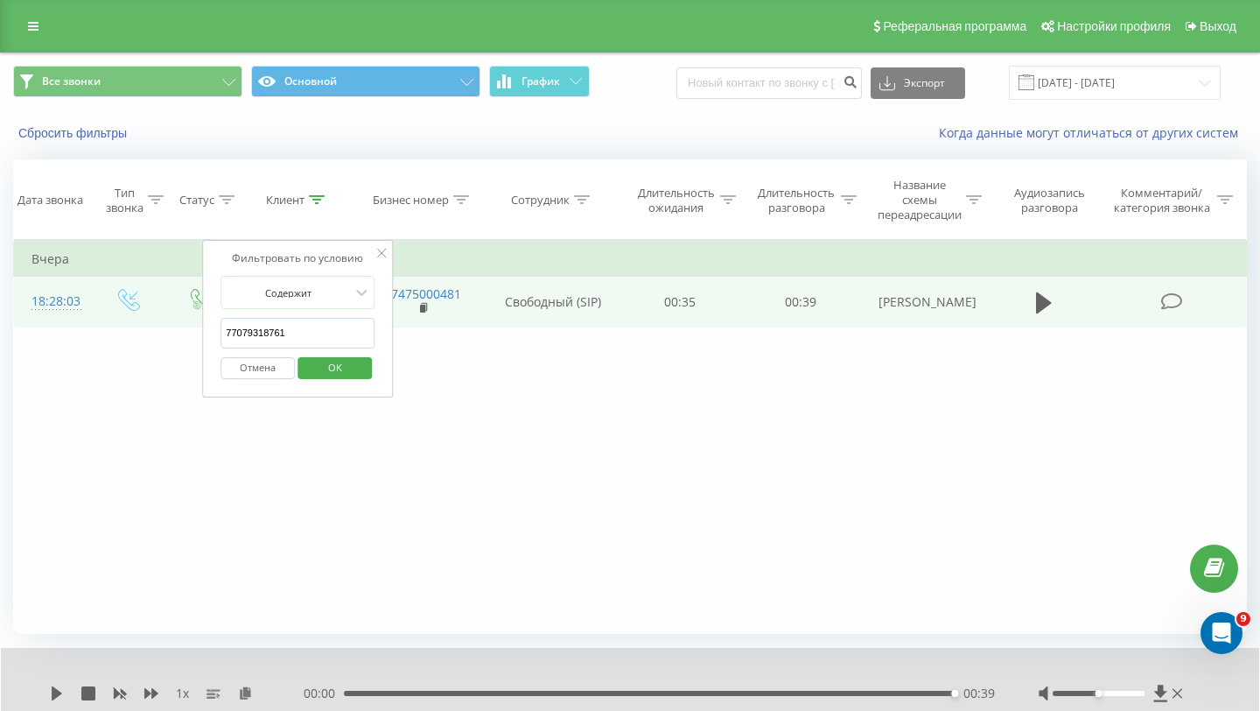
click at [301, 330] on input "77079318761" at bounding box center [298, 333] width 154 height 31
paste input "87475694731 (77772009602)"
click at [308, 366] on button "OK" at bounding box center [335, 368] width 74 height 22
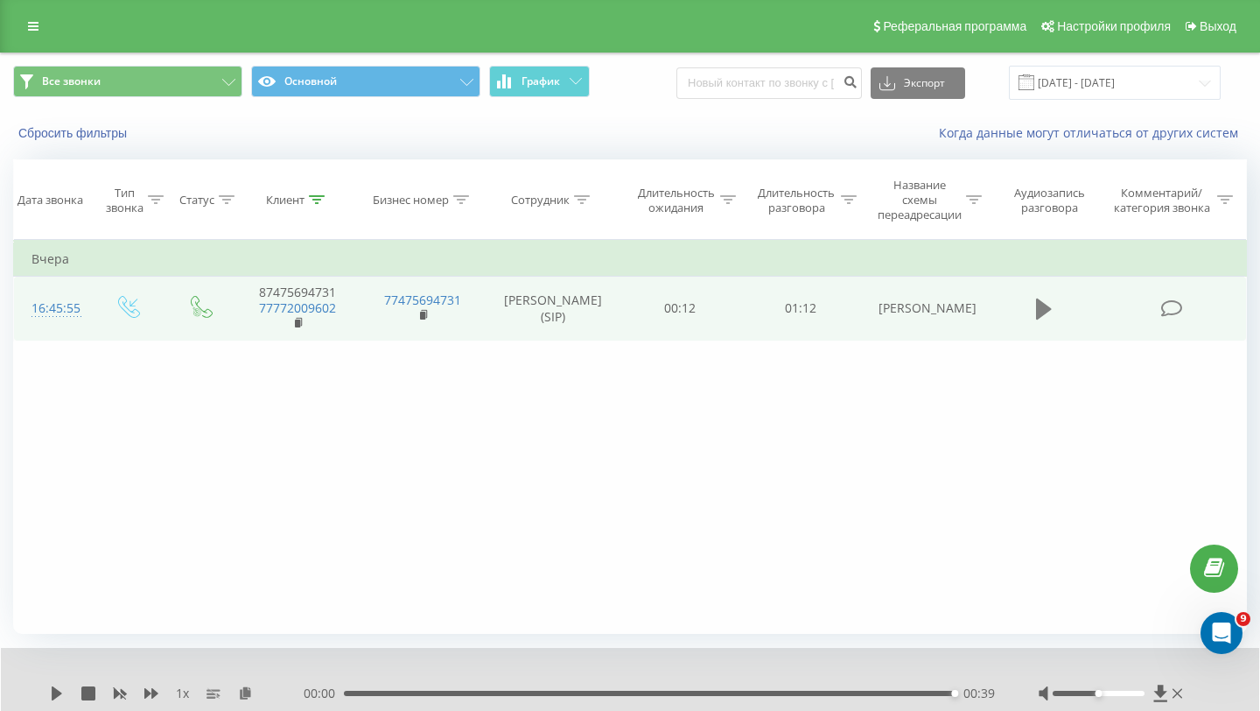
click at [1050, 312] on icon at bounding box center [1044, 309] width 16 height 25
click at [517, 692] on div "00:20" at bounding box center [651, 693] width 607 height 5
click at [889, 692] on div "00:21" at bounding box center [651, 693] width 607 height 5
click at [301, 317] on icon at bounding box center [300, 323] width 10 height 12
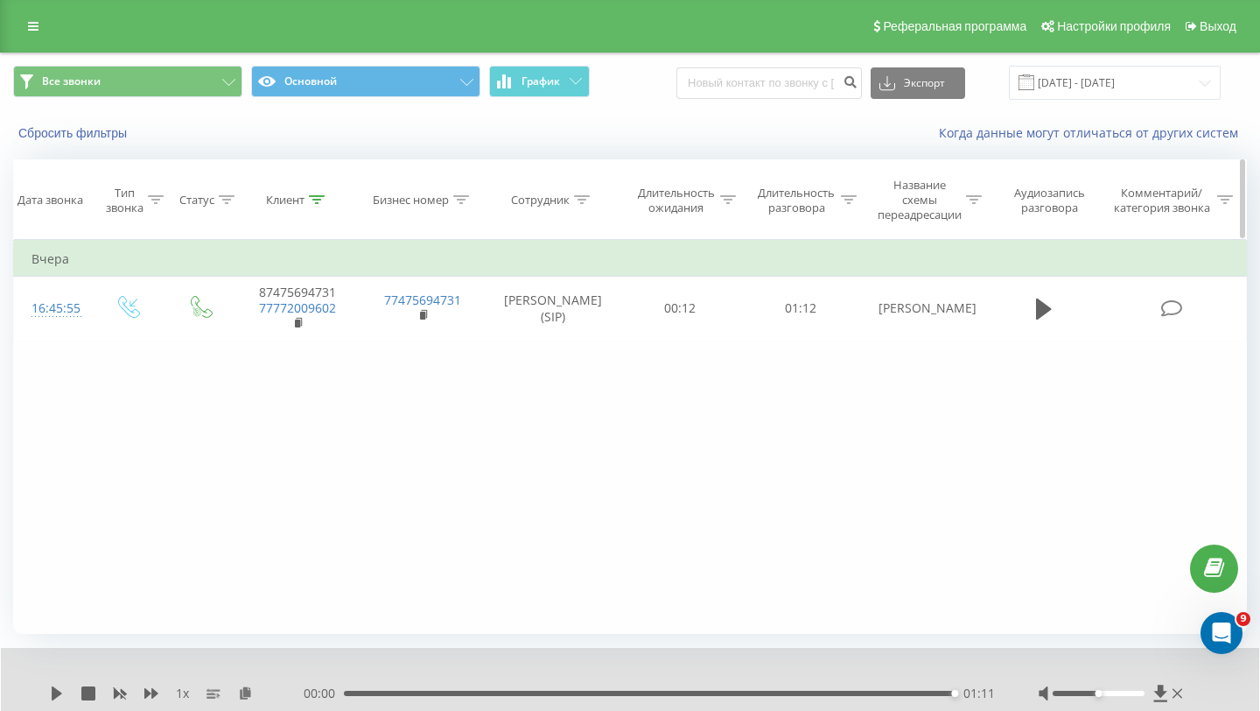
click at [317, 202] on icon at bounding box center [317, 199] width 16 height 9
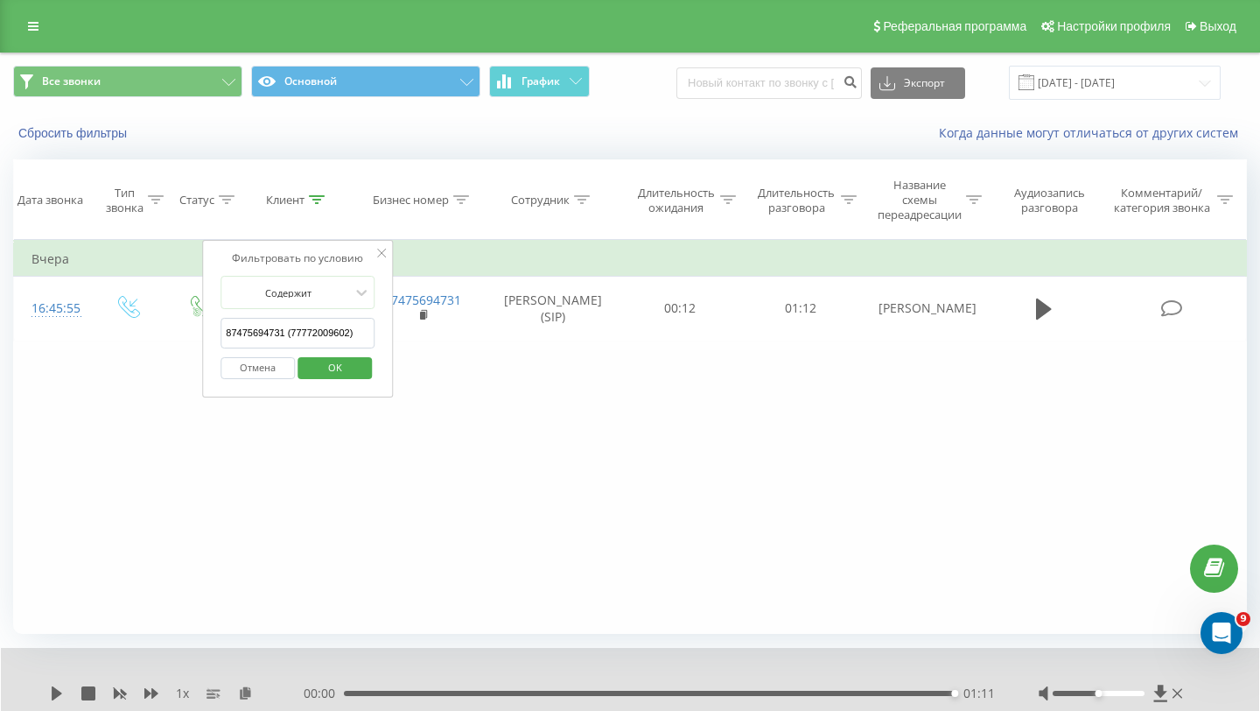
click at [317, 330] on input "87475694731 (77772009602)" at bounding box center [298, 333] width 154 height 31
paste input "77079536658"
click at [327, 367] on span "OK" at bounding box center [335, 367] width 49 height 27
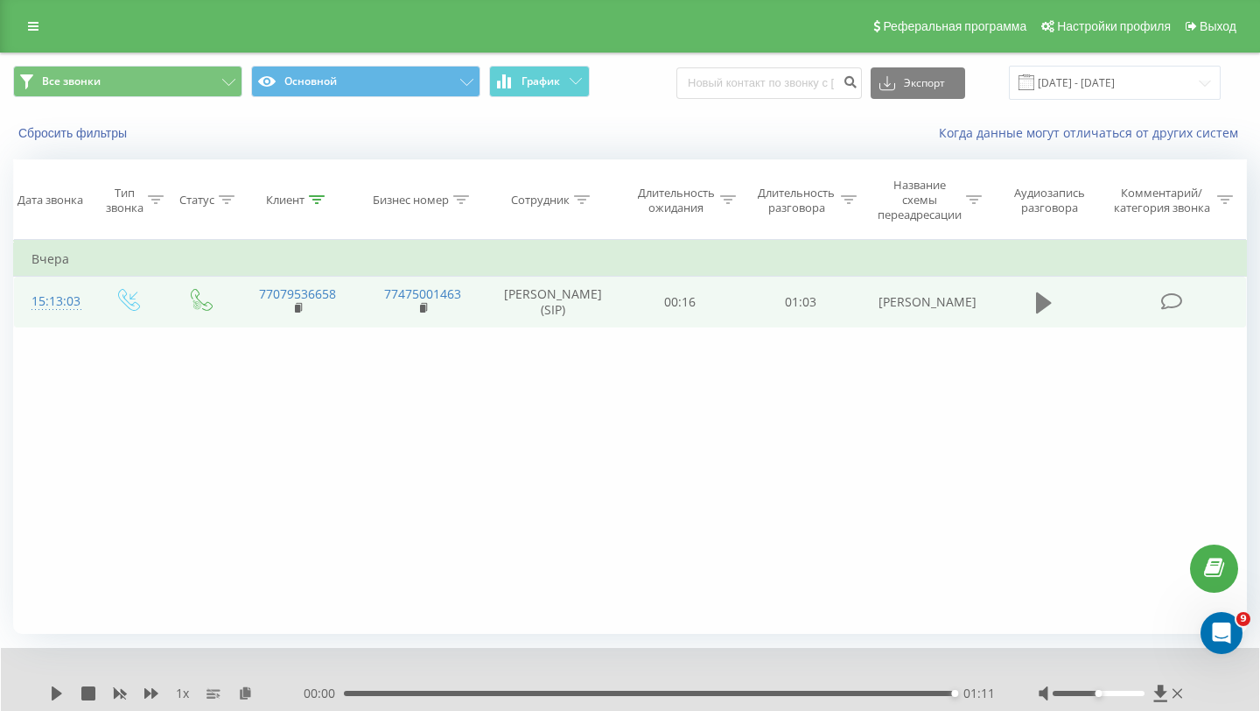
click at [1044, 298] on icon at bounding box center [1044, 302] width 16 height 21
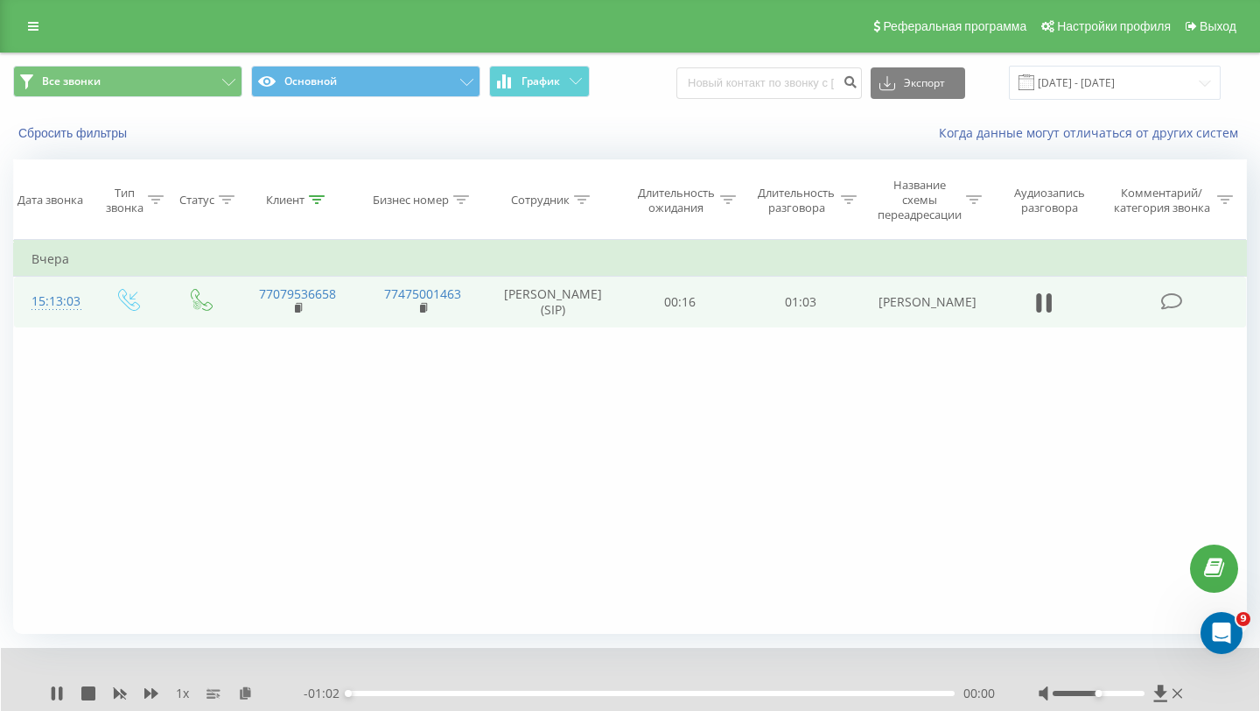
click at [435, 692] on div "00:00" at bounding box center [651, 693] width 607 height 5
click at [505, 693] on div "00:00" at bounding box center [651, 693] width 607 height 5
click at [798, 694] on div "00:46" at bounding box center [651, 693] width 607 height 5
click at [907, 692] on div "00:47" at bounding box center [651, 693] width 607 height 5
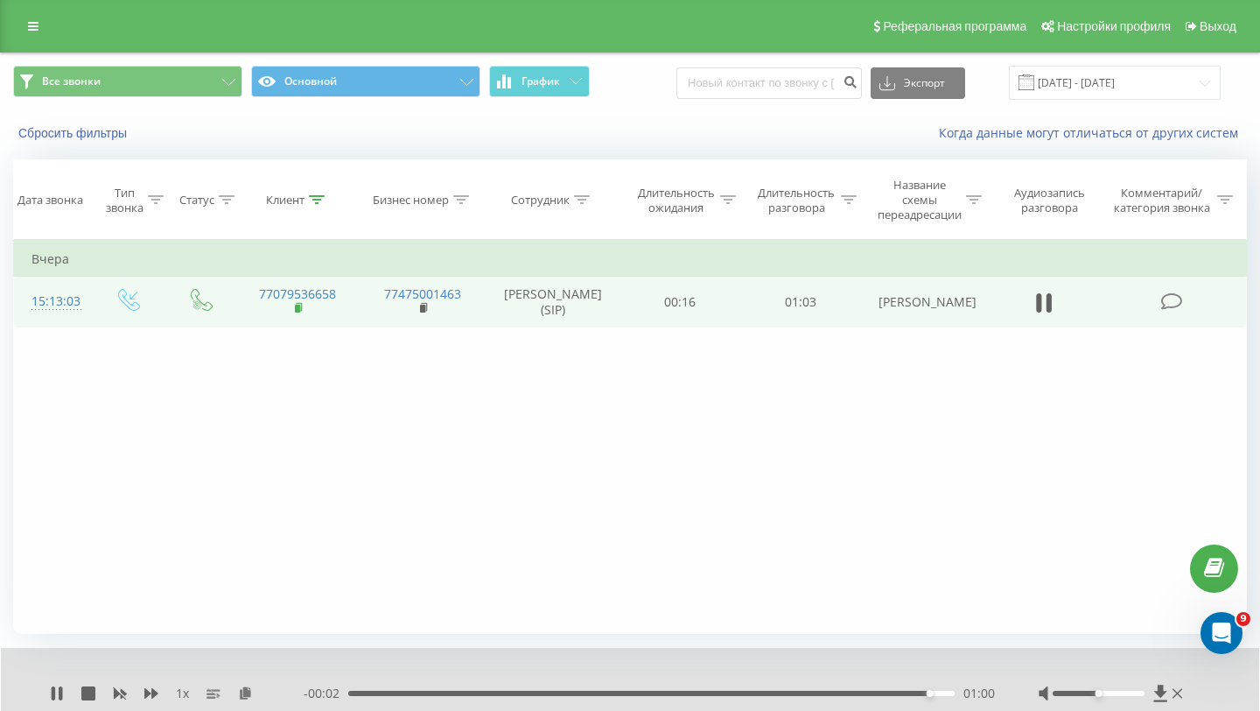
click at [295, 307] on rect at bounding box center [297, 309] width 5 height 8
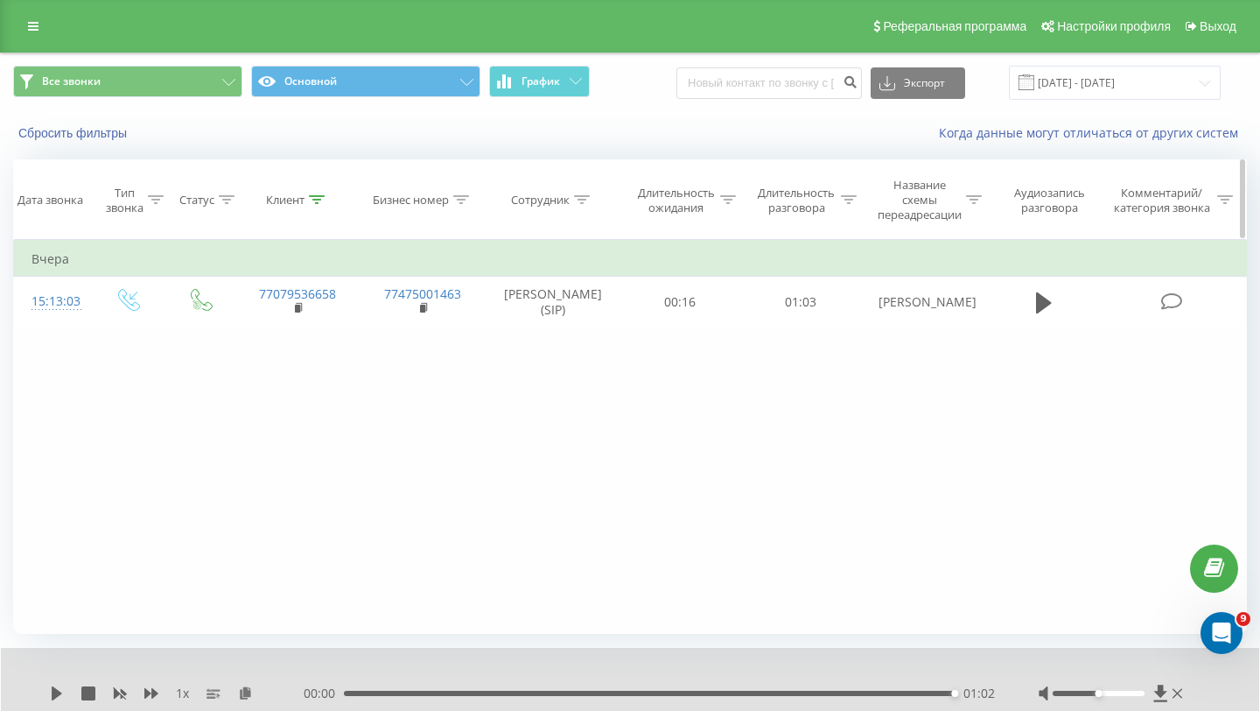
click at [311, 193] on div at bounding box center [317, 200] width 16 height 15
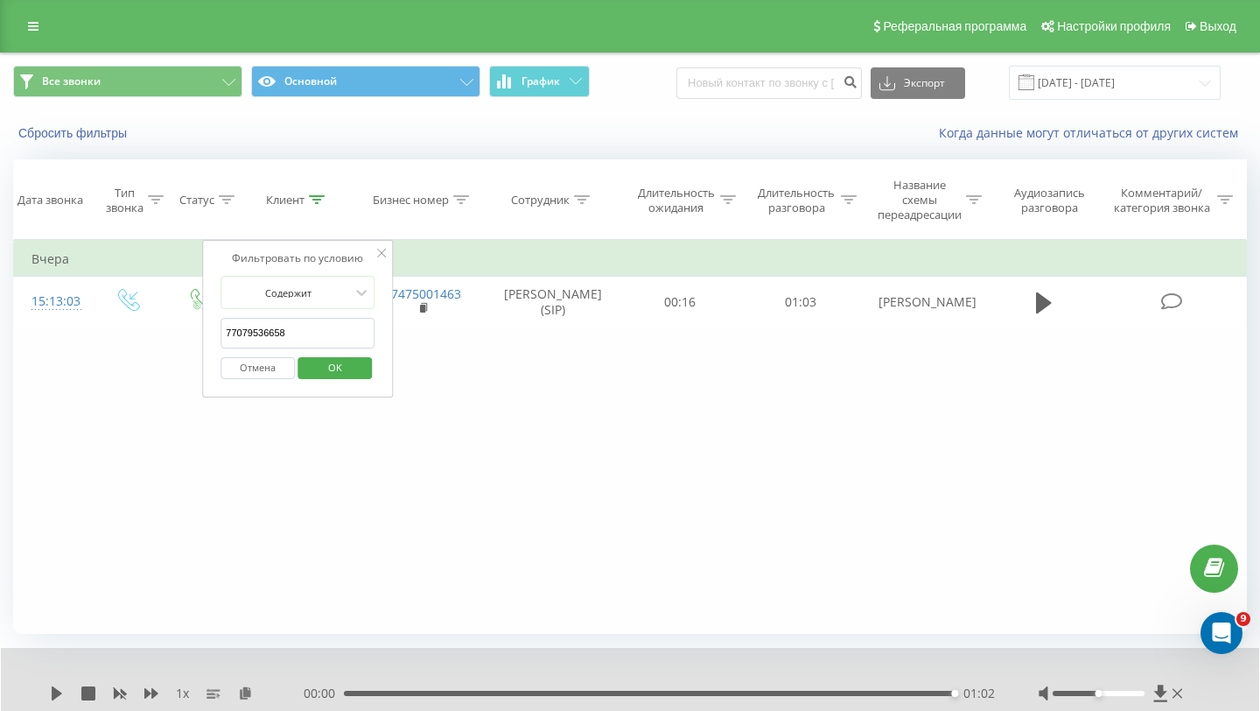
click at [316, 319] on input "77079536658" at bounding box center [298, 333] width 154 height 31
paste input "Контакт 77020002407 (77020002407)"
type input "Контакт 77020002407 (77020002407)"
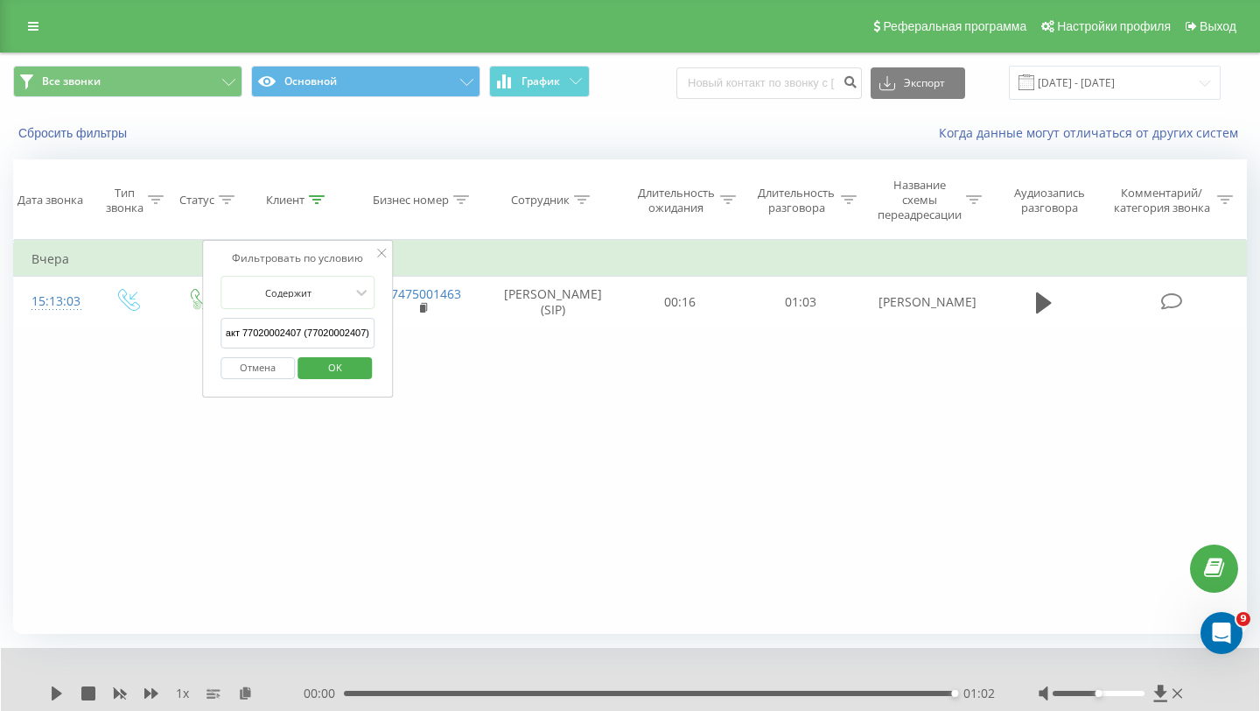
click at [320, 363] on span "OK" at bounding box center [335, 367] width 49 height 27
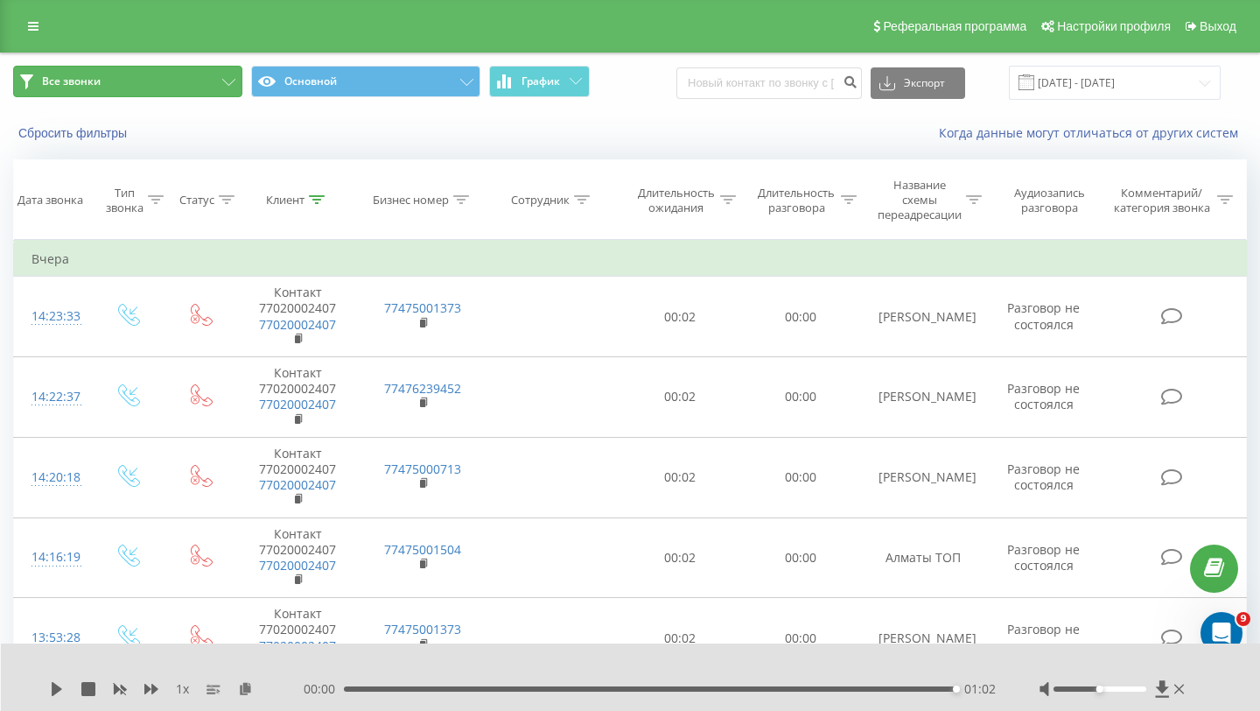
click at [198, 83] on button "Все звонки" at bounding box center [127, 82] width 229 height 32
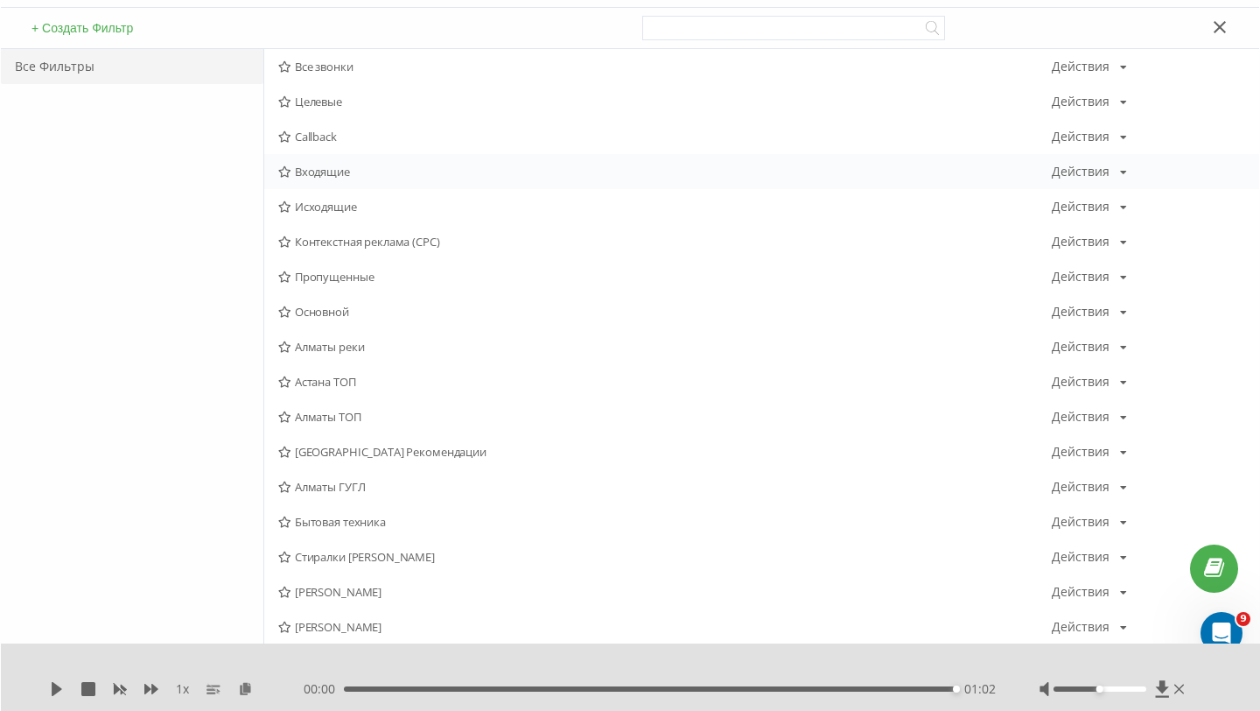
scroll to position [241, 0]
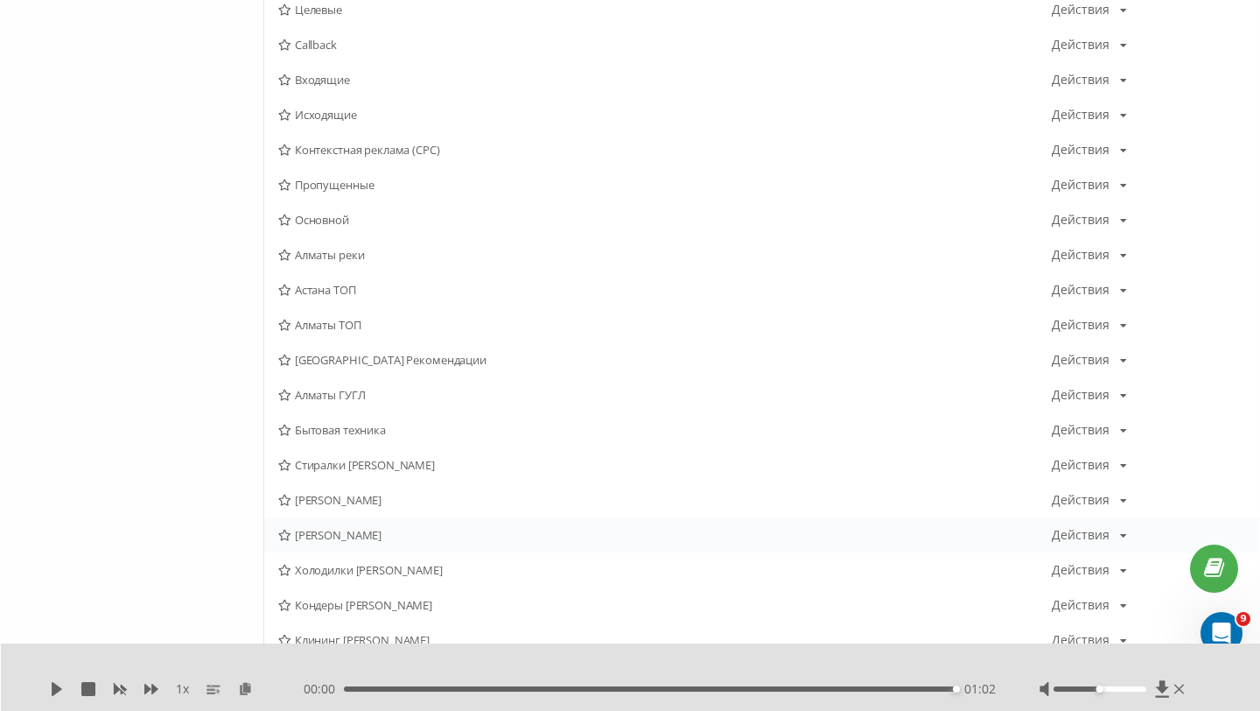
click at [357, 523] on div "Сергей Астана Действия Редактировать Копировать Удалить По умолчанию Поделиться" at bounding box center [761, 534] width 995 height 35
click at [354, 530] on span "[PERSON_NAME]" at bounding box center [665, 535] width 774 height 12
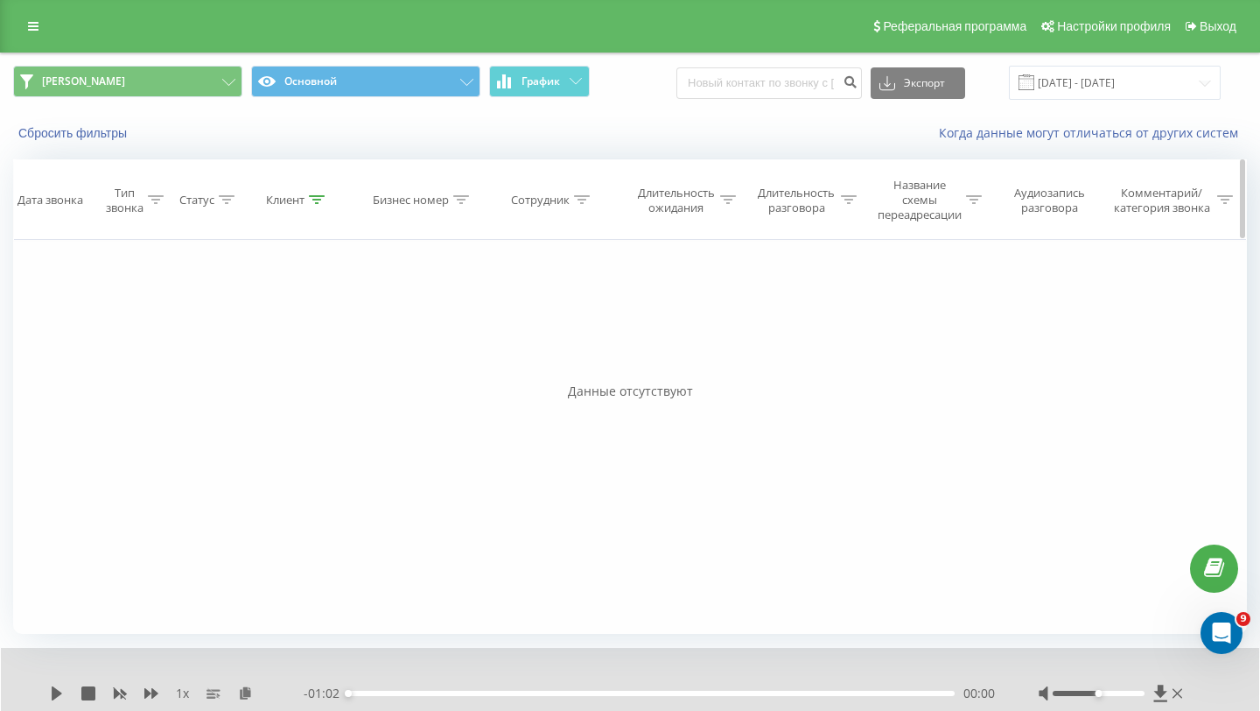
click at [308, 200] on div "Клиент" at bounding box center [295, 200] width 59 height 15
click at [271, 366] on button "Отмена" at bounding box center [258, 368] width 74 height 22
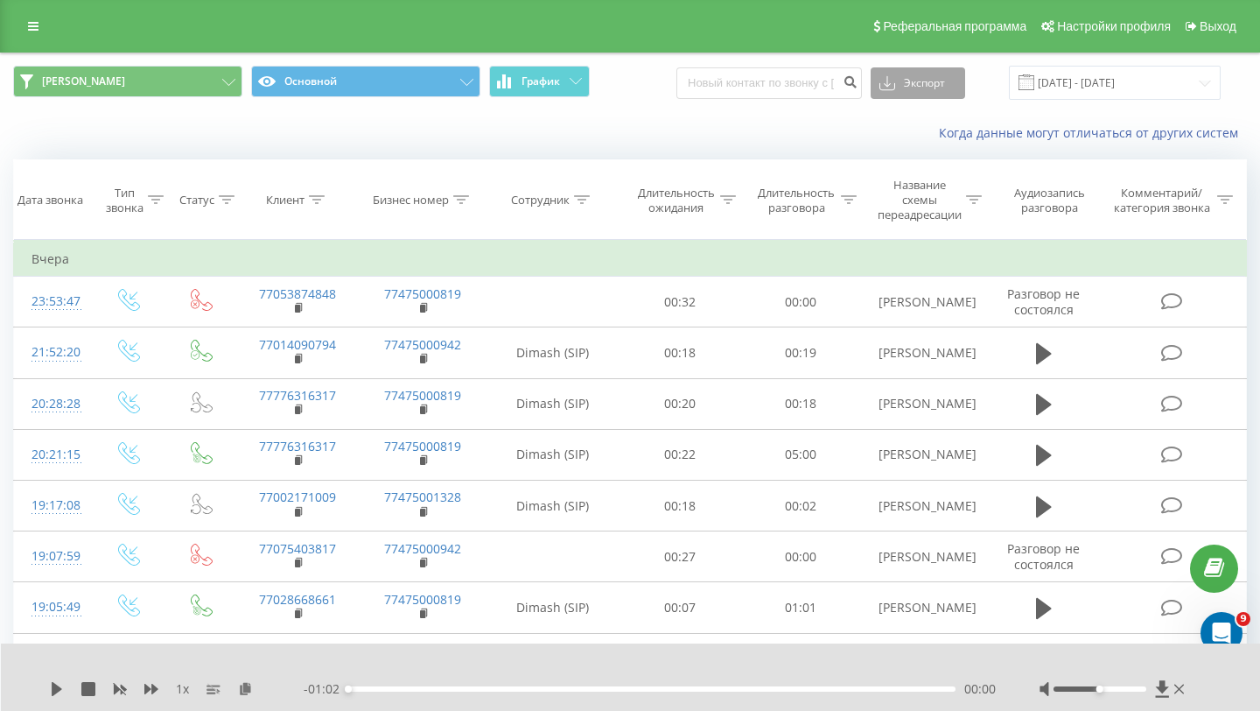
click at [942, 89] on button "Экспорт" at bounding box center [918, 83] width 95 height 32
click at [924, 140] on div ".xls" at bounding box center [918, 147] width 93 height 32
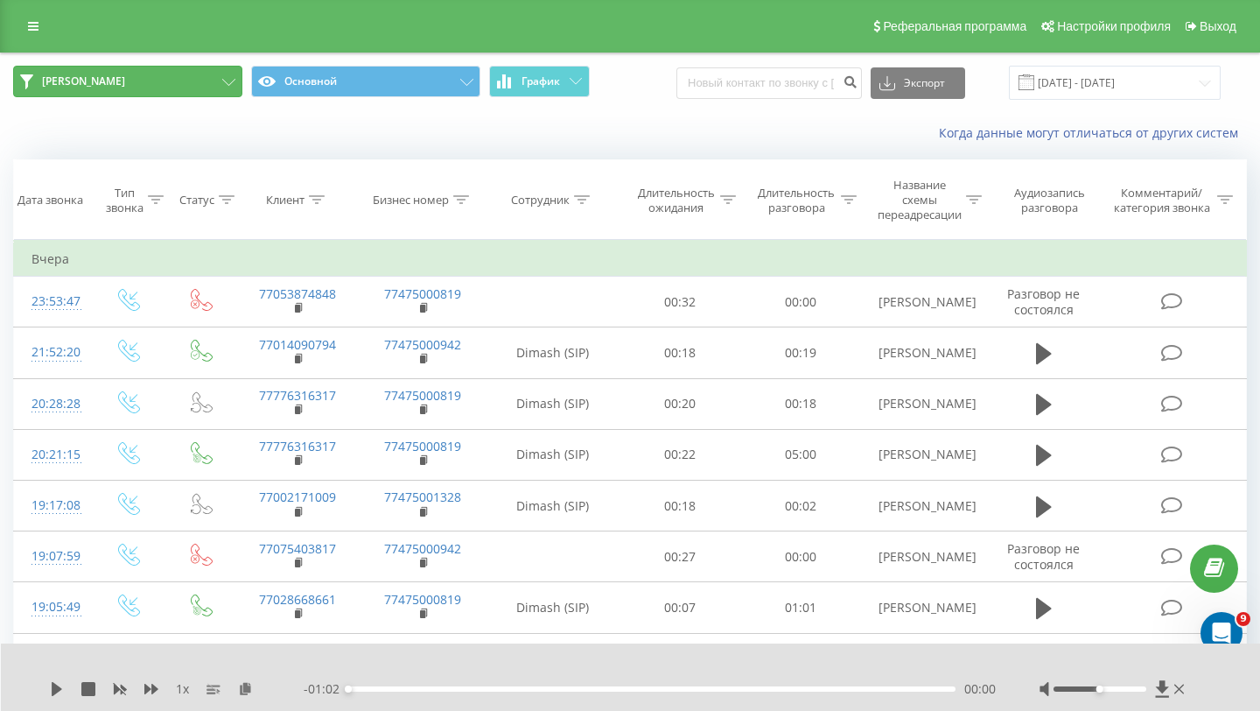
click at [131, 68] on button "[PERSON_NAME]" at bounding box center [127, 82] width 229 height 32
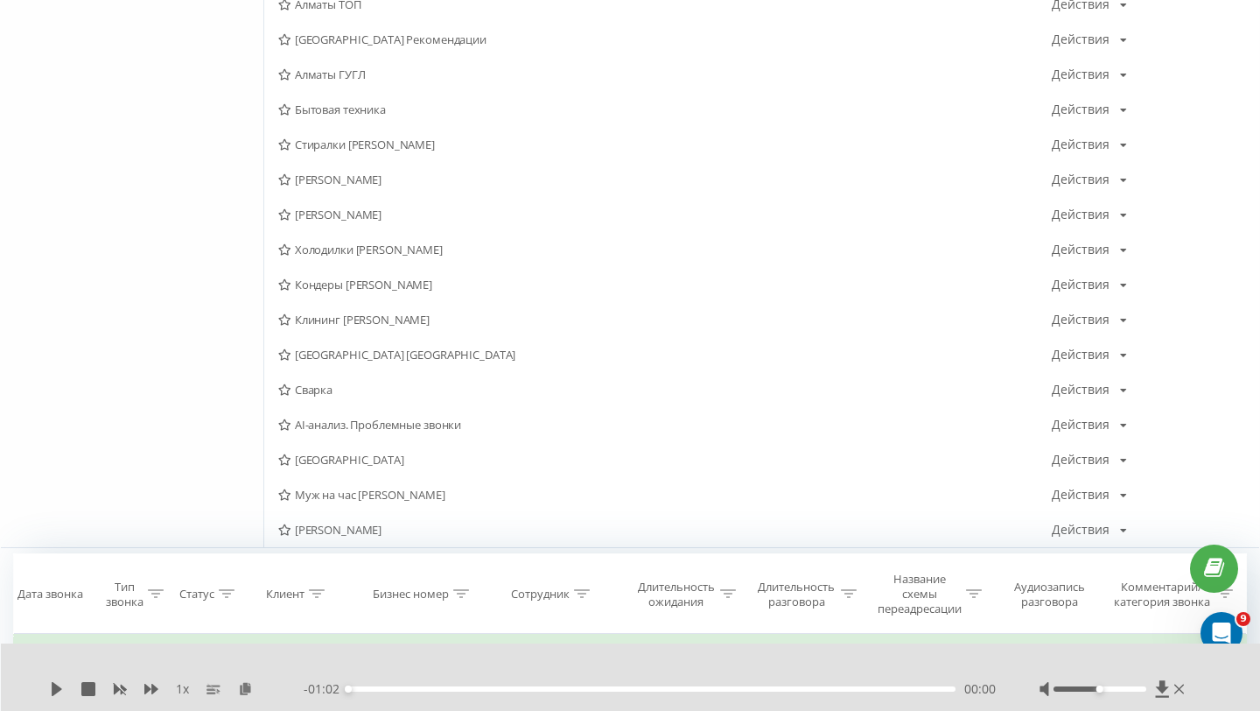
scroll to position [589, 0]
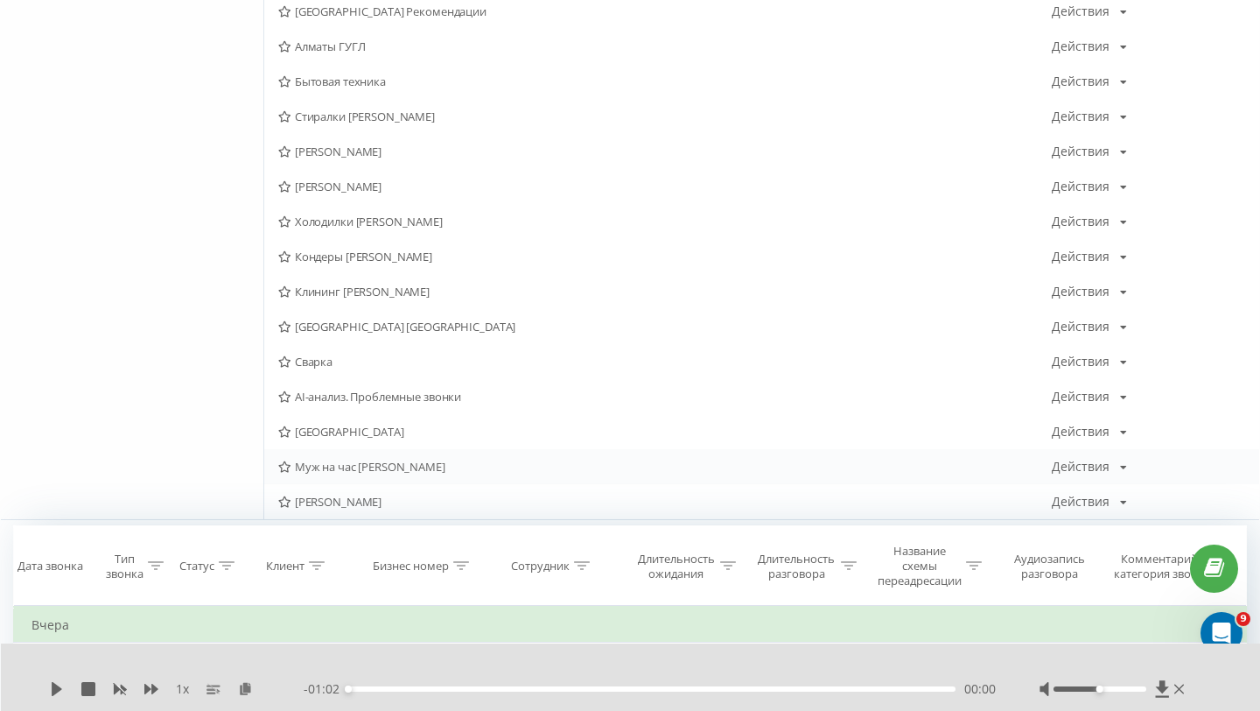
click at [348, 468] on span "Муж на час Сергей" at bounding box center [665, 466] width 774 height 12
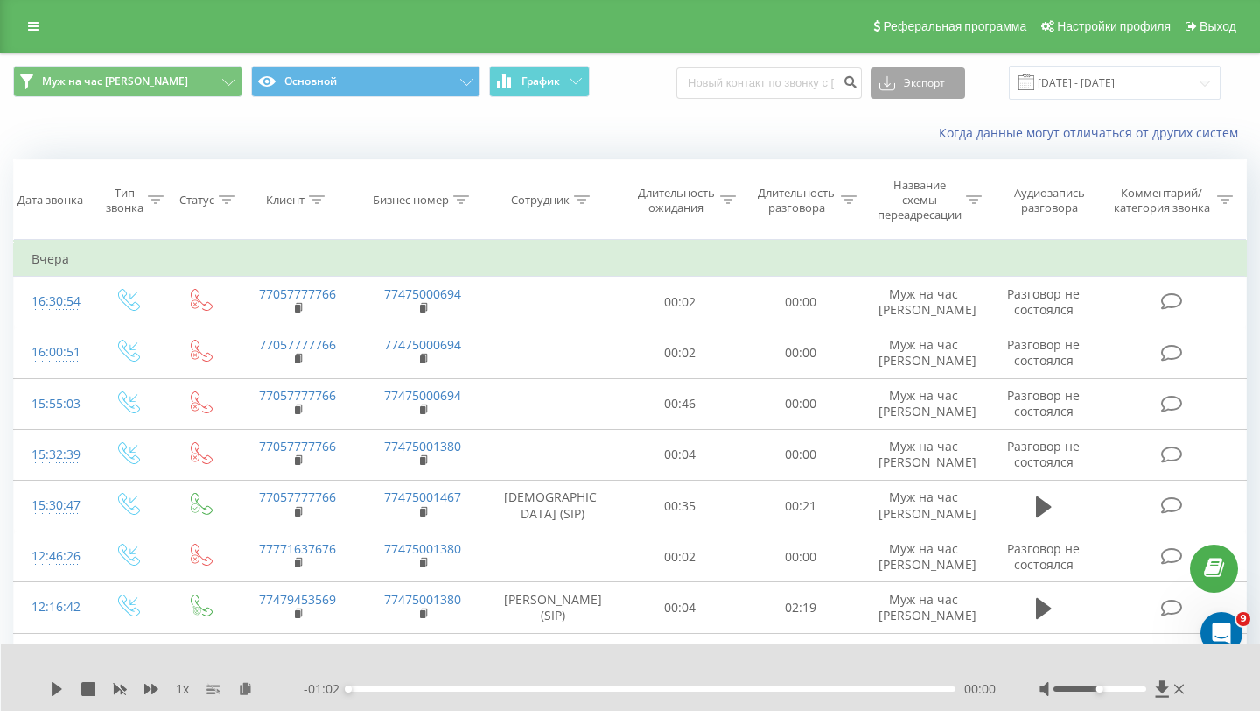
click at [913, 83] on button "Экспорт" at bounding box center [918, 83] width 95 height 32
click at [905, 142] on span ".xls" at bounding box center [895, 146] width 19 height 17
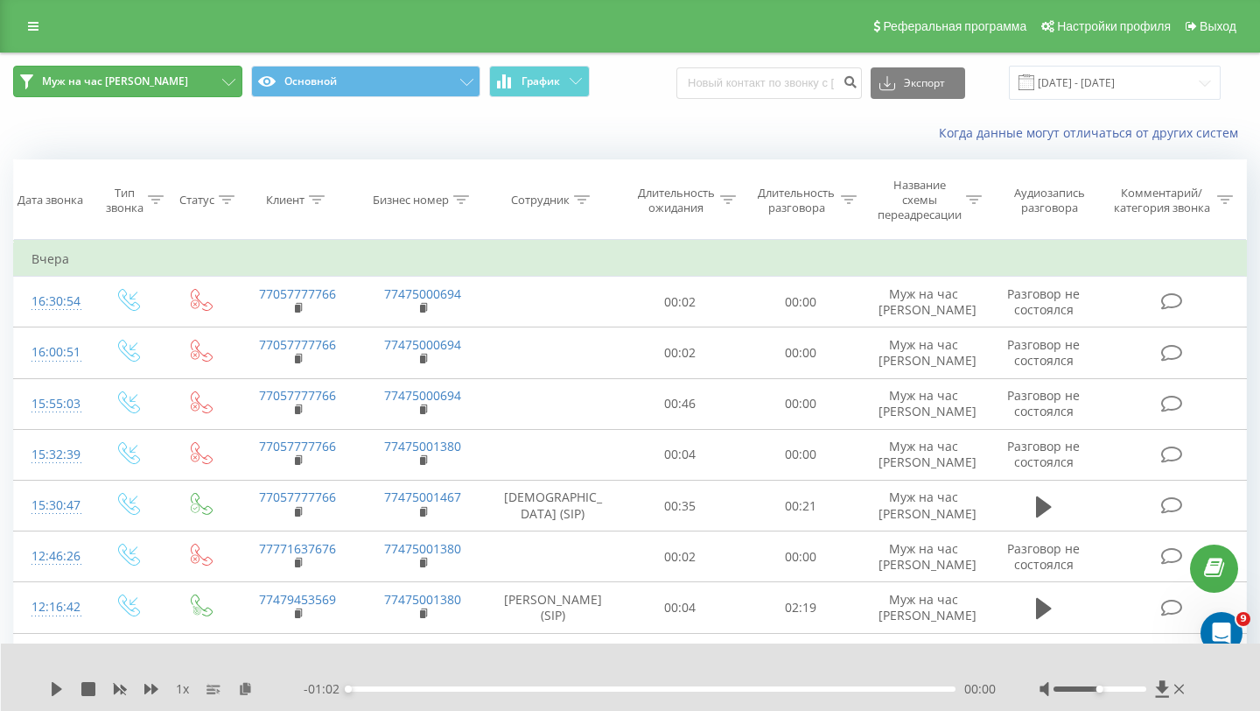
click at [138, 87] on span "Муж на час Сергей" at bounding box center [115, 81] width 146 height 14
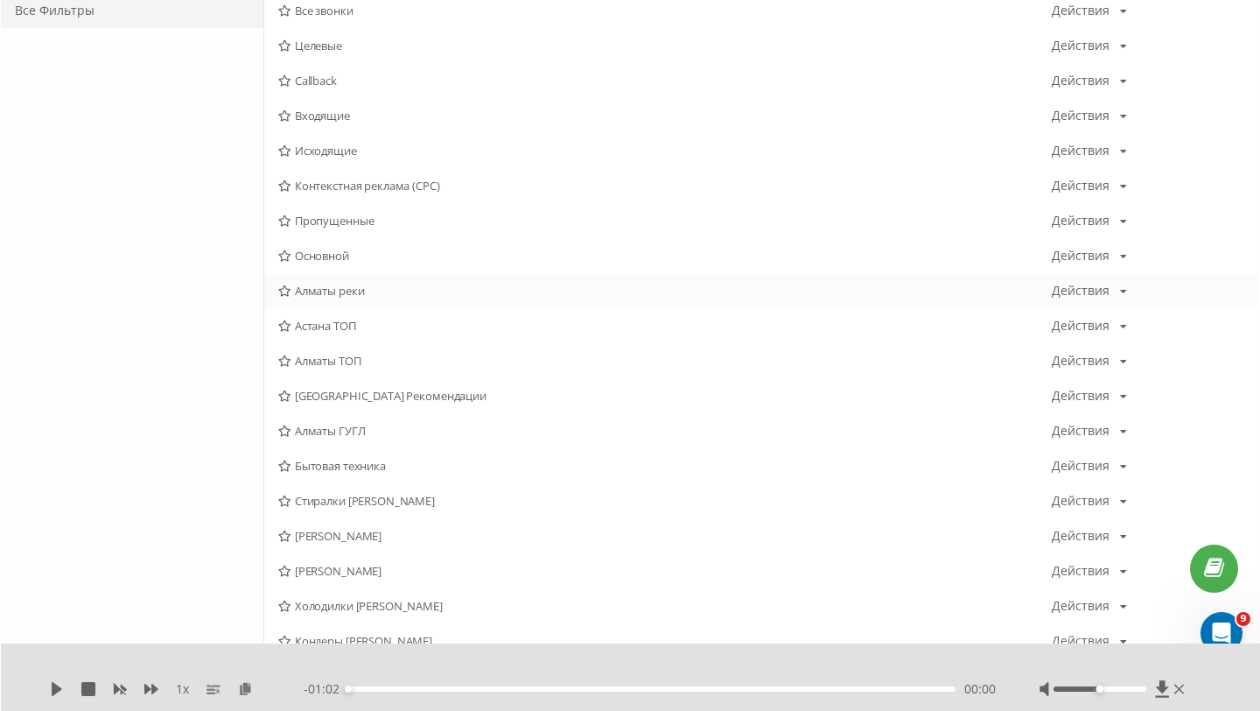
scroll to position [207, 0]
click at [394, 505] on span "Стиралки Сергей Алматы" at bounding box center [665, 499] width 774 height 12
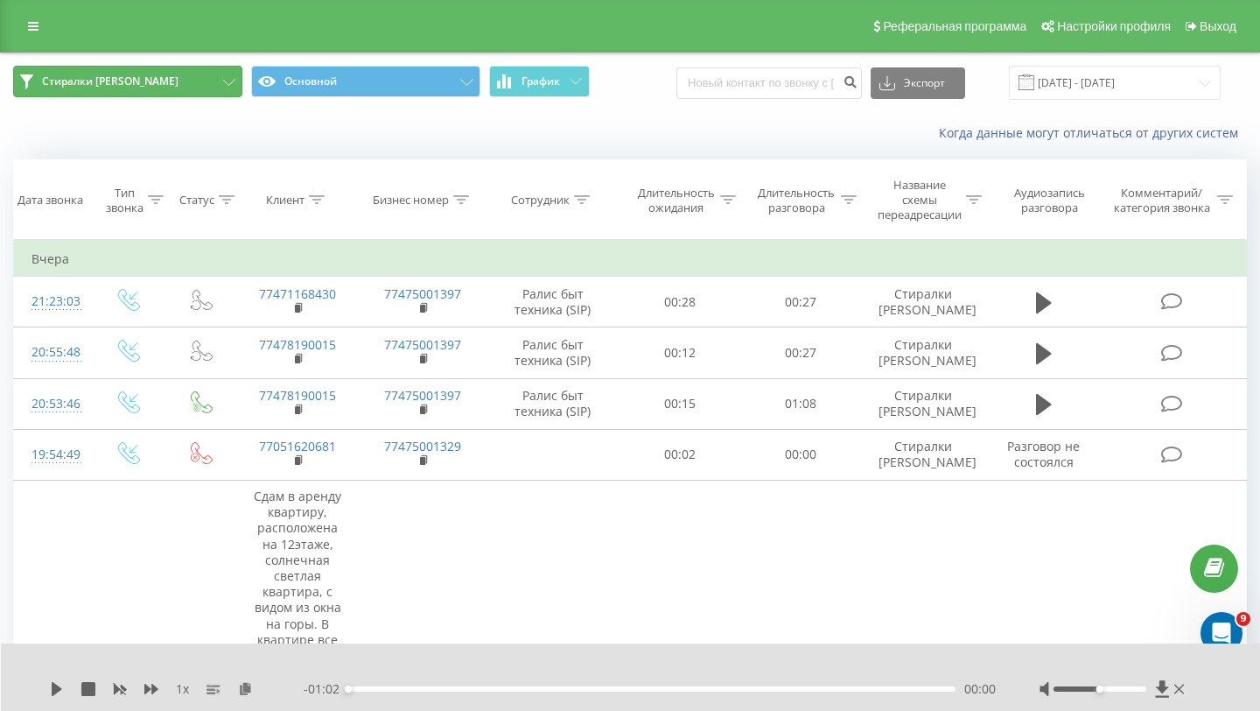
click at [215, 81] on button "Стиралки Сергей Алматы" at bounding box center [127, 82] width 229 height 32
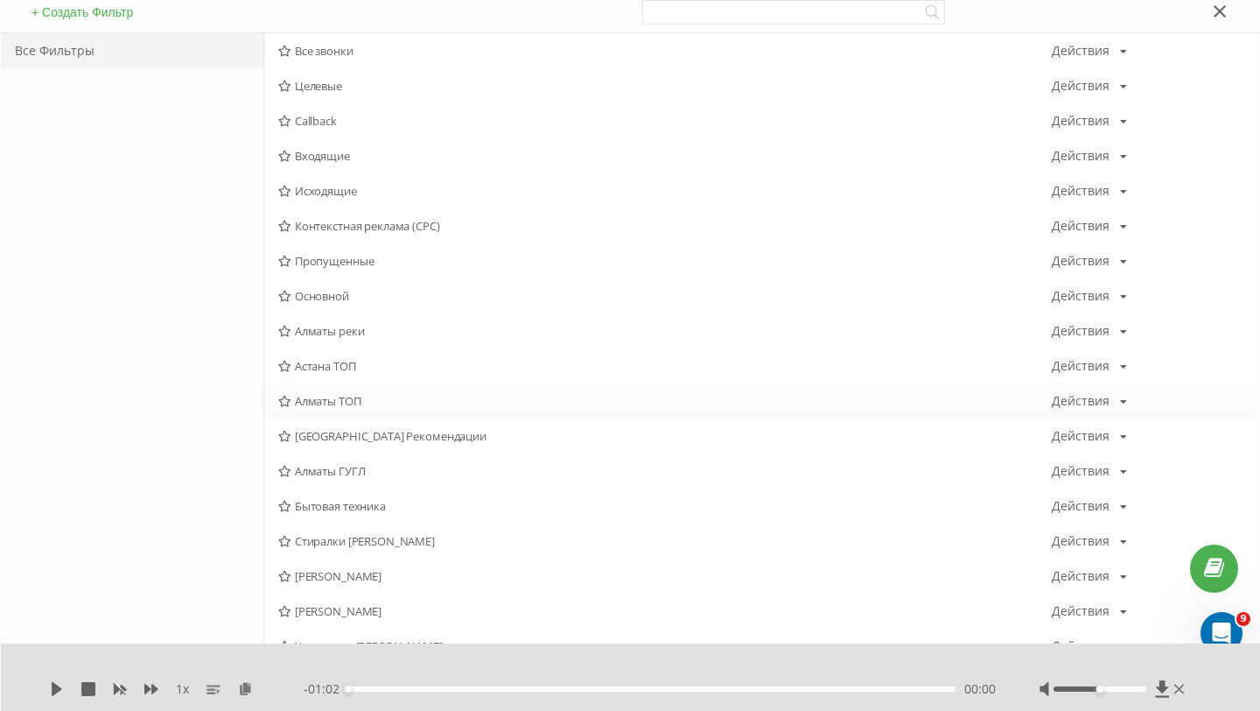
scroll to position [170, 0]
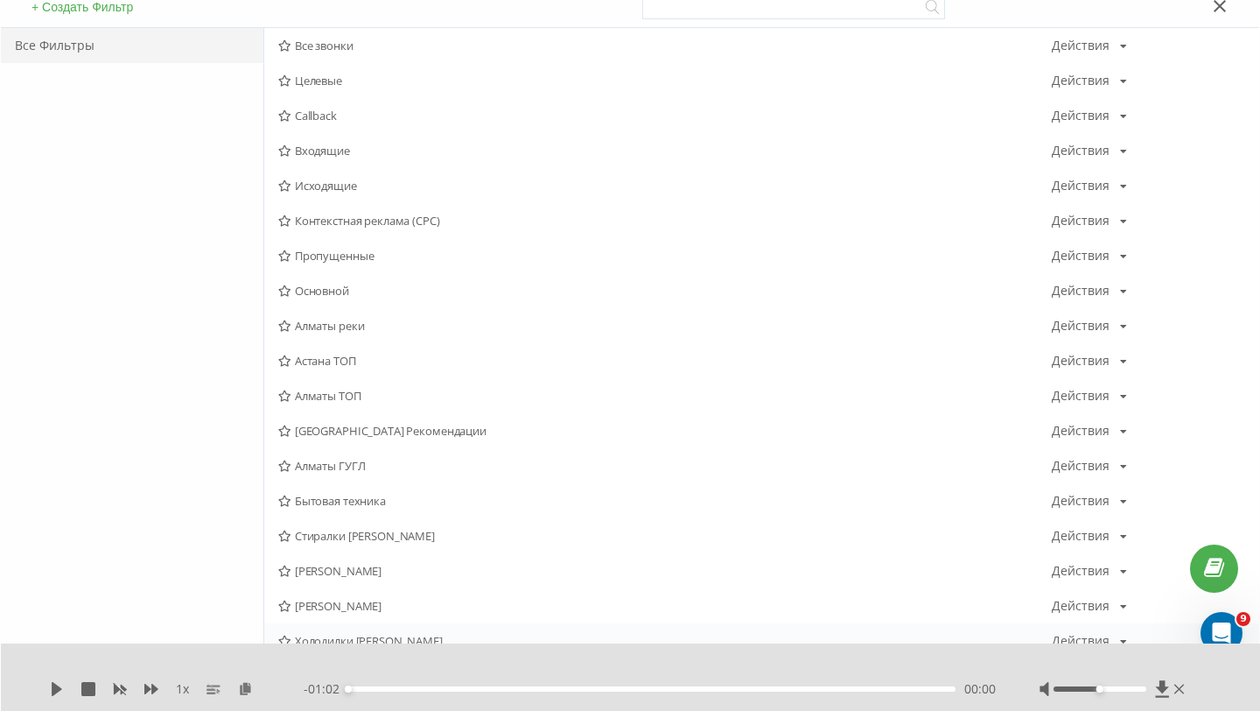
click at [362, 629] on div "Холодилки Сергей Алматы Действия Редактировать Копировать Удалить По умолчанию …" at bounding box center [761, 640] width 995 height 35
click at [360, 637] on span "Холодилки Сергей Алматы" at bounding box center [665, 641] width 774 height 12
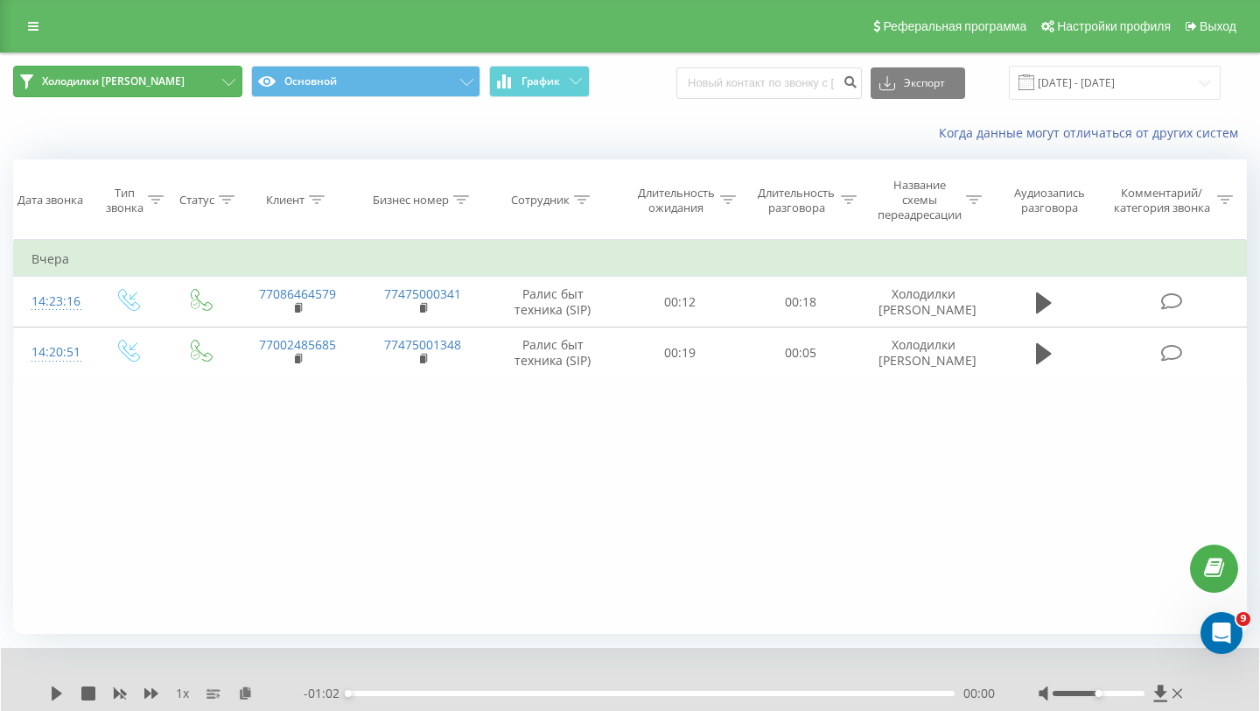
click at [231, 75] on button "Холодилки Сергей Алматы" at bounding box center [127, 82] width 229 height 32
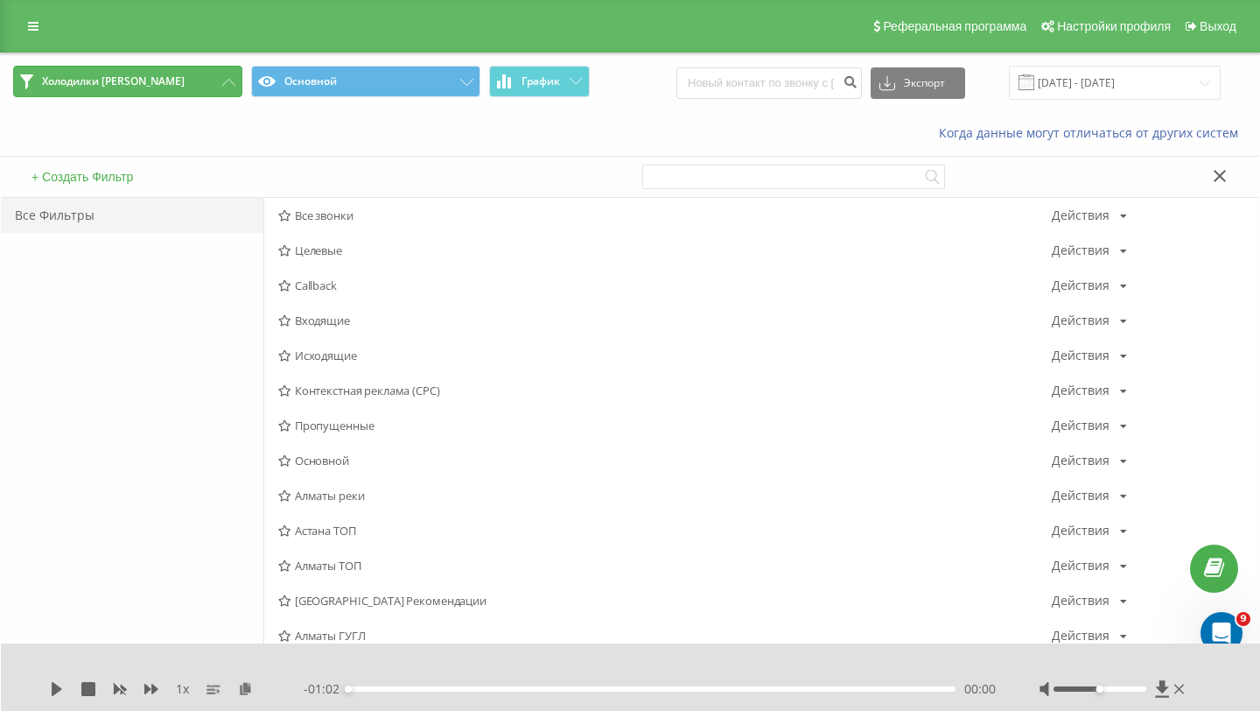
click at [200, 81] on button "Холодилки Сергей Алматы" at bounding box center [127, 82] width 229 height 32
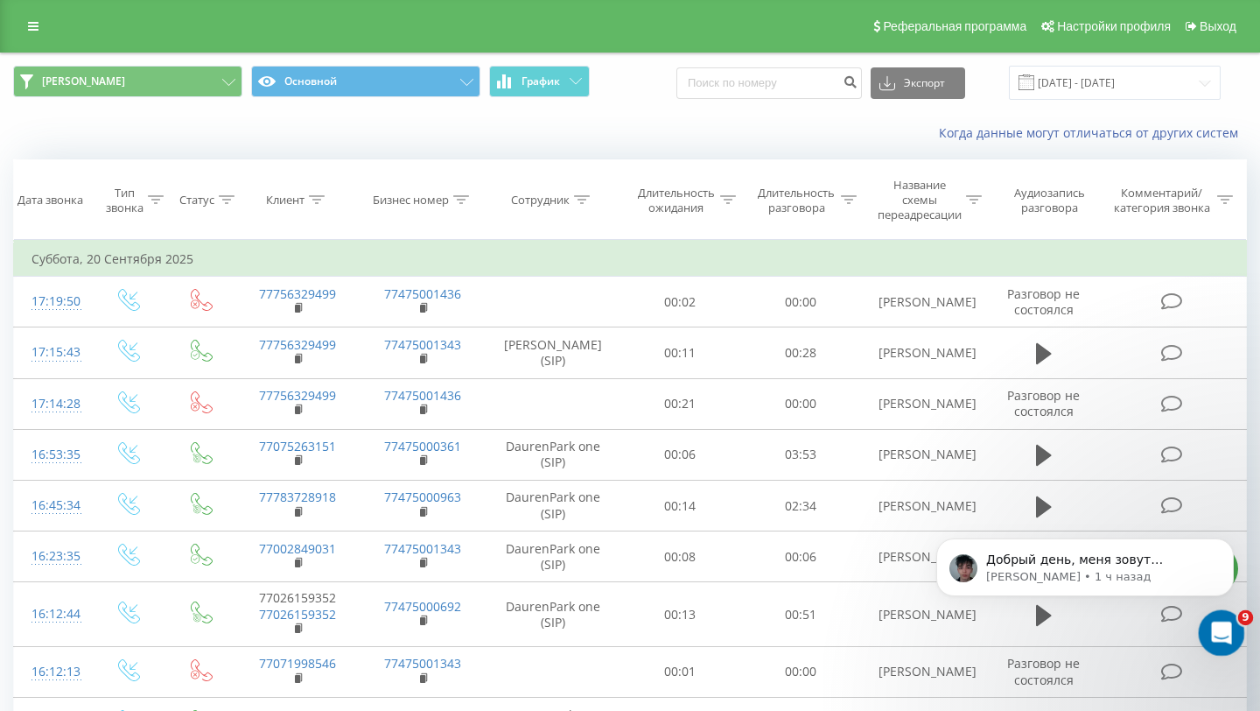
click at [1236, 643] on div "Открыть службу сообщений Intercom" at bounding box center [1219, 630] width 42 height 42
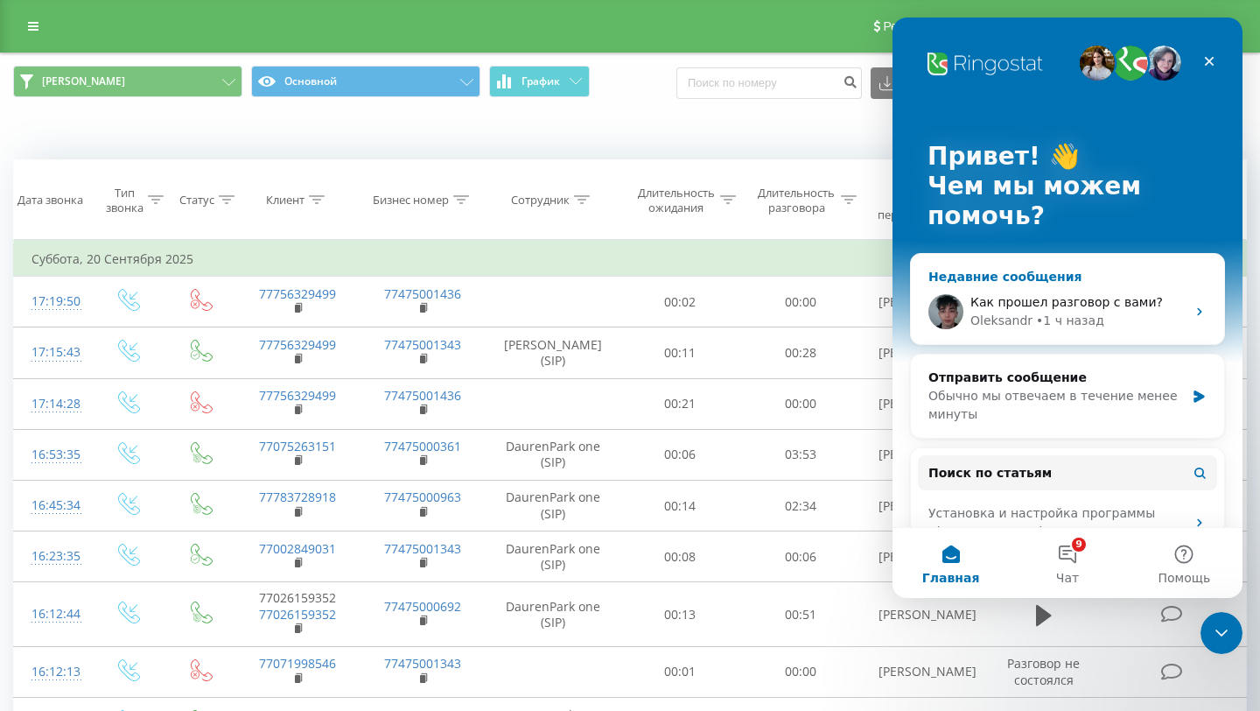
click at [1135, 300] on span "Как прошел разговор с вами?" at bounding box center [1067, 302] width 193 height 14
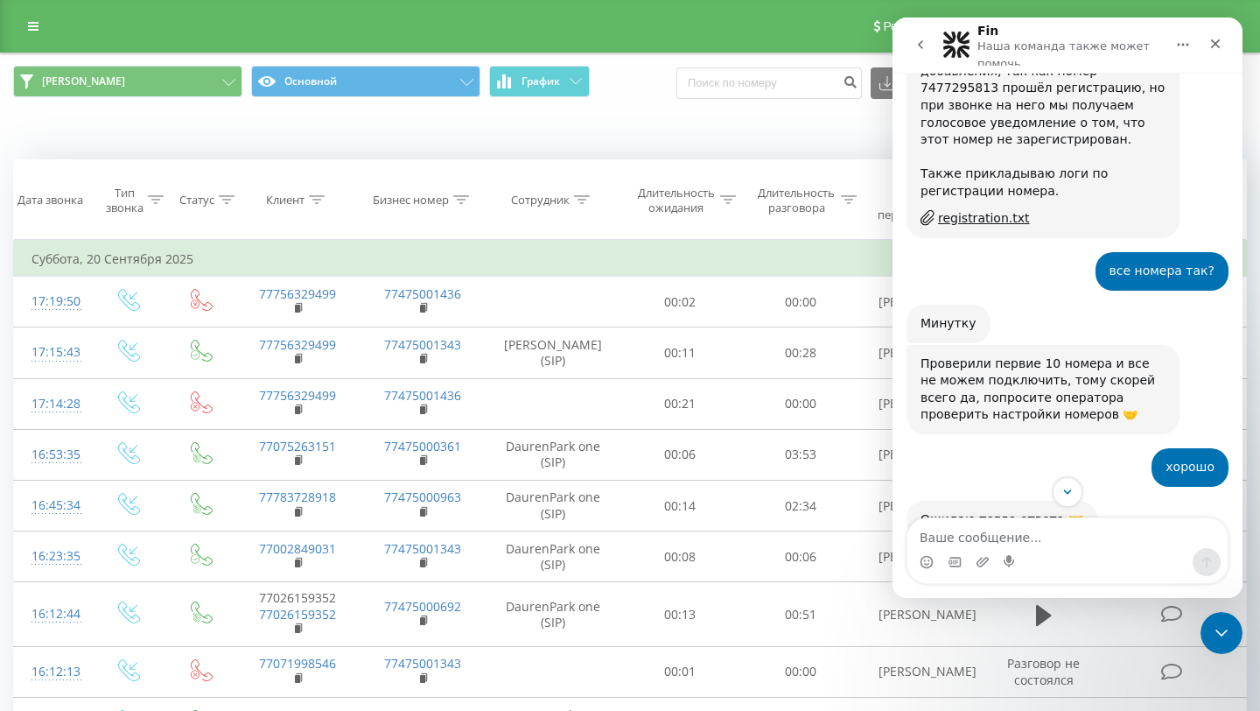
scroll to position [3849, 0]
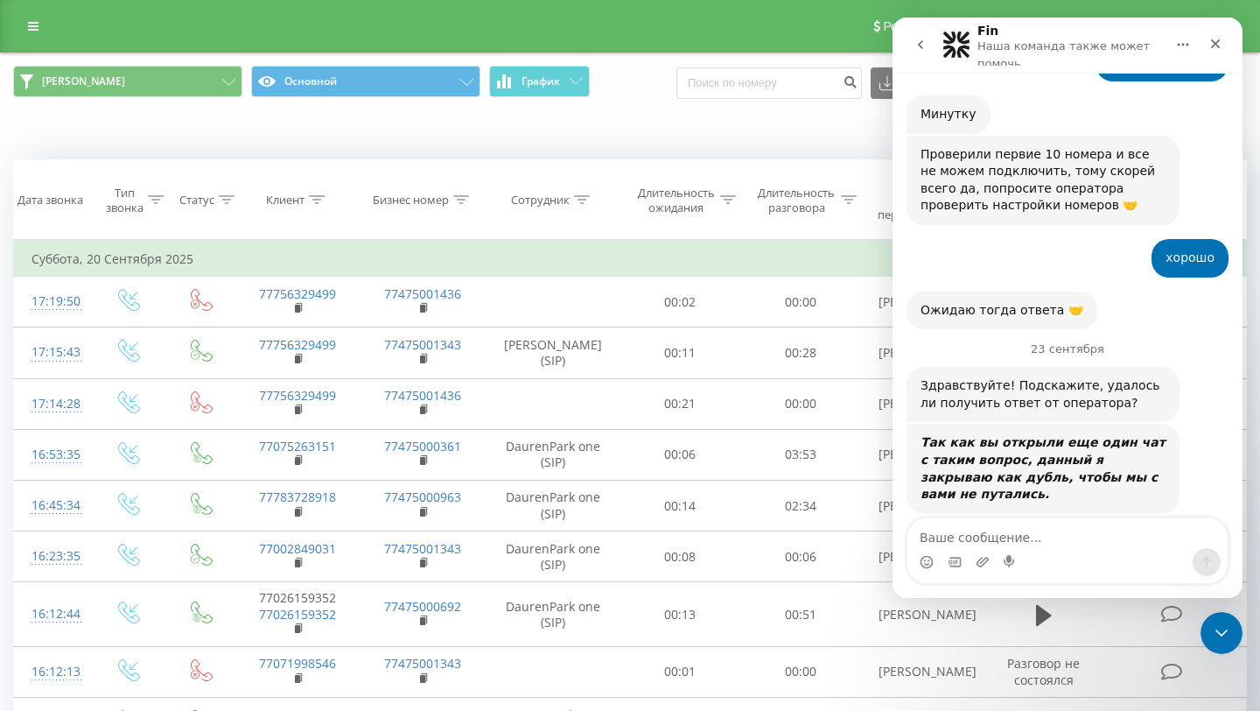
click at [907, 18] on nav "Fin Наша команда также может помочь" at bounding box center [1068, 45] width 350 height 55
click at [909, 46] on button "go back" at bounding box center [920, 44] width 33 height 33
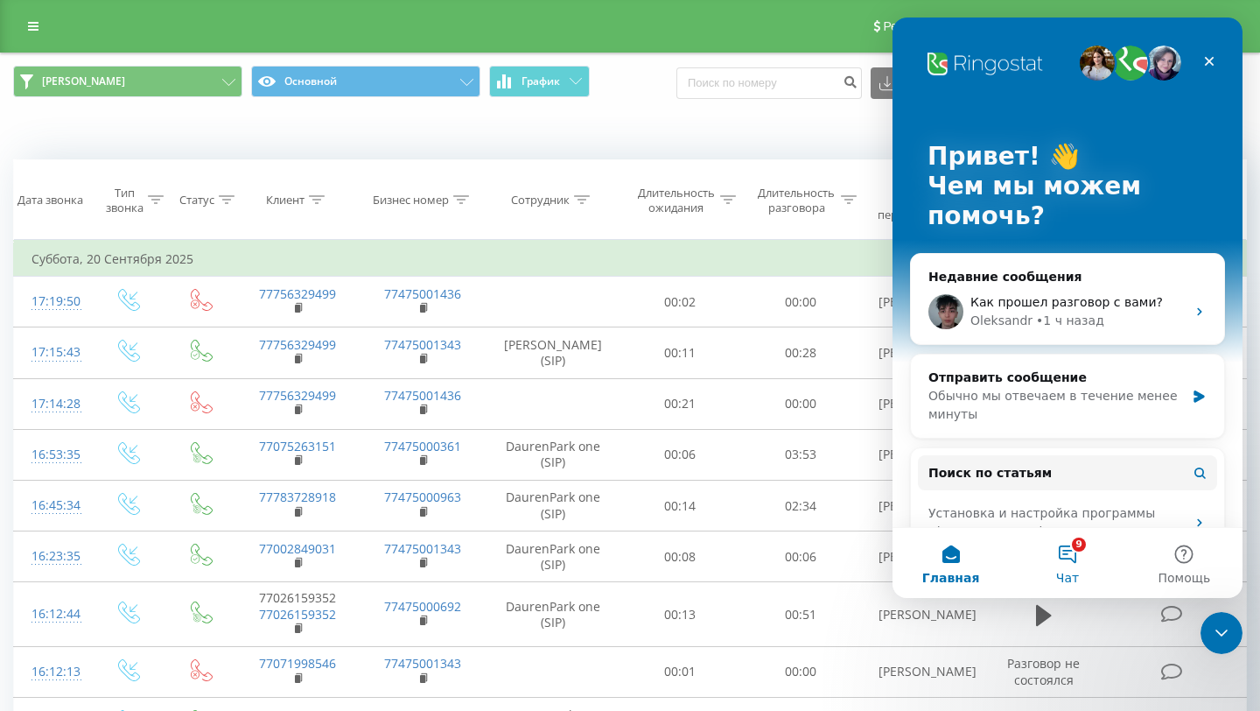
click at [1057, 551] on button "9 Чат" at bounding box center [1067, 563] width 116 height 70
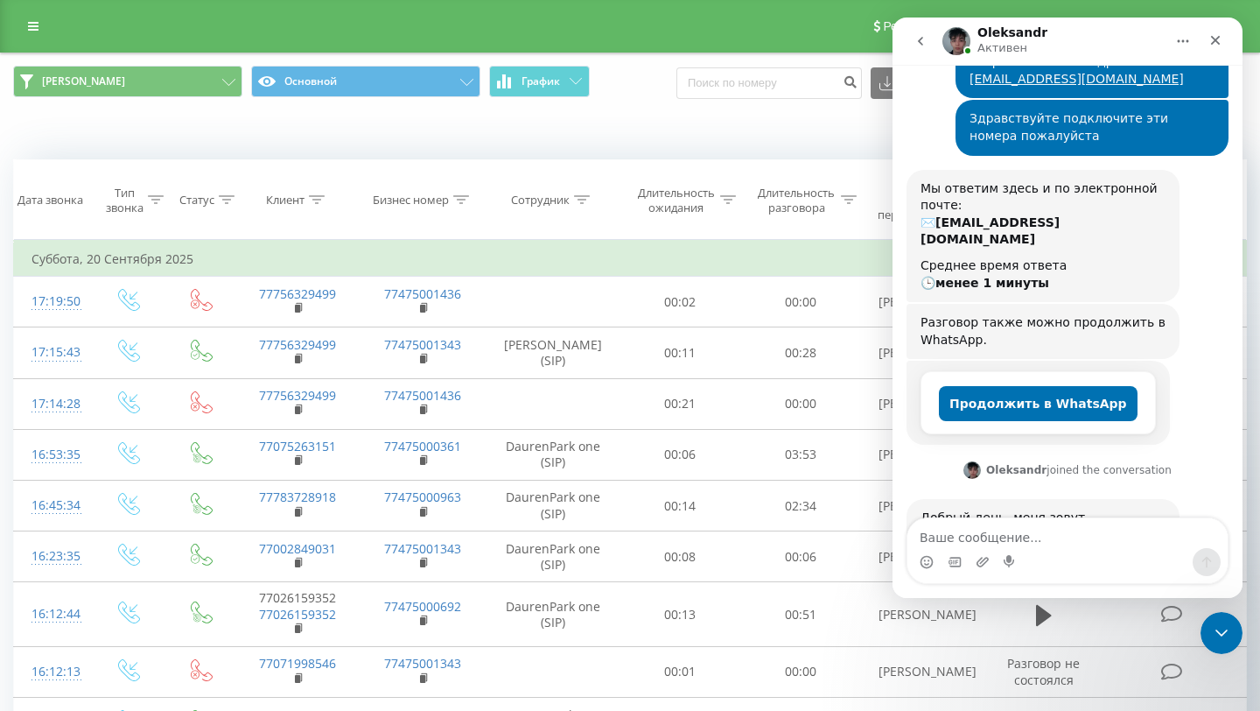
scroll to position [2734, 0]
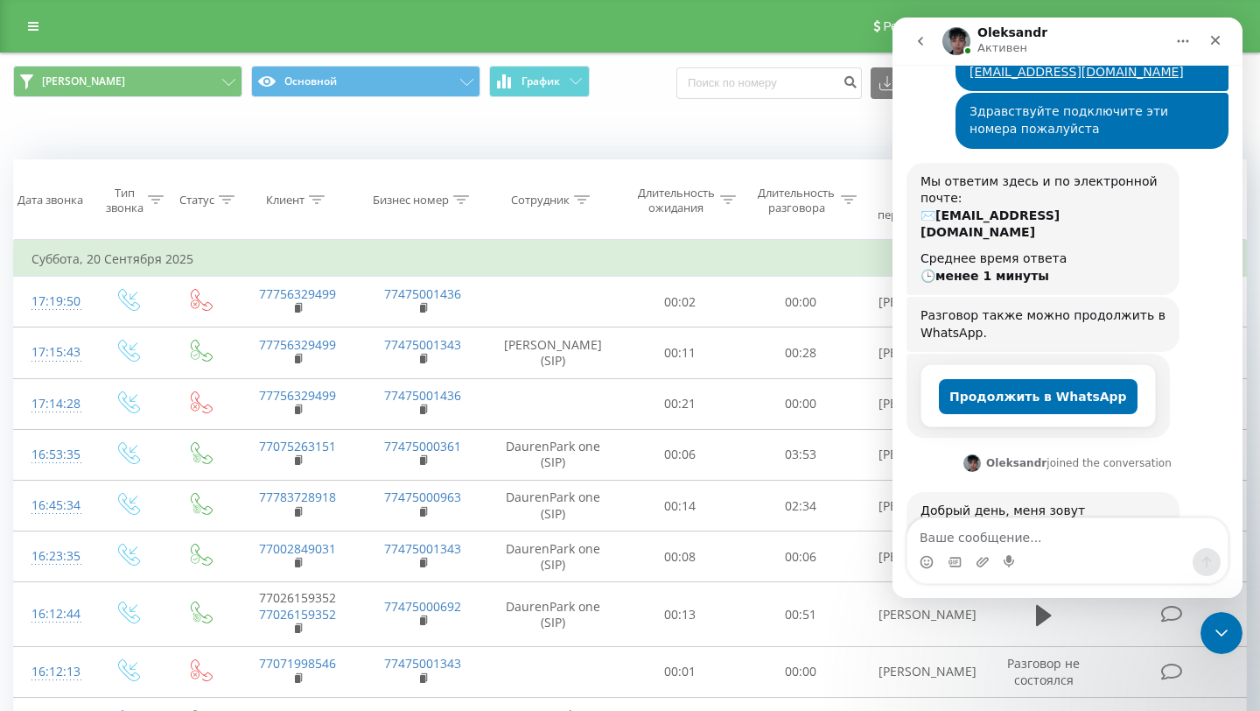
click at [1040, 541] on textarea "Ваше сообщение..." at bounding box center [1068, 533] width 320 height 30
type textarea "да"
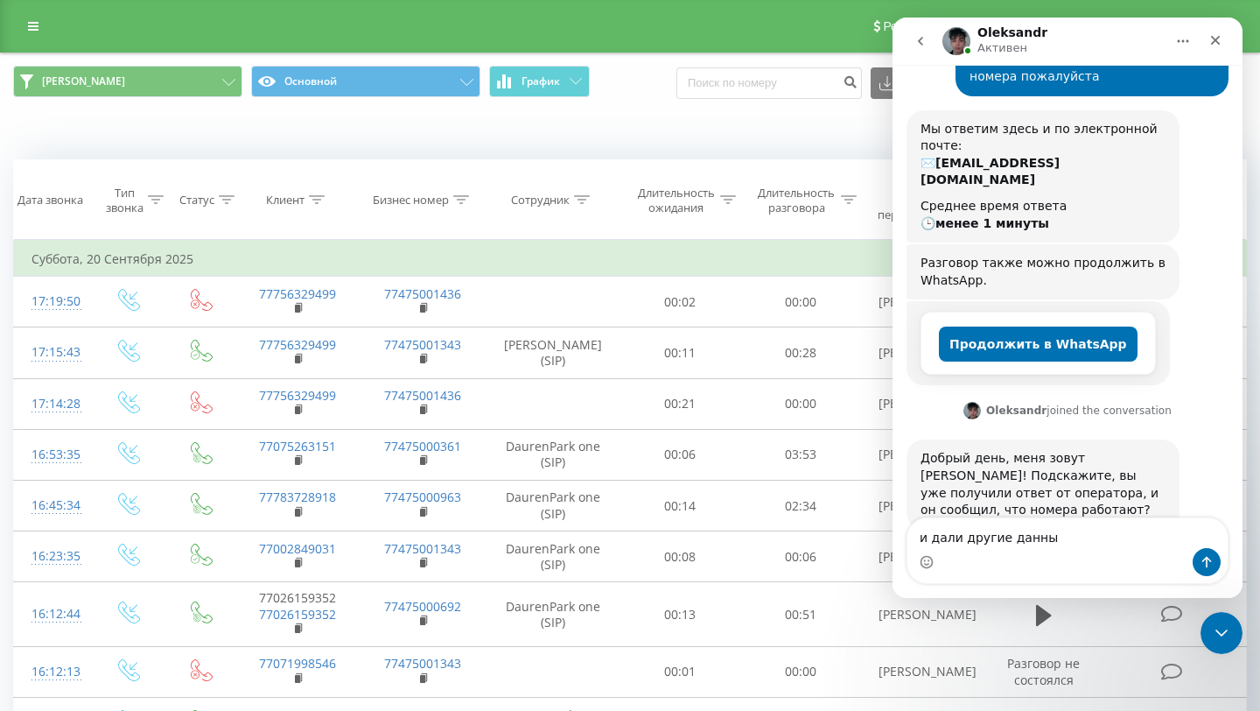
type textarea "и дали другие данные"
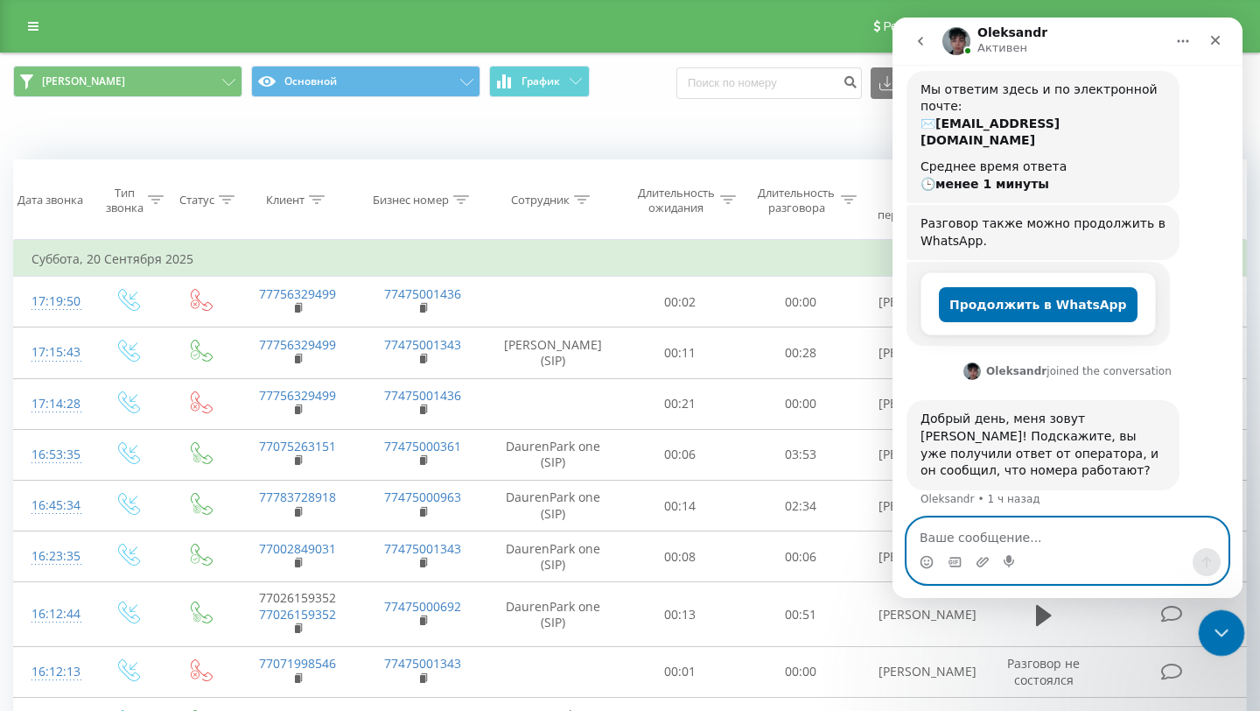
scroll to position [2894, 0]
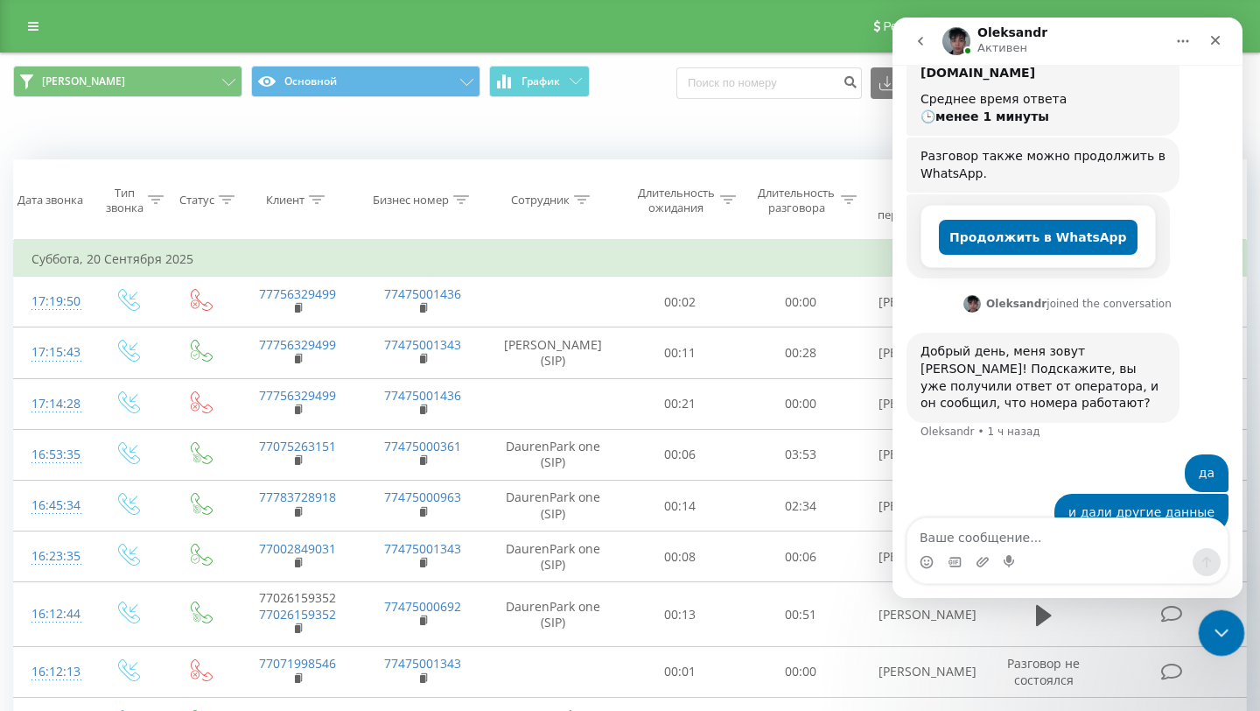
click at [1215, 636] on icon "Закрыть службу сообщений Intercom" at bounding box center [1219, 630] width 21 height 21
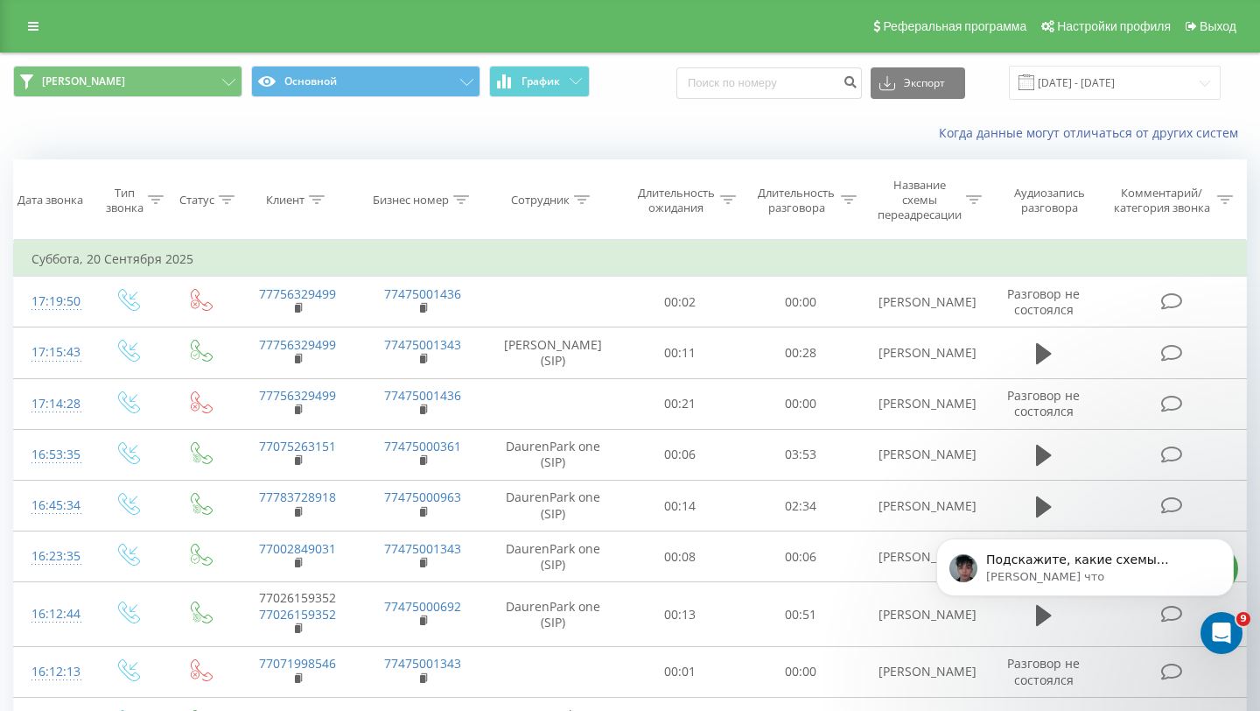
scroll to position [2913, 0]
click at [13, 35] on div "Реферальная программа Настройки профиля Выход" at bounding box center [630, 26] width 1260 height 53
click at [20, 31] on link at bounding box center [34, 26] width 32 height 25
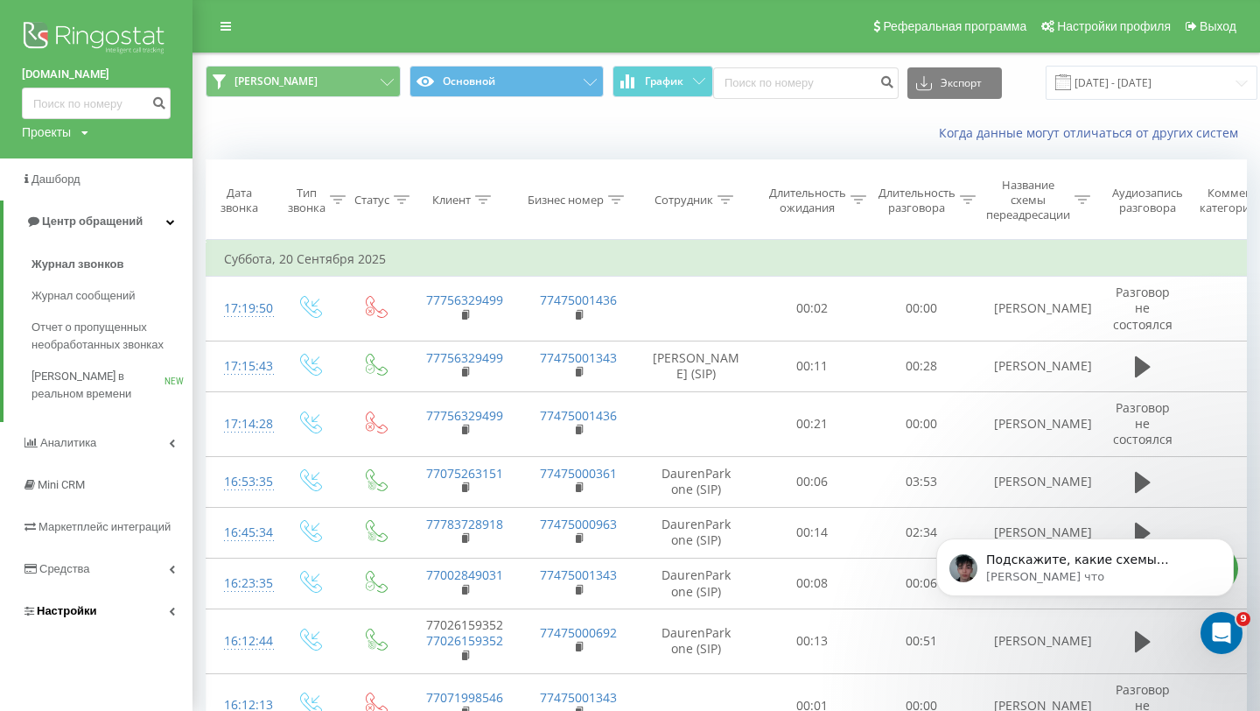
click at [87, 608] on span "Настройки" at bounding box center [67, 610] width 60 height 13
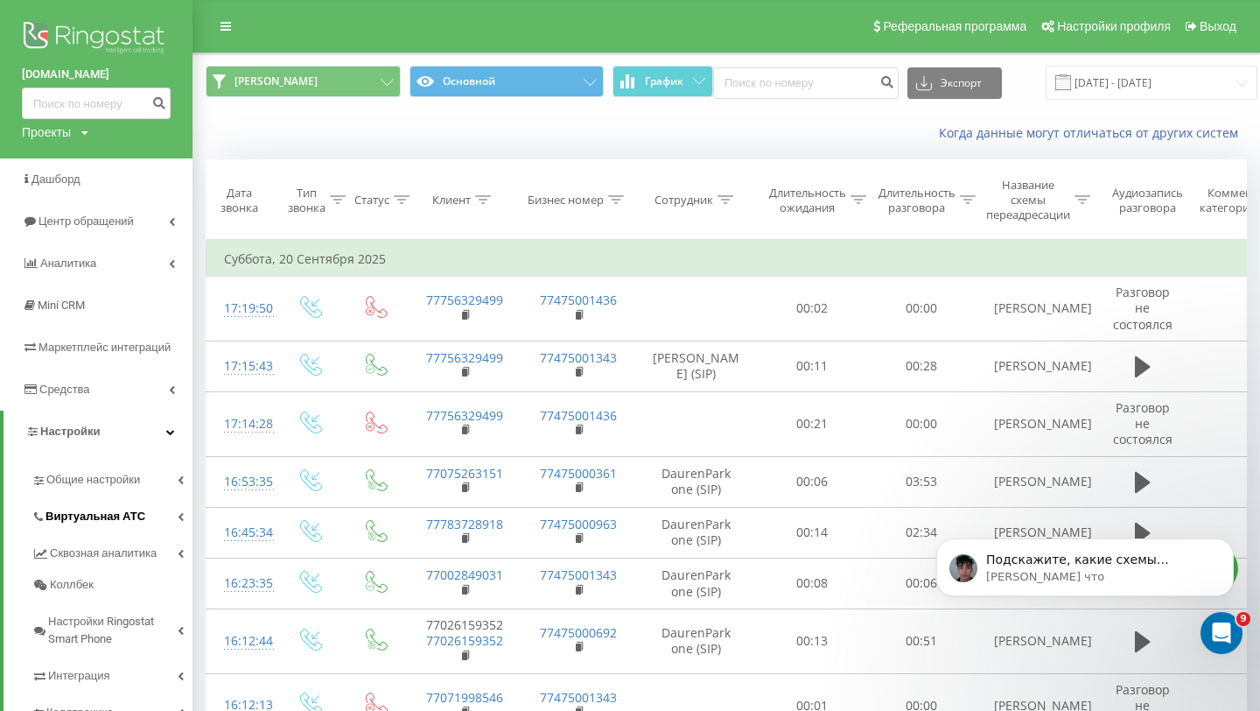
click at [103, 514] on span "Виртуальная АТС" at bounding box center [96, 517] width 100 height 18
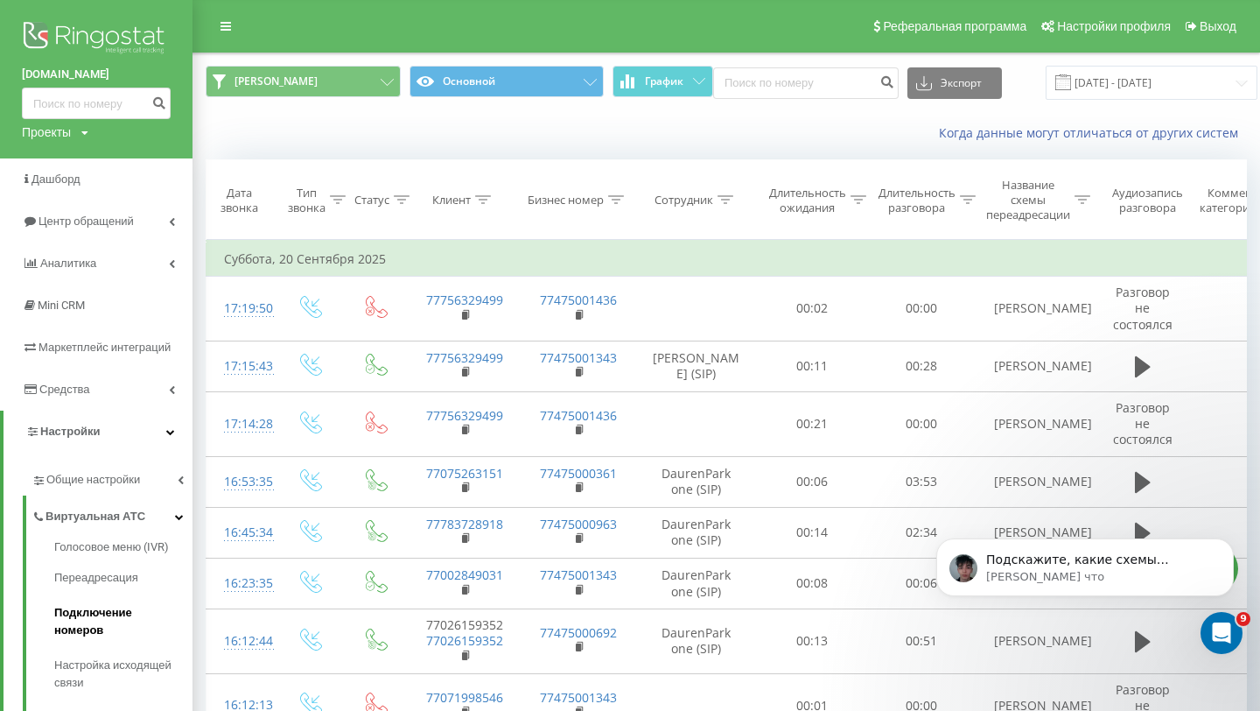
click at [109, 614] on span "Подключение номеров" at bounding box center [119, 621] width 130 height 35
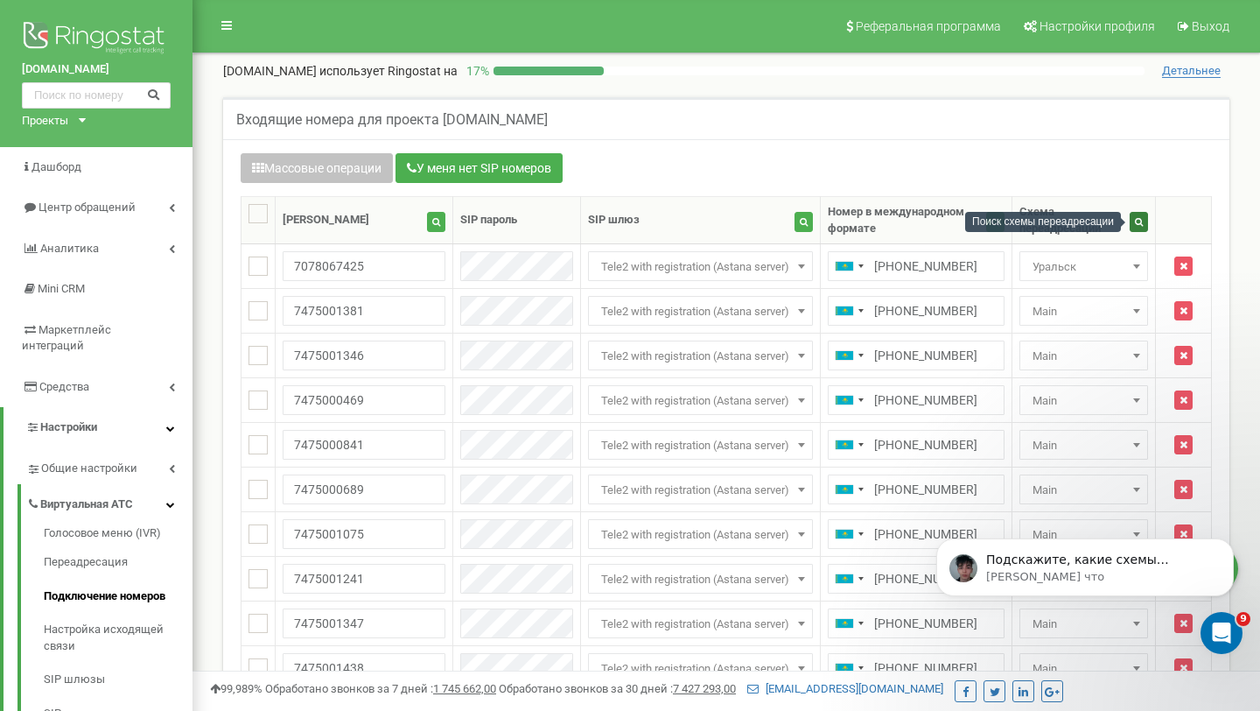
click at [1133, 230] on button "button" at bounding box center [1139, 222] width 18 height 20
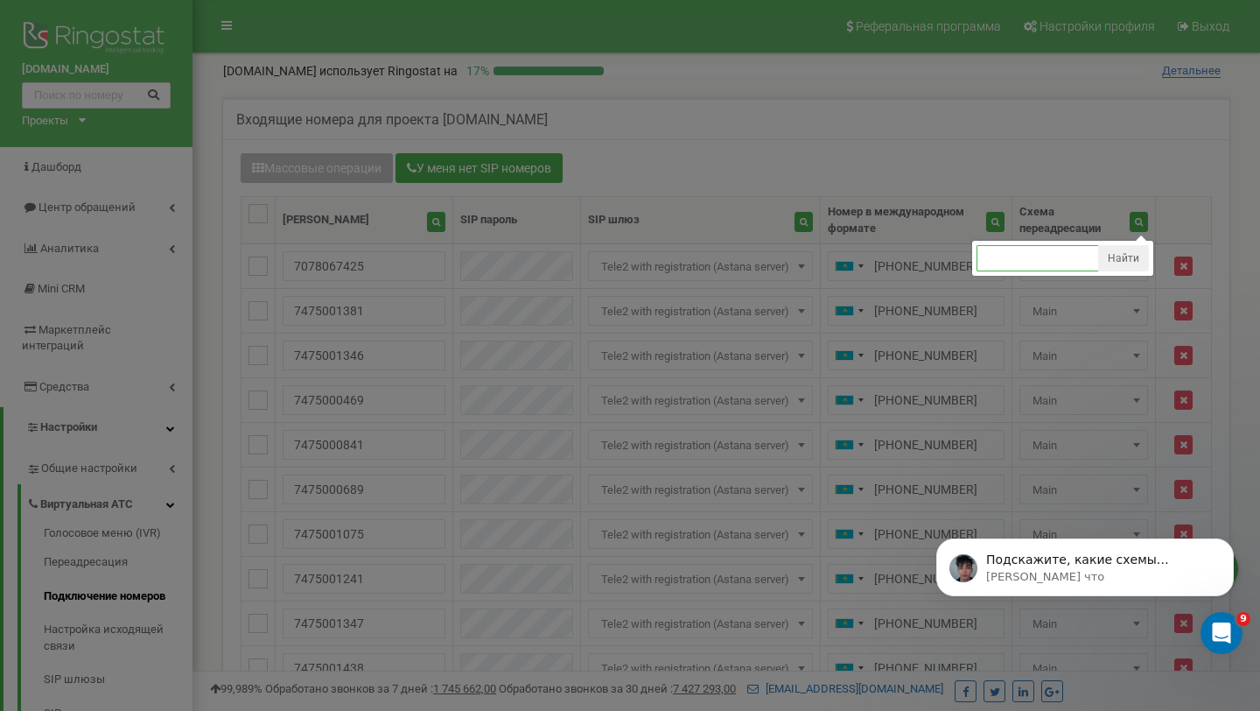
click at [1056, 262] on input "text" at bounding box center [1038, 258] width 123 height 26
type input "ь"
type input "main"
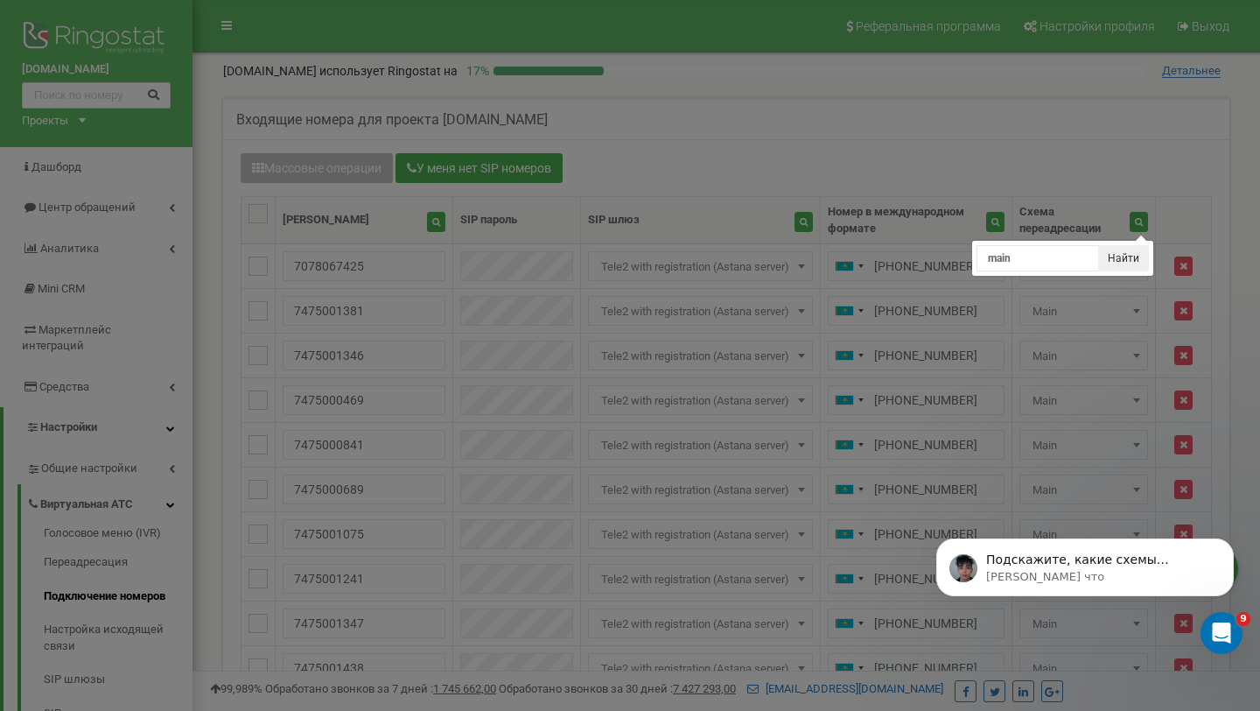
click at [1136, 263] on button "Найти" at bounding box center [1124, 258] width 51 height 26
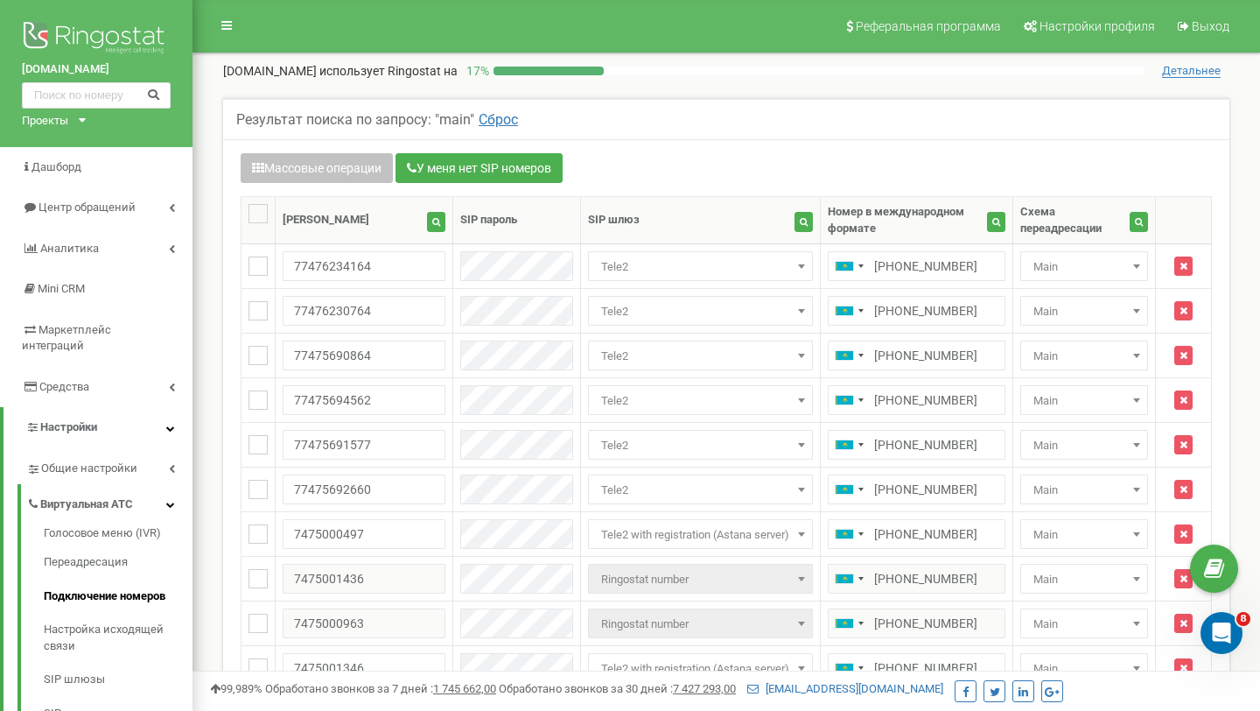
click at [264, 210] on ins at bounding box center [258, 213] width 19 height 19
checkbox input "true"
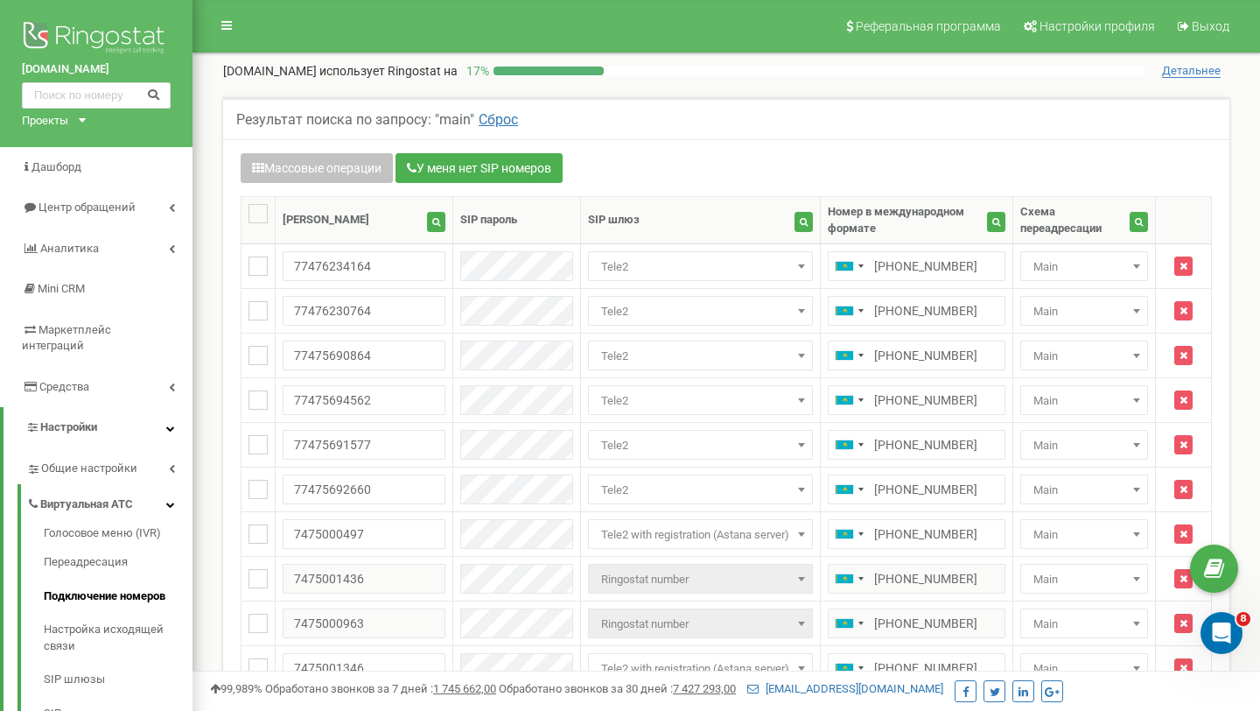
checkbox input "true"
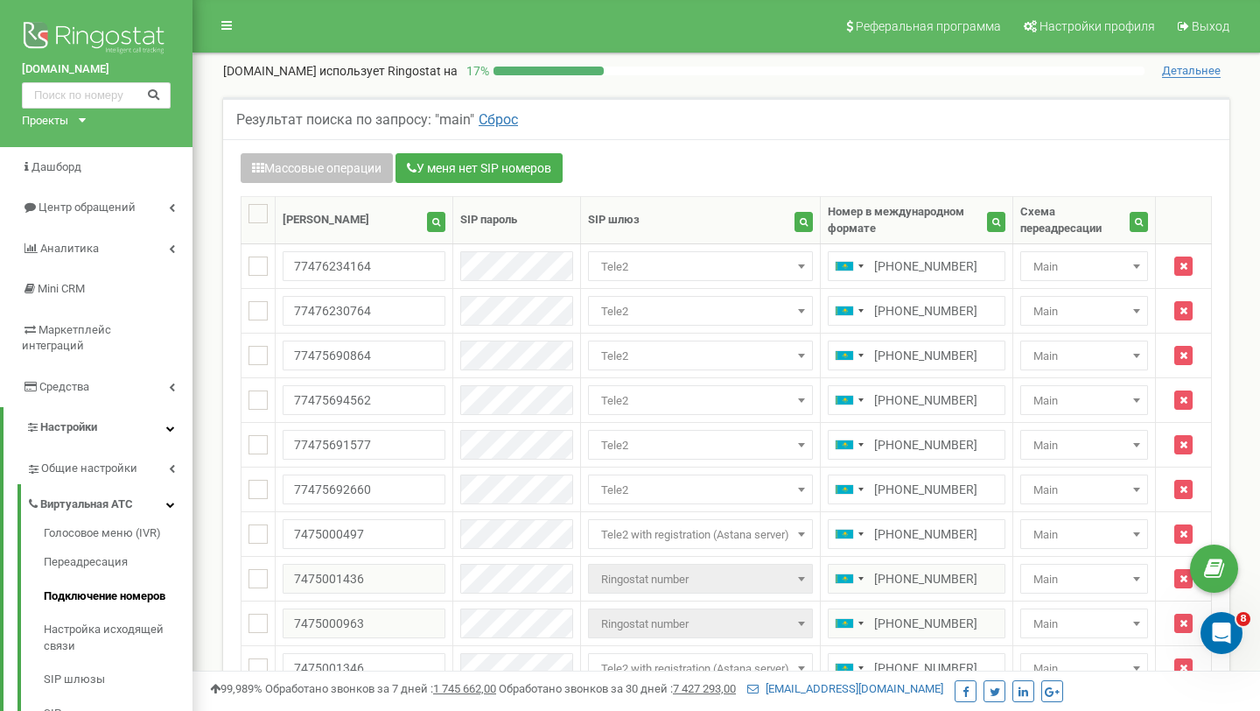
checkbox input "true"
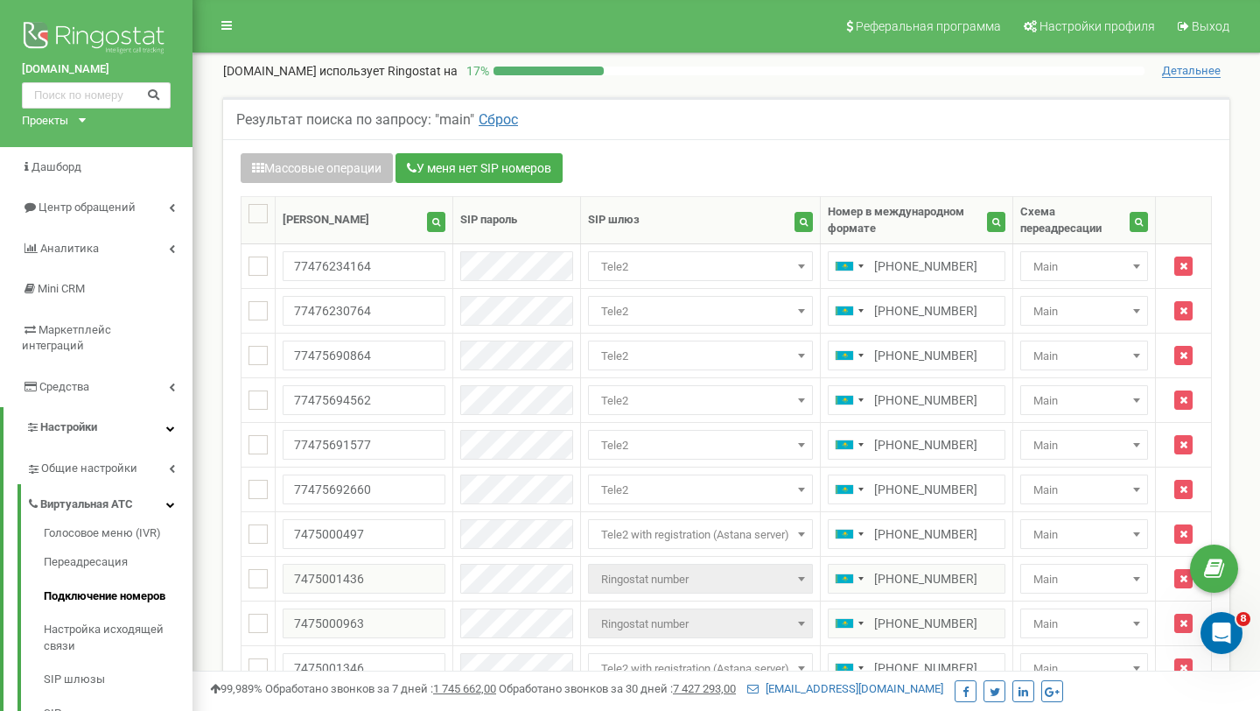
checkbox input "true"
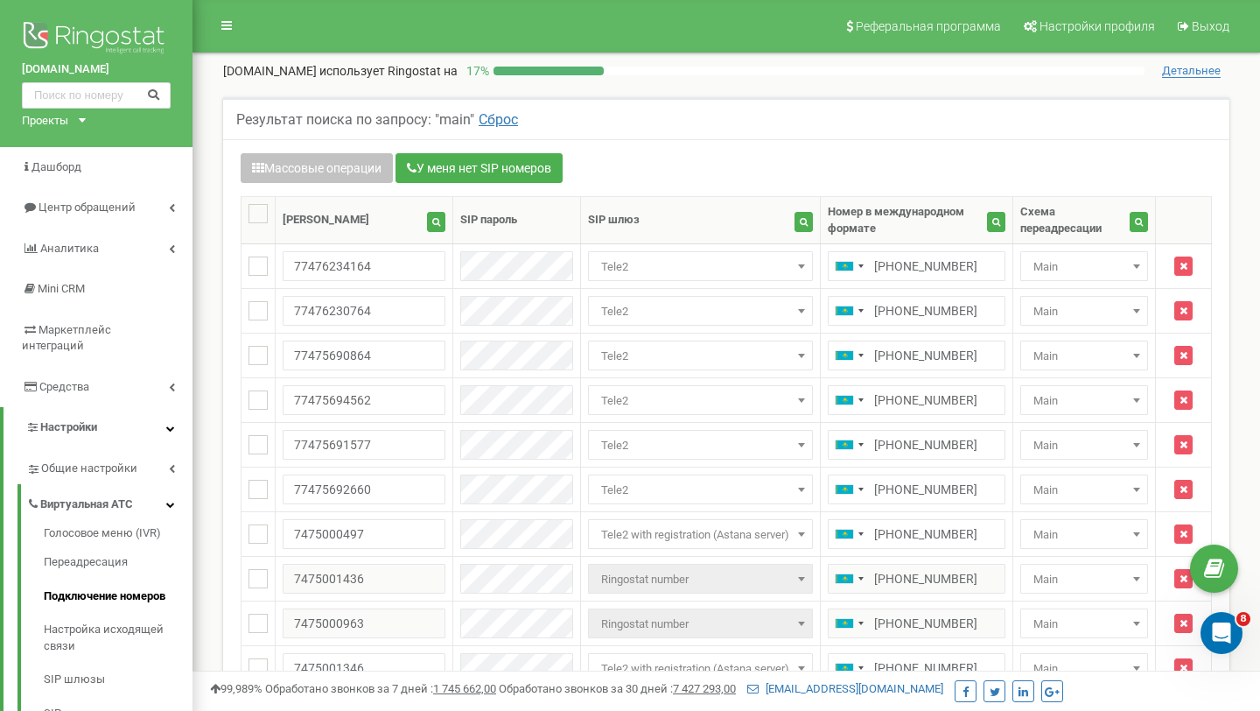
checkbox input "true"
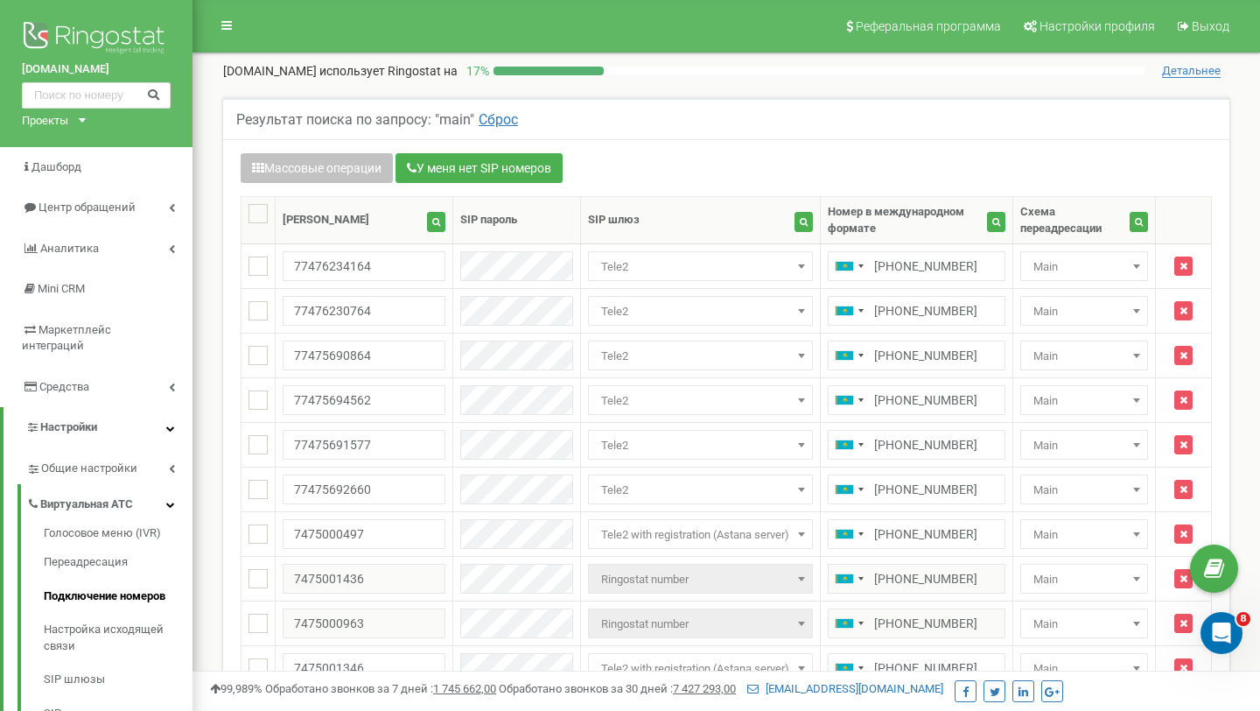
checkbox input "true"
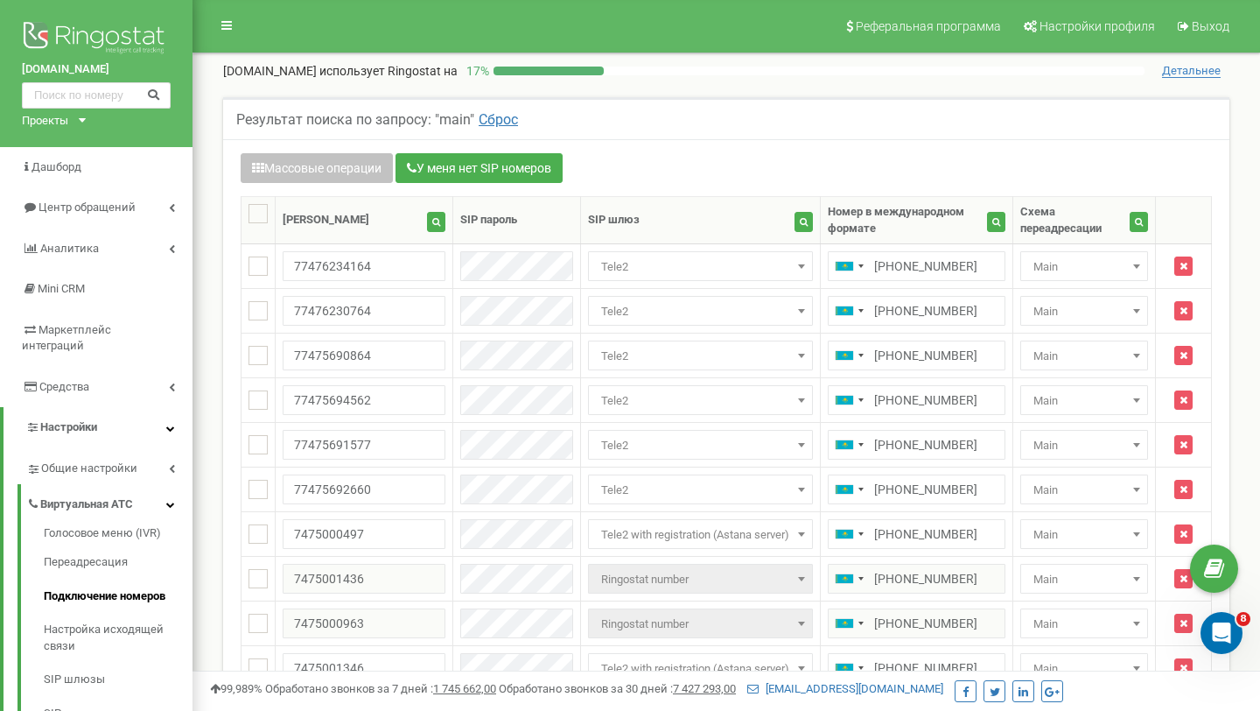
checkbox input "true"
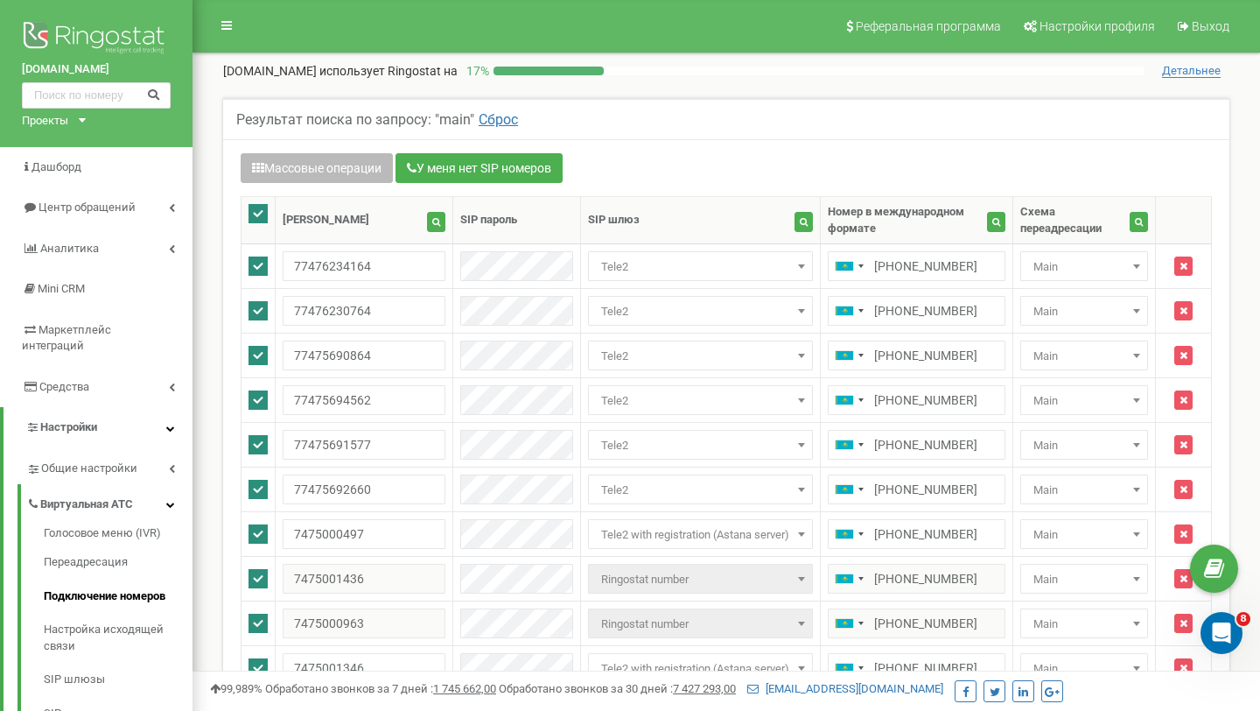
click at [311, 181] on button "Массовые операции" at bounding box center [317, 168] width 152 height 30
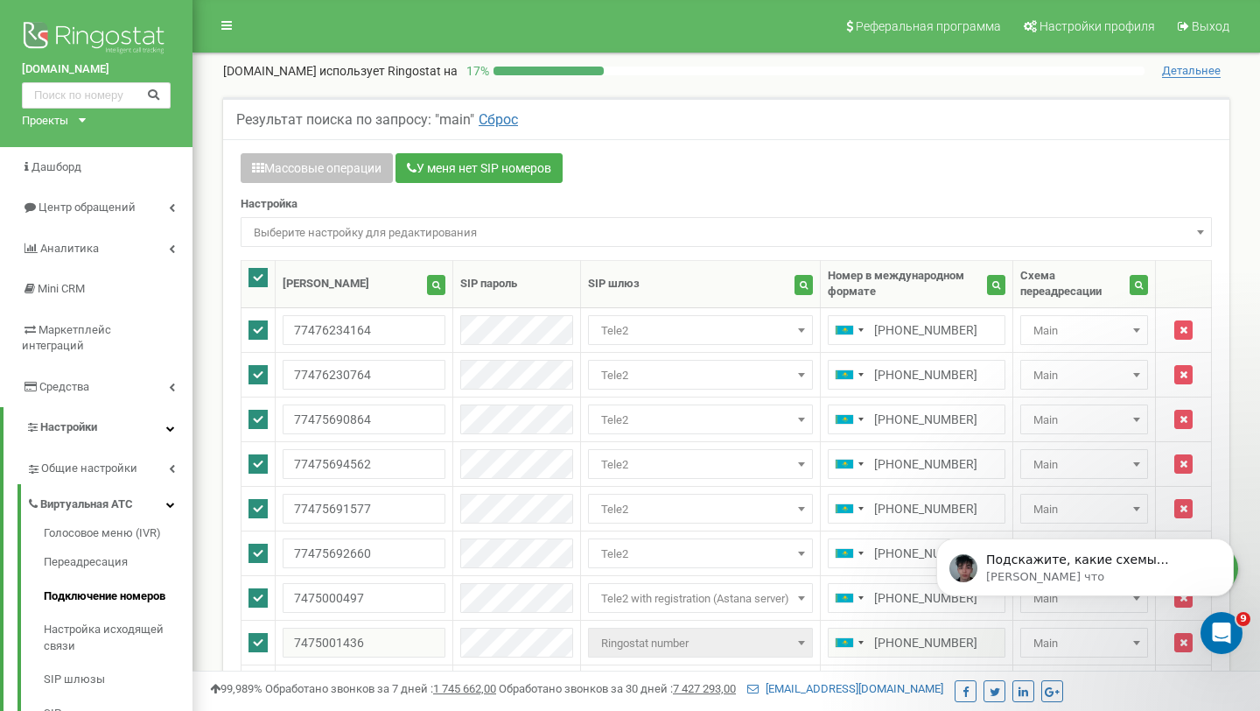
click at [327, 217] on span "Выберите настройку для редактирования" at bounding box center [727, 232] width 972 height 30
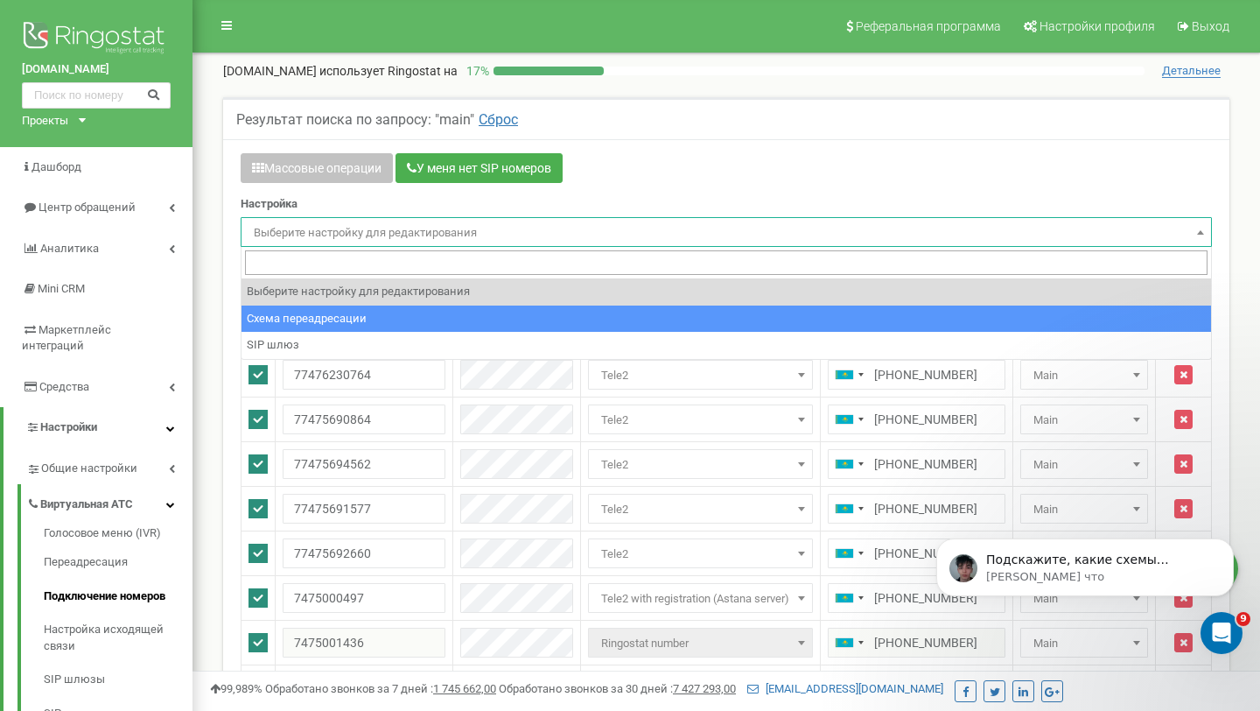
select select "project_scheme_id"
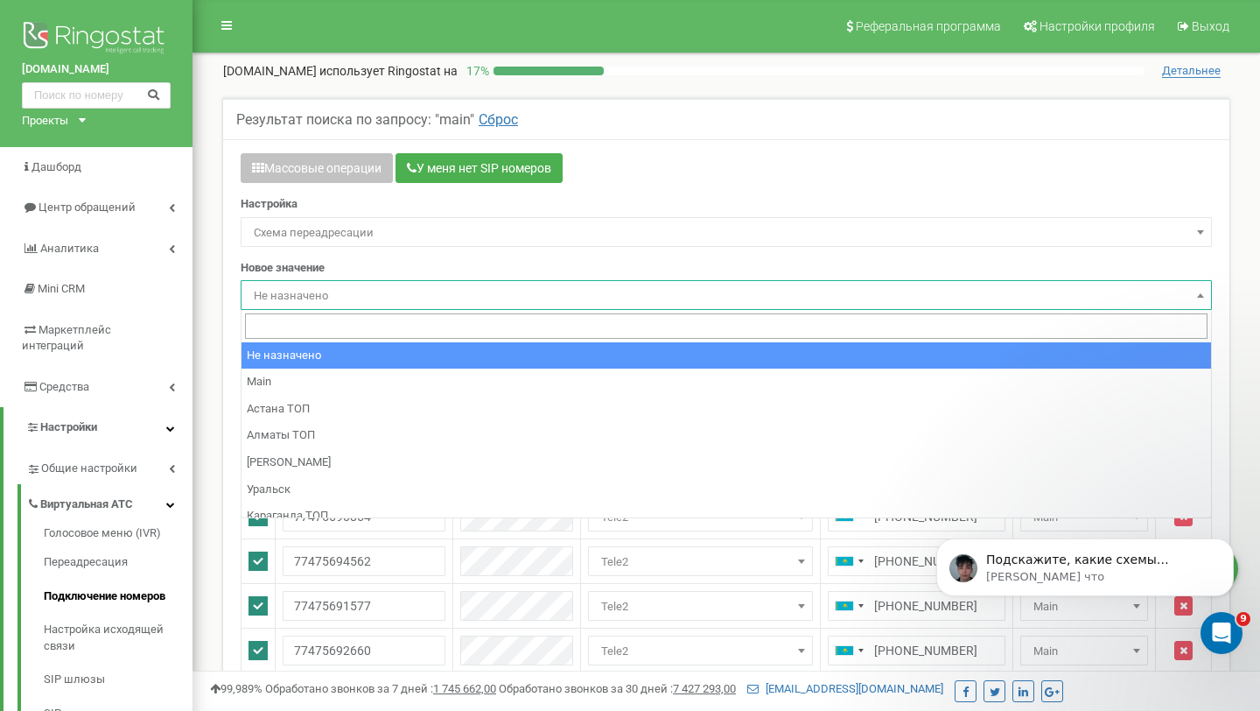
click at [334, 297] on span "Не назначено" at bounding box center [726, 296] width 959 height 25
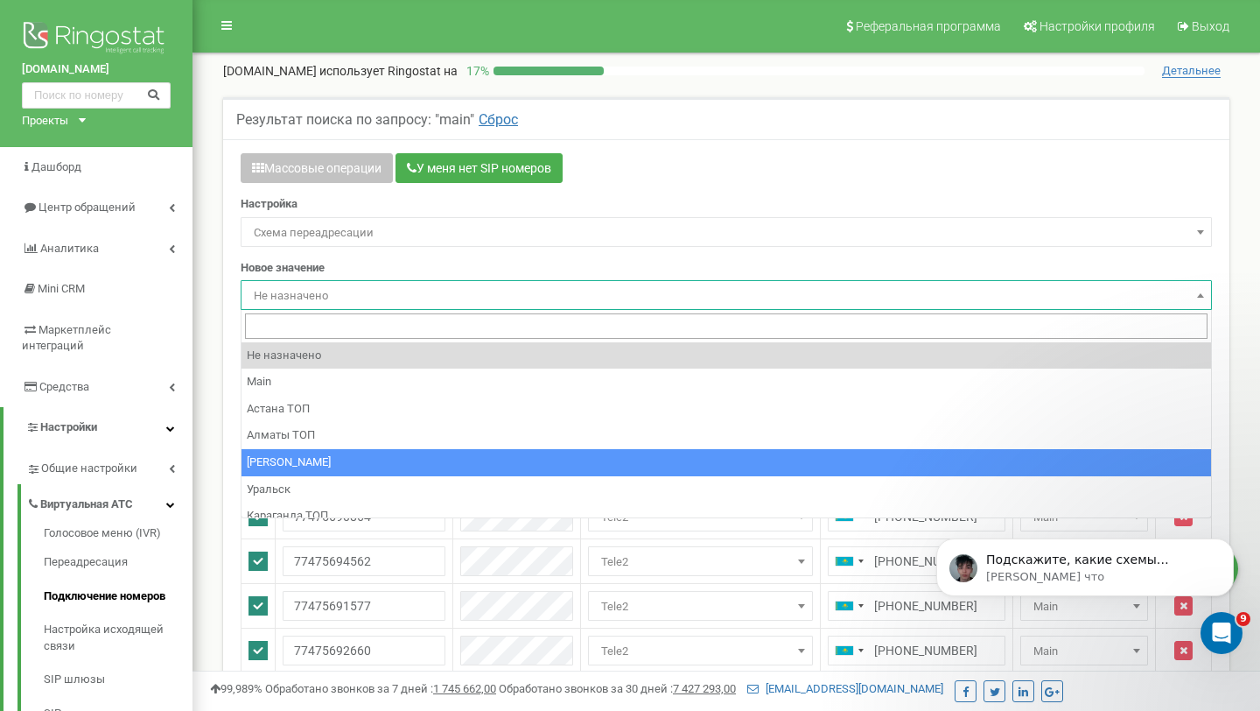
select select "251051"
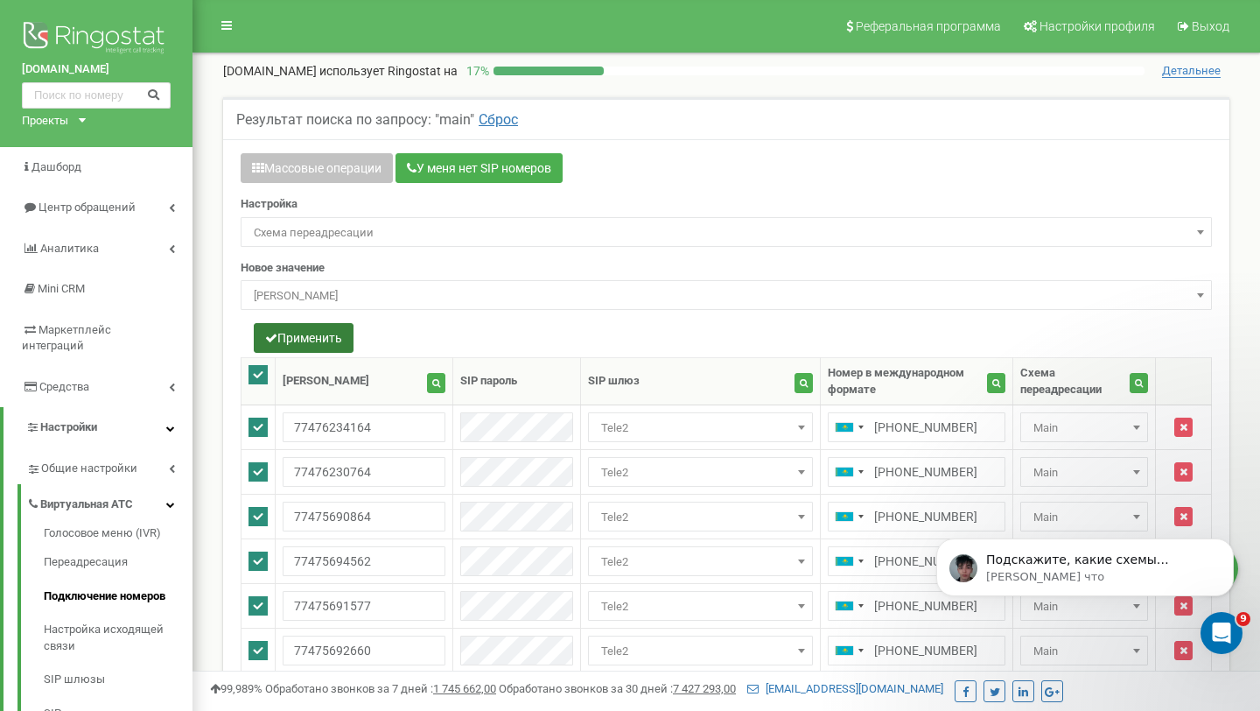
click at [327, 339] on button "Применить" at bounding box center [304, 338] width 100 height 30
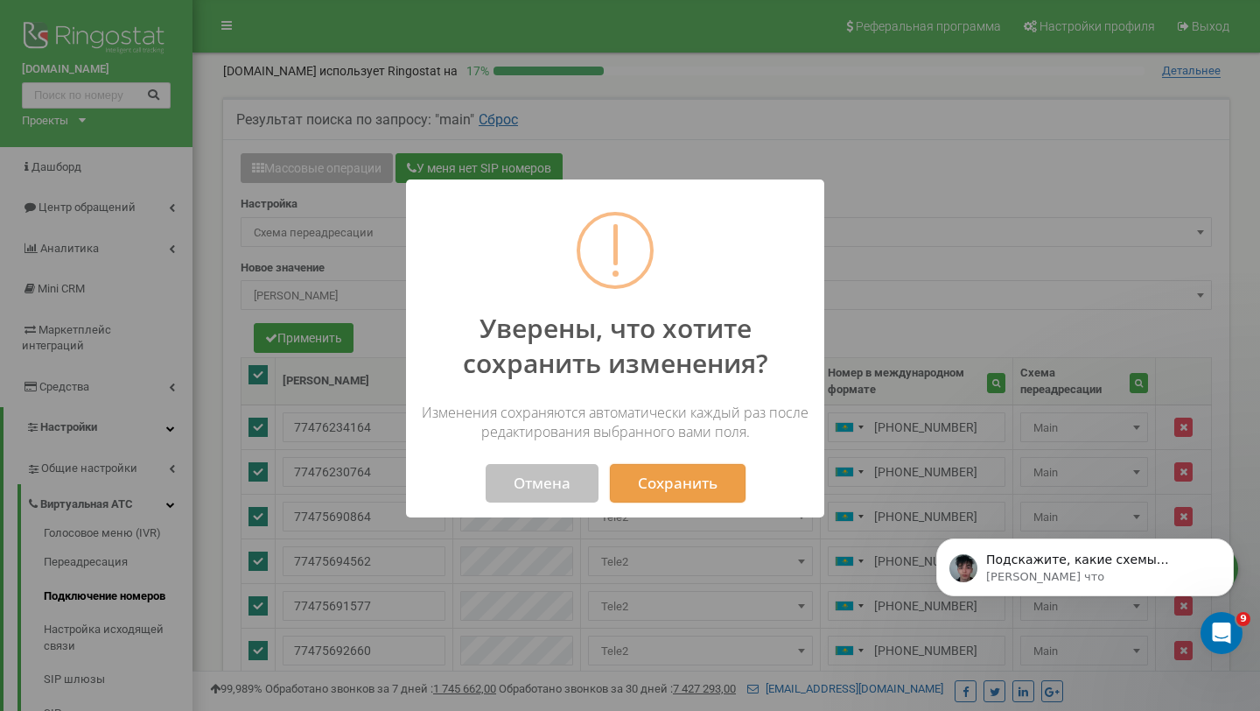
click at [640, 481] on button "Сохранить" at bounding box center [678, 483] width 136 height 39
select select "251051"
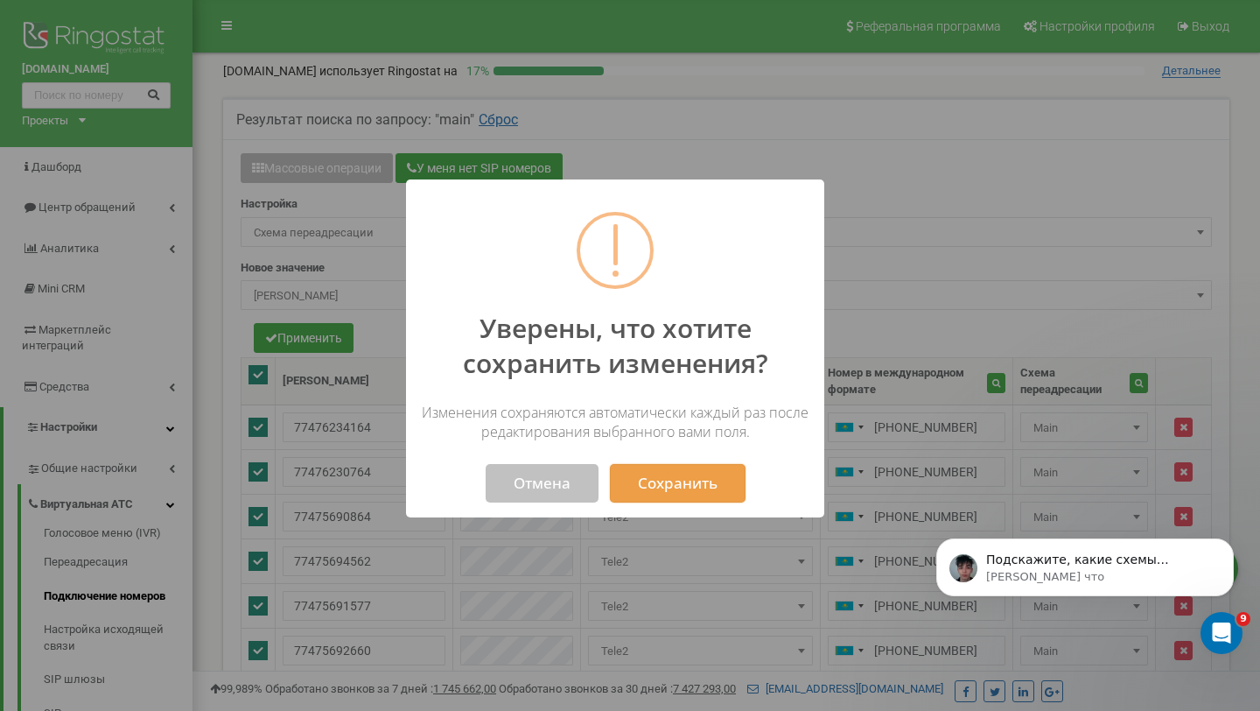
select select "251051"
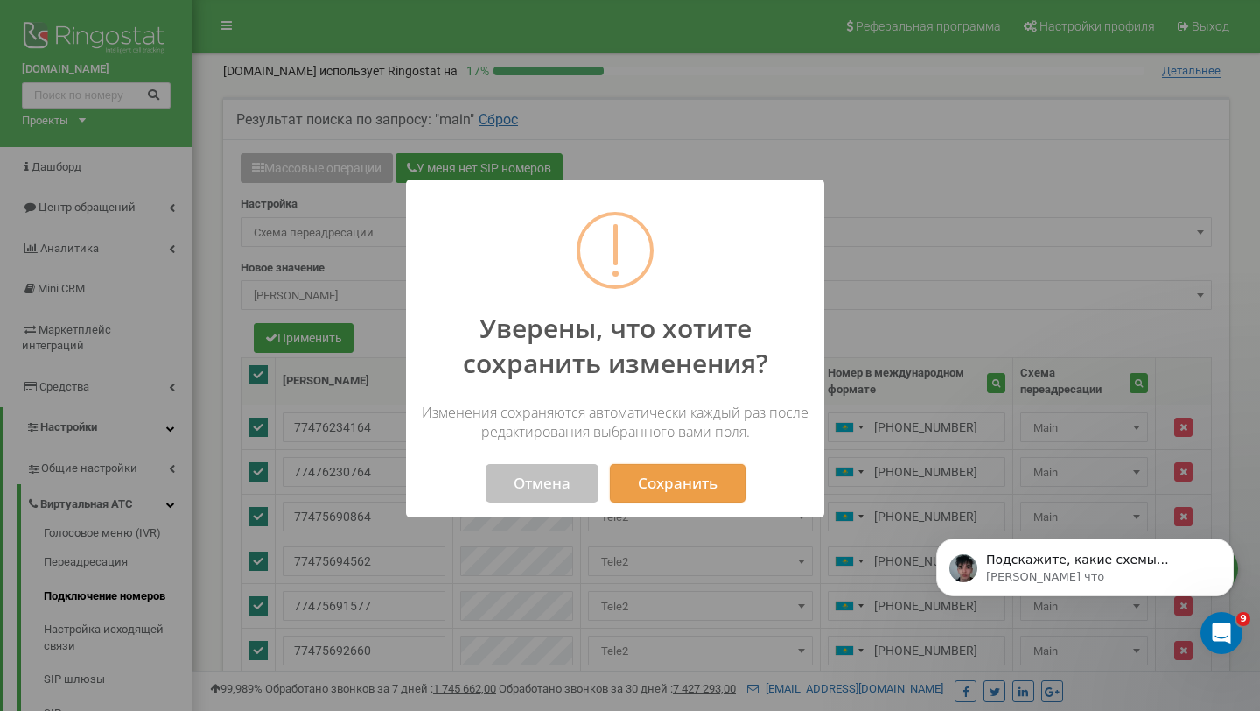
select select "251051"
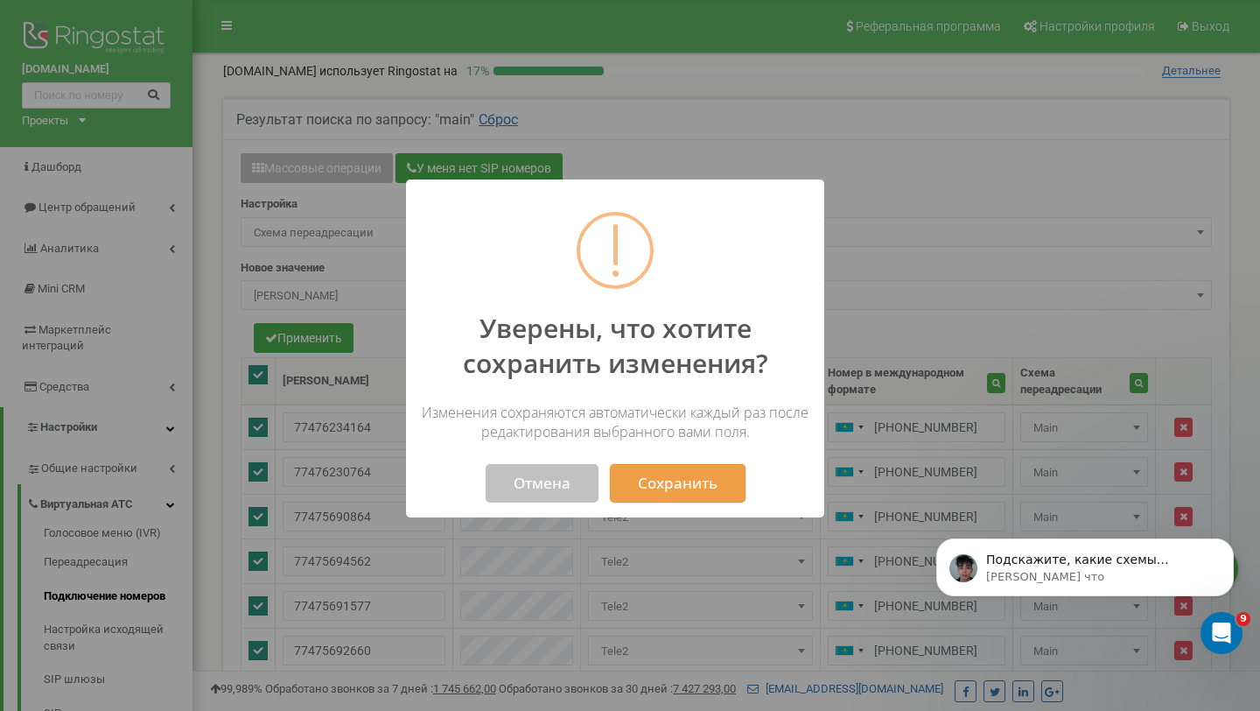
select select "251051"
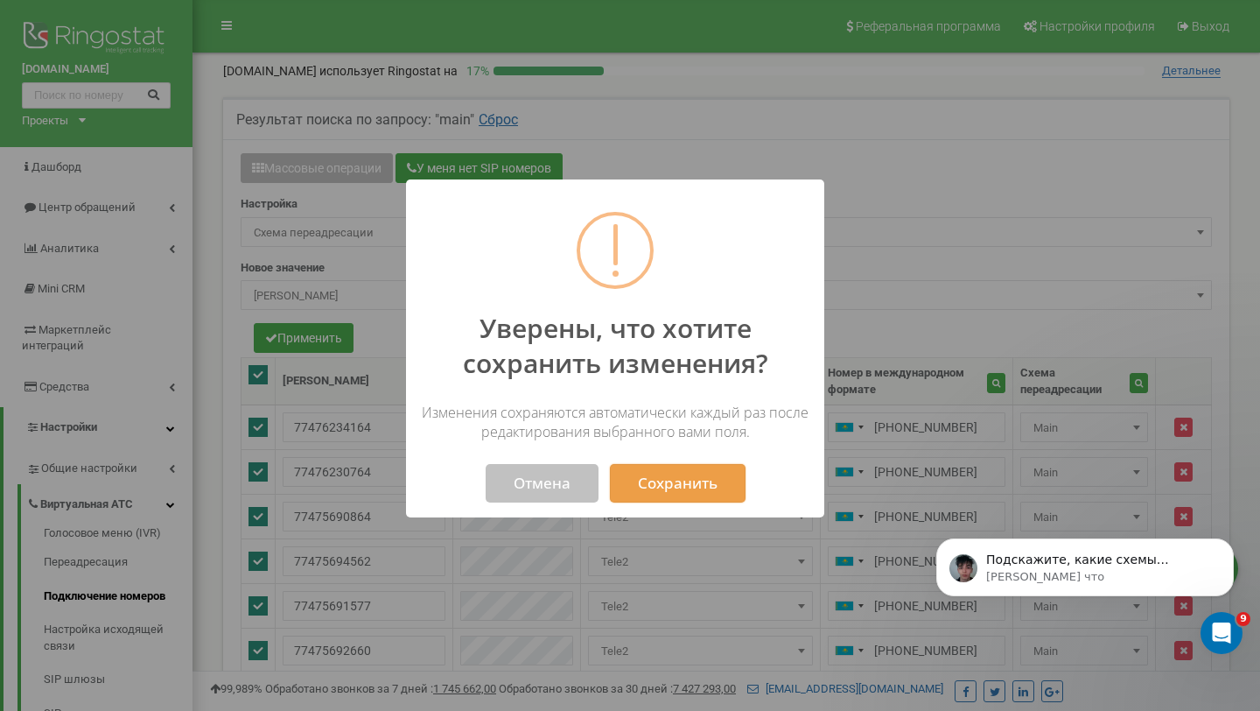
select select "251051"
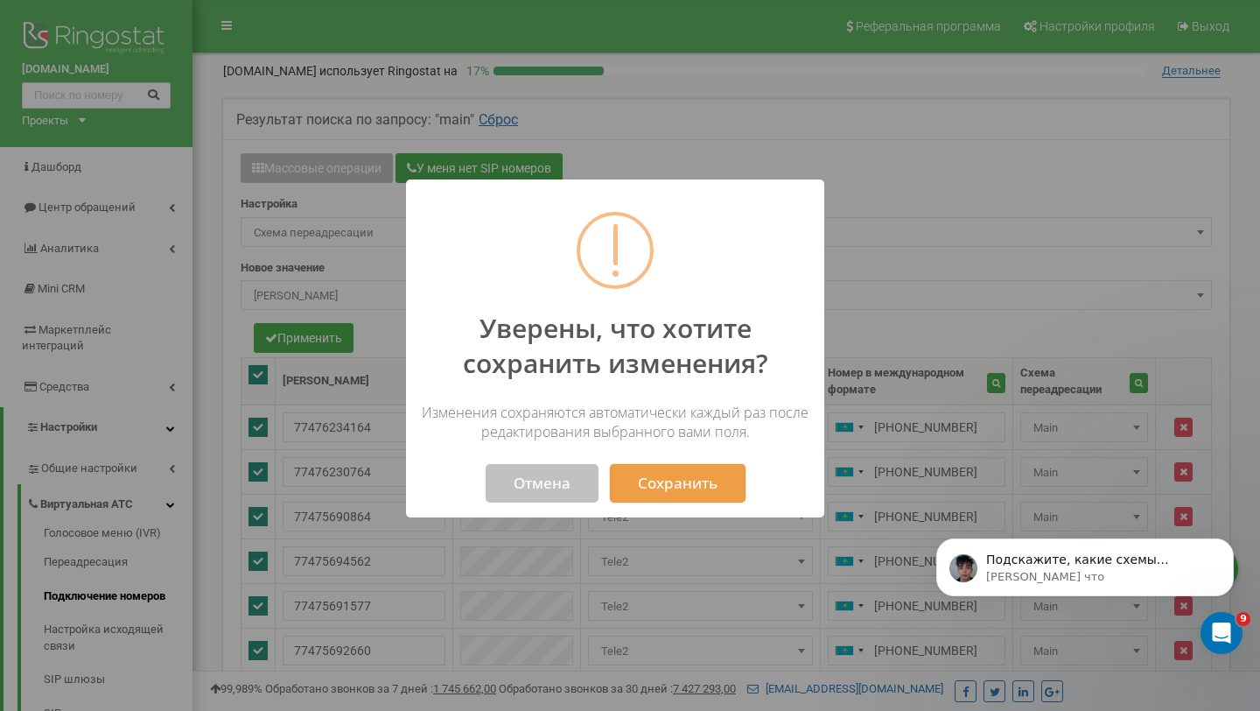
select select "251051"
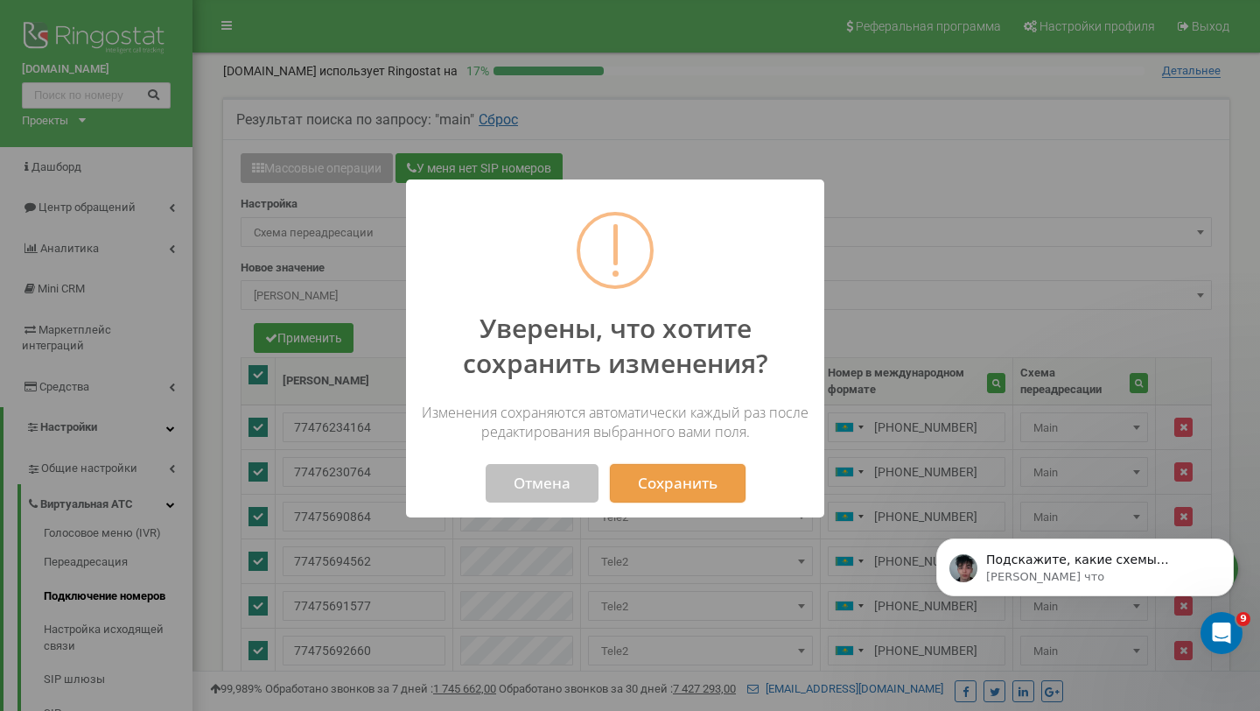
select select "251051"
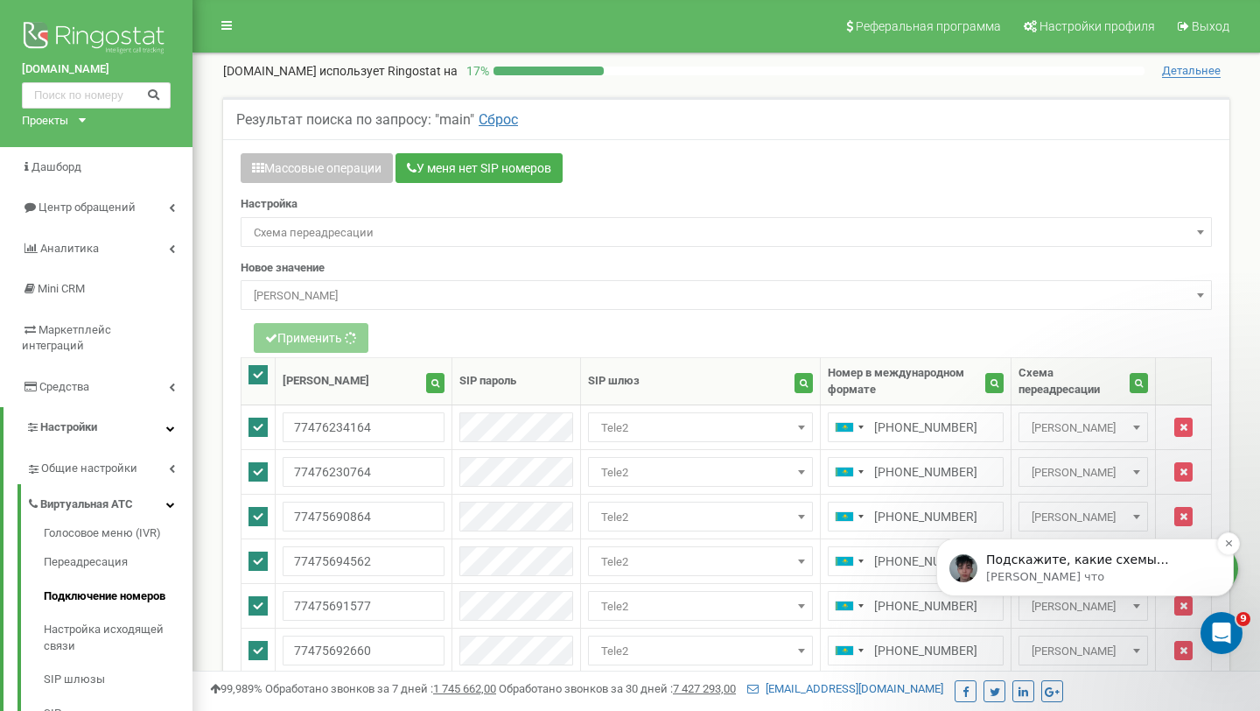
click at [1137, 577] on p "Oleksandr • Только что" at bounding box center [1099, 577] width 226 height 16
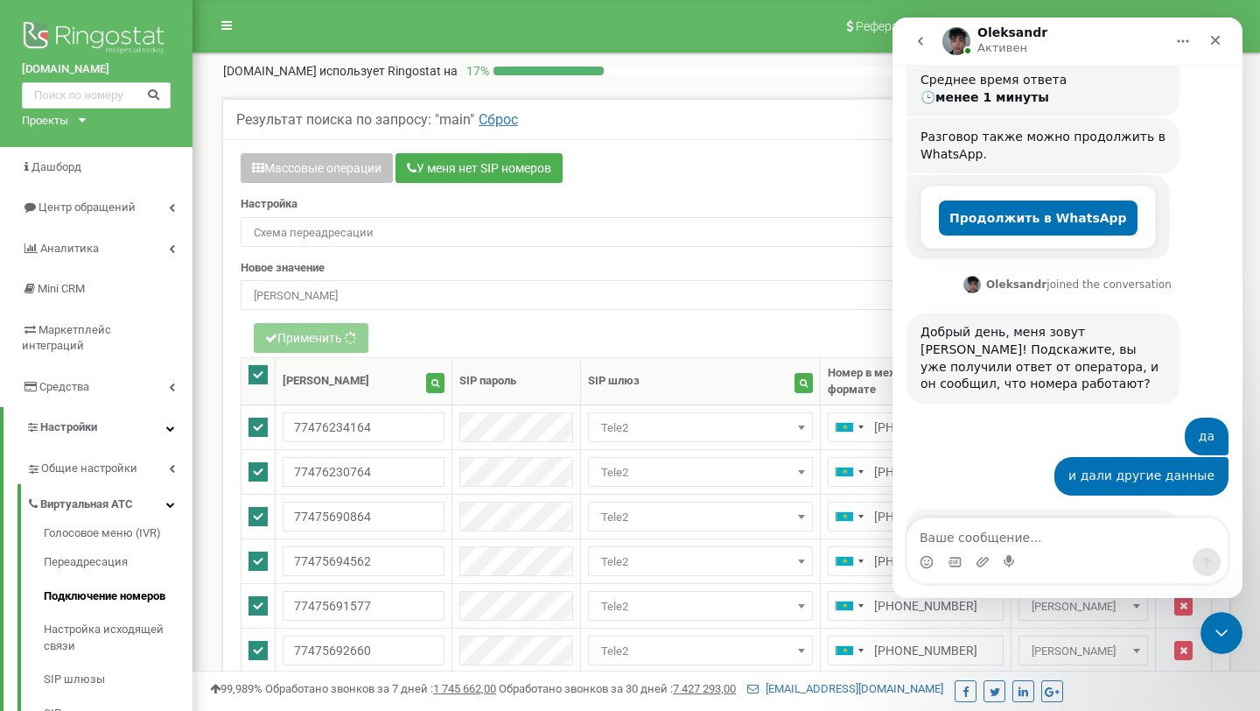
scroll to position [1276, 0]
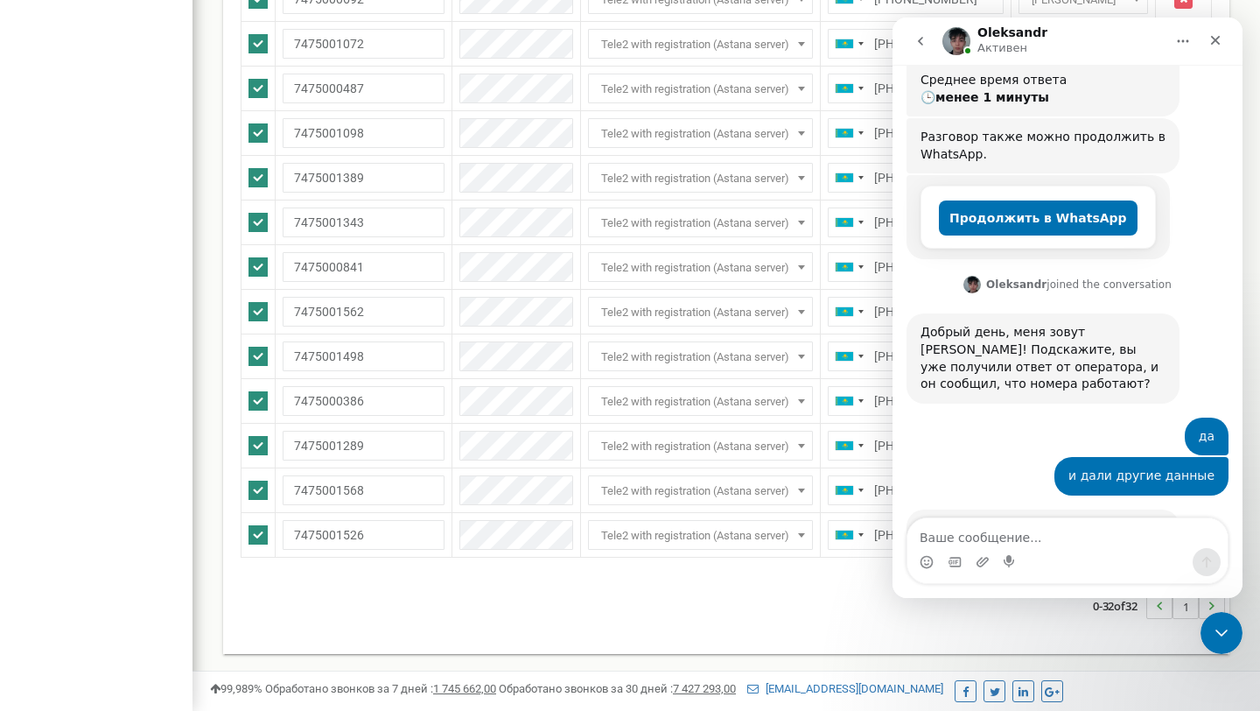
click at [1055, 551] on div "Мессенджер Intercom" at bounding box center [1068, 562] width 320 height 28
click at [1059, 537] on textarea "Ваше сообщение..." at bounding box center [1068, 533] width 320 height 30
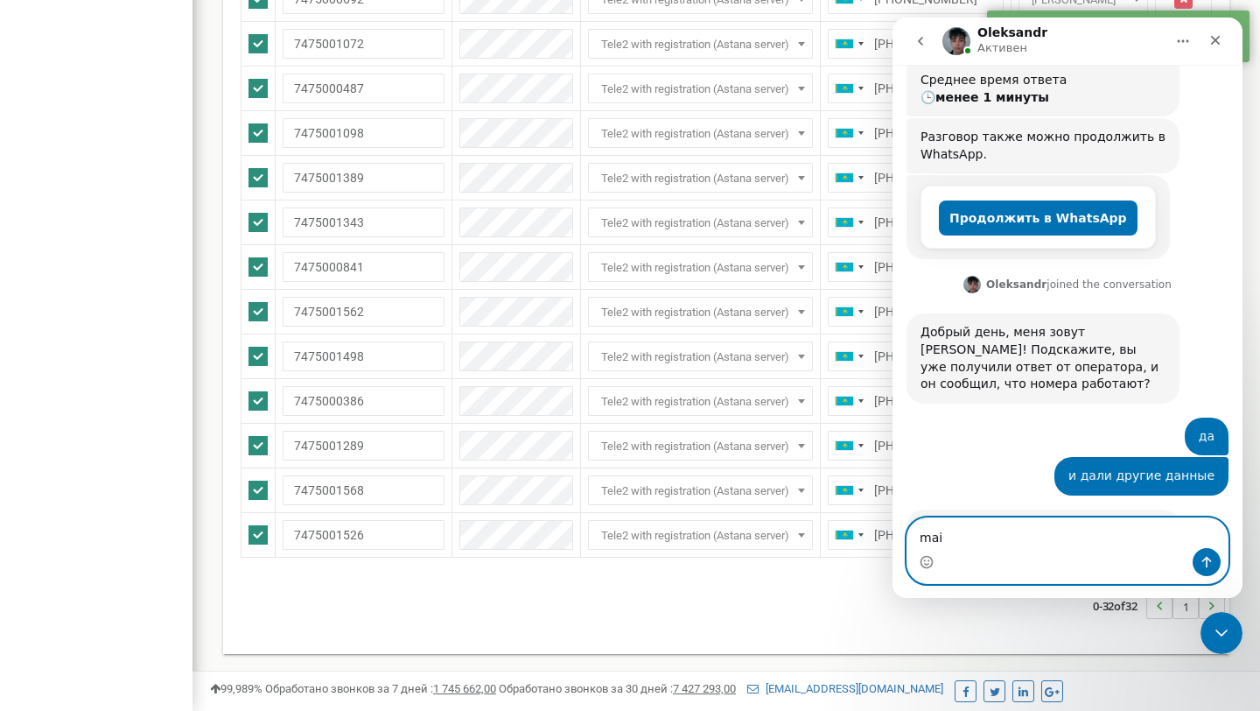
type textarea "main"
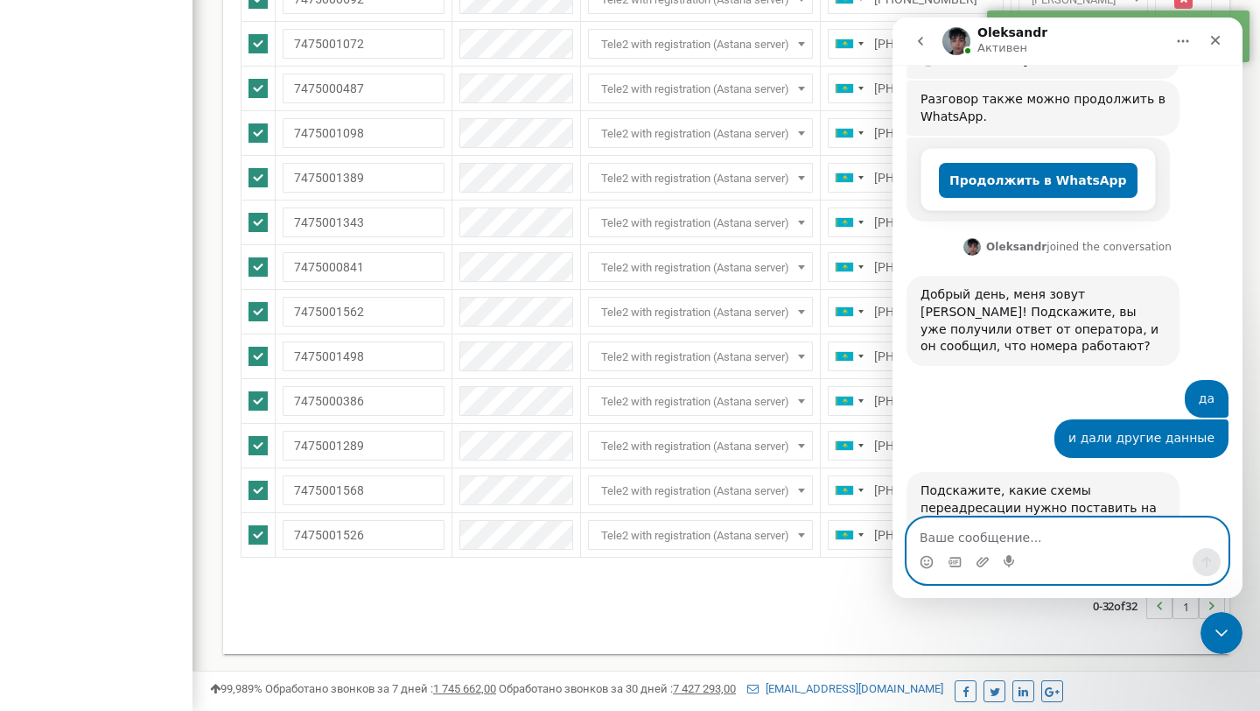
scroll to position [2966, 0]
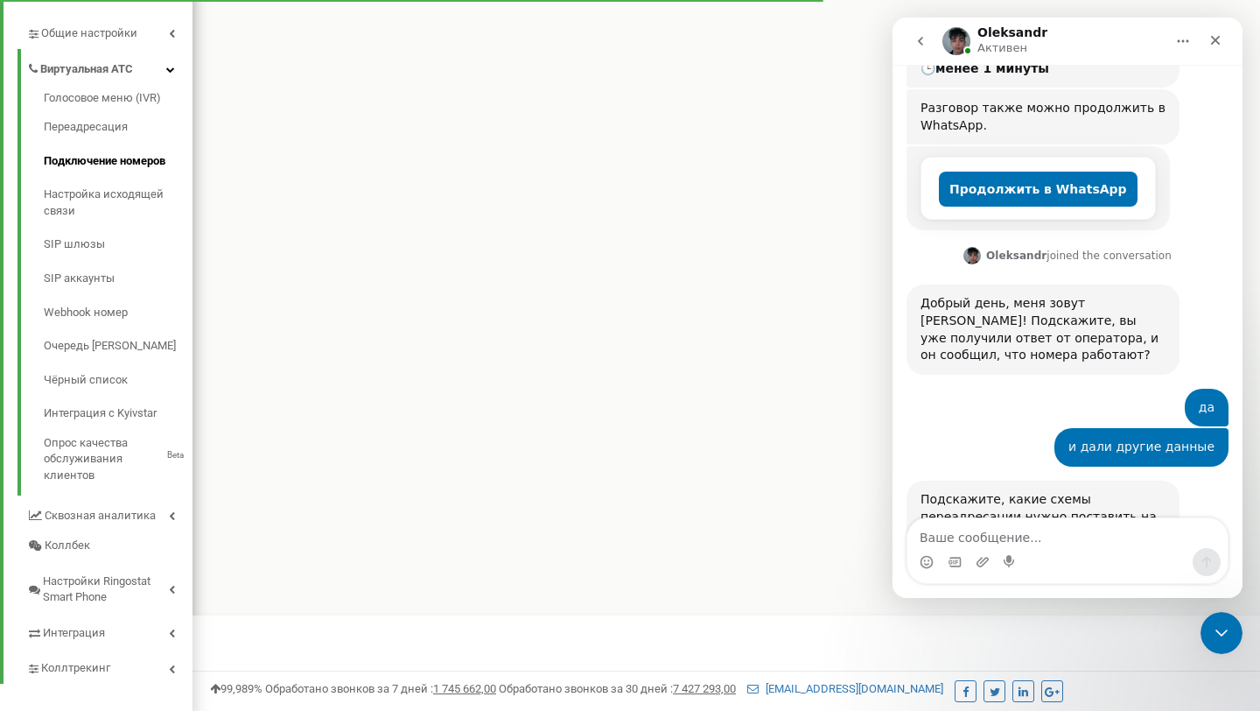
scroll to position [2966, 0]
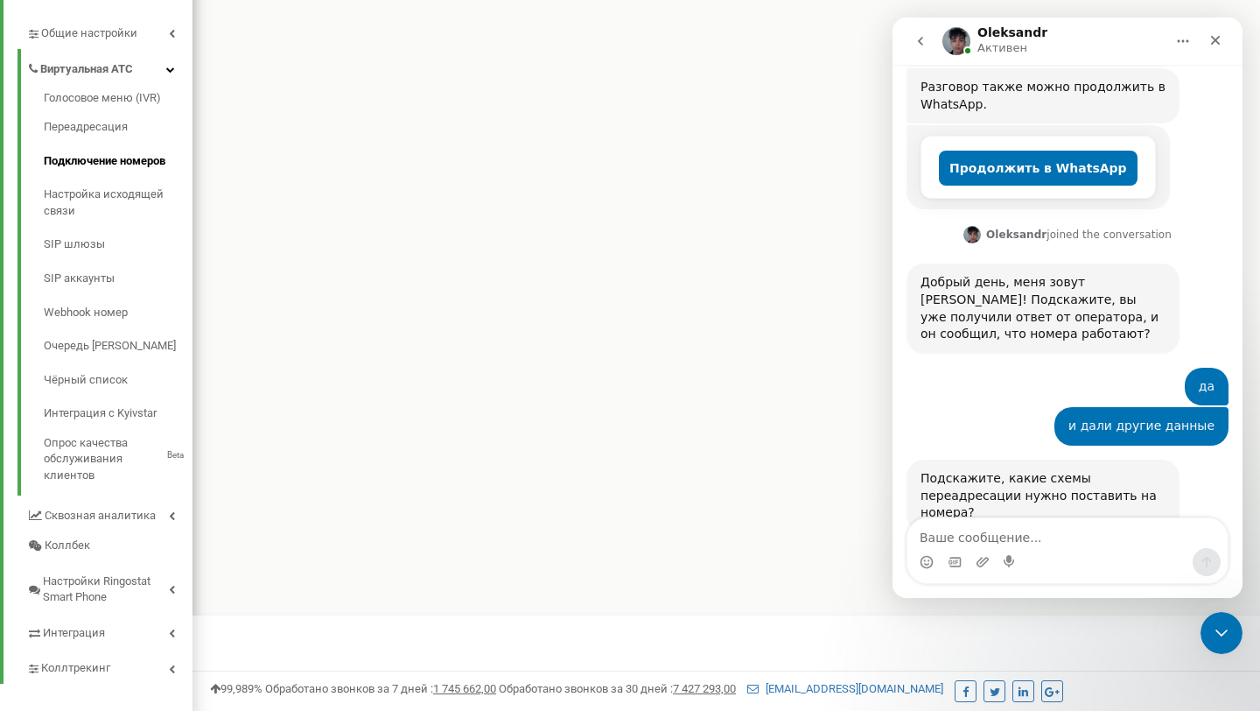
click at [1114, 538] on textarea "Ваше сообщение..." at bounding box center [1068, 533] width 320 height 30
type textarea "в проект [DOMAIN_NAME]"
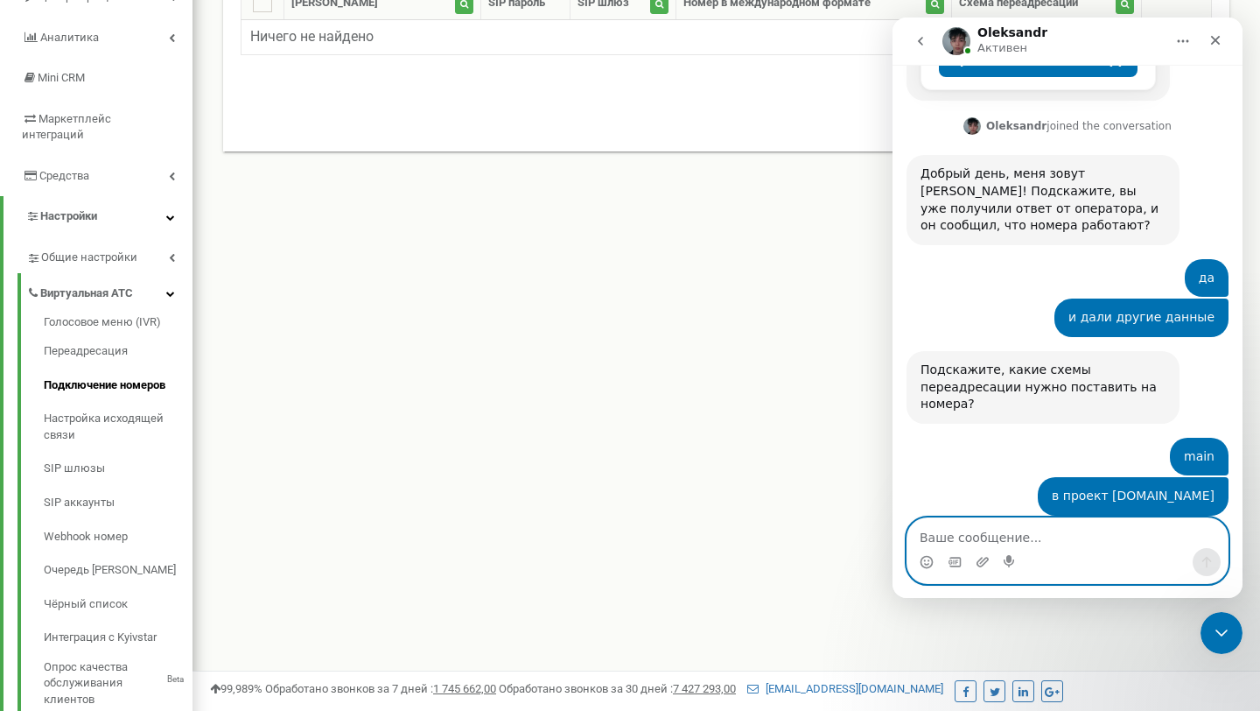
scroll to position [0, 0]
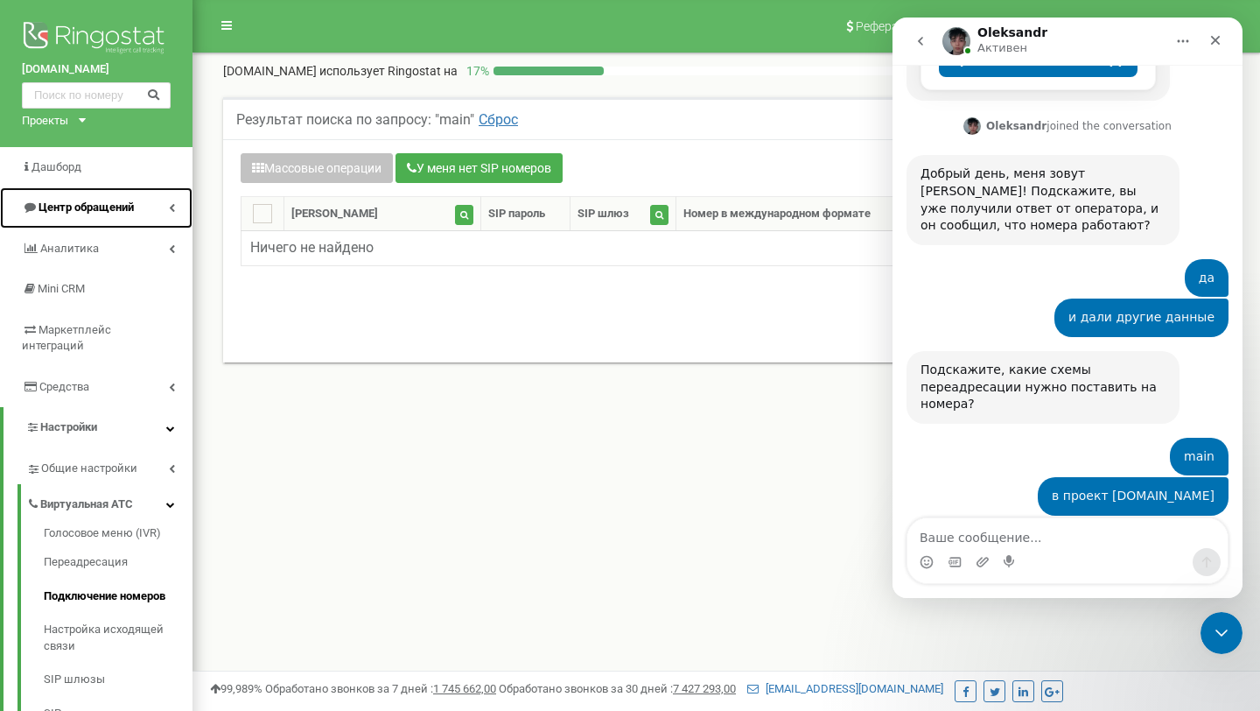
click at [67, 210] on span "Центр обращений" at bounding box center [86, 206] width 95 height 13
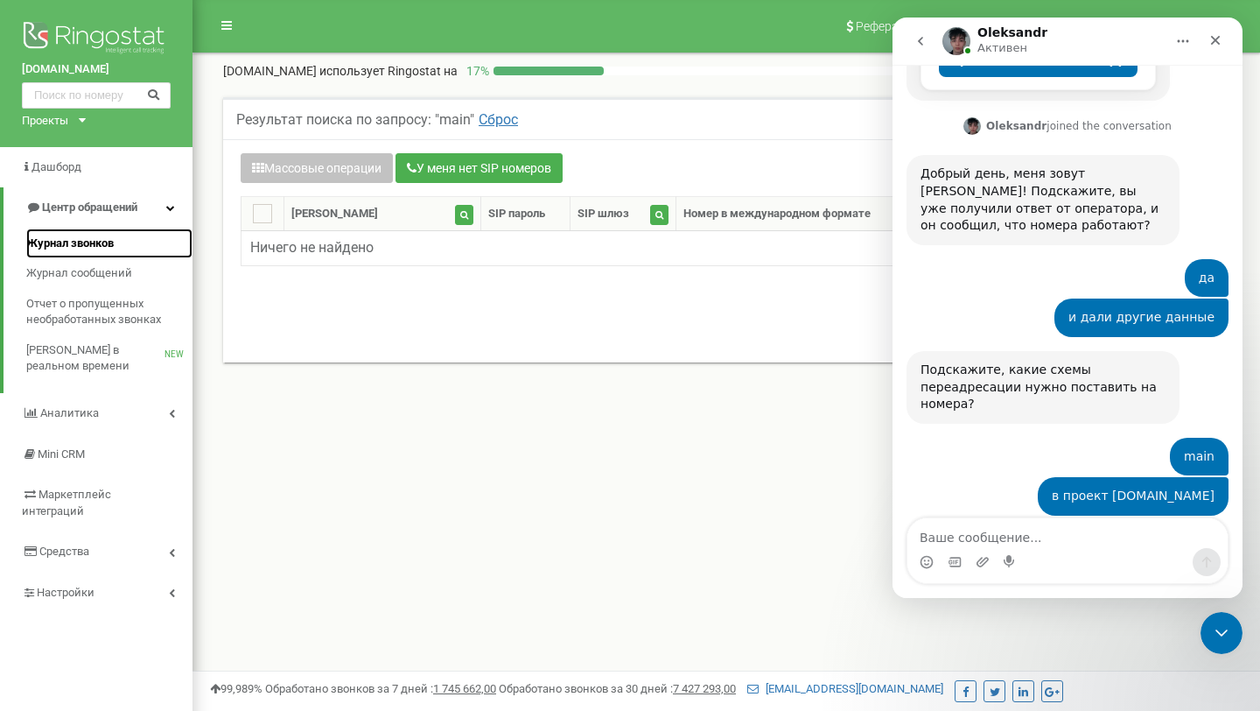
click at [94, 243] on span "Журнал звонков" at bounding box center [70, 243] width 88 height 17
